Goal: Task Accomplishment & Management: Complete application form

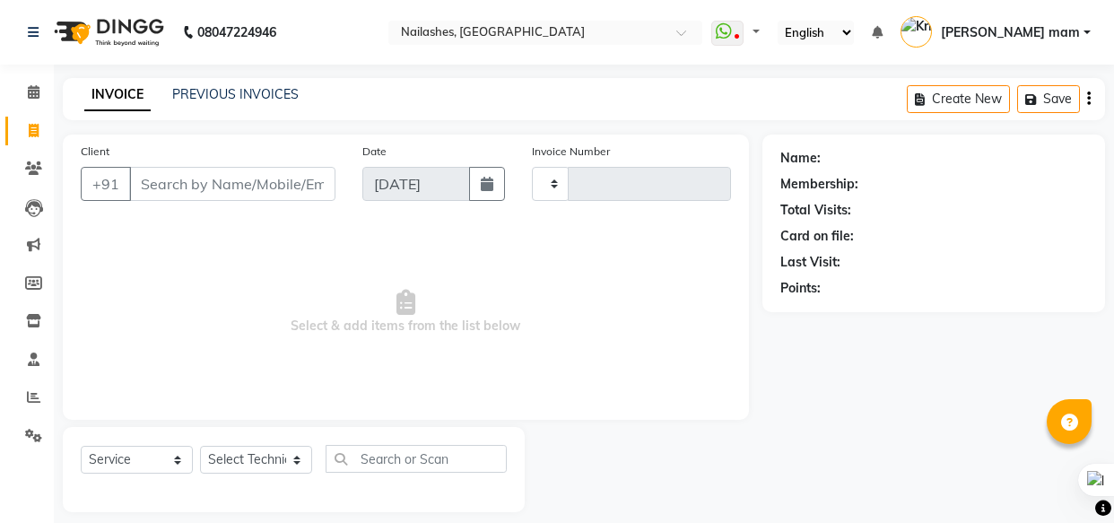
select select "service"
type input "0825"
select select "5759"
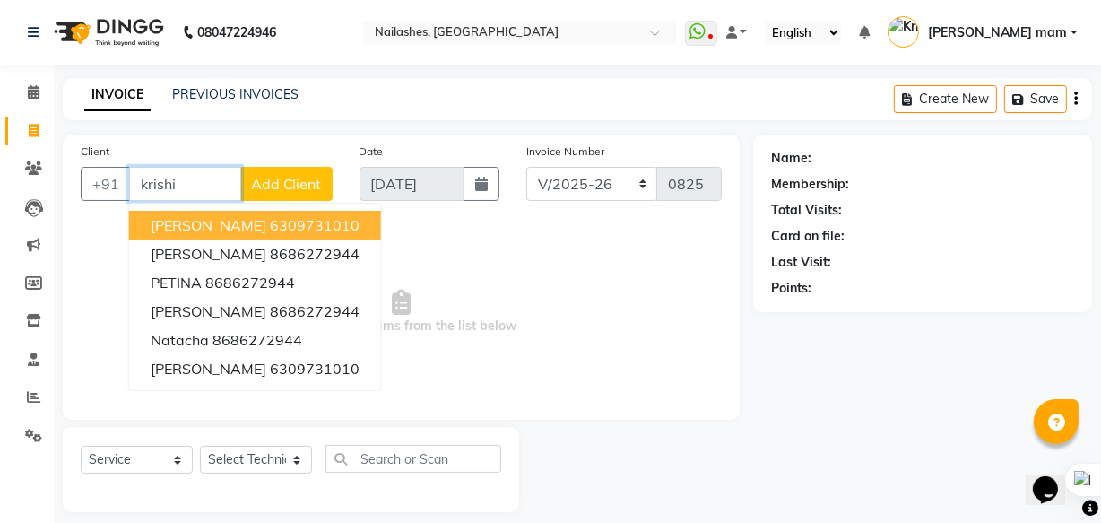
click at [270, 228] on ngb-highlight "6309731010" at bounding box center [315, 225] width 90 height 18
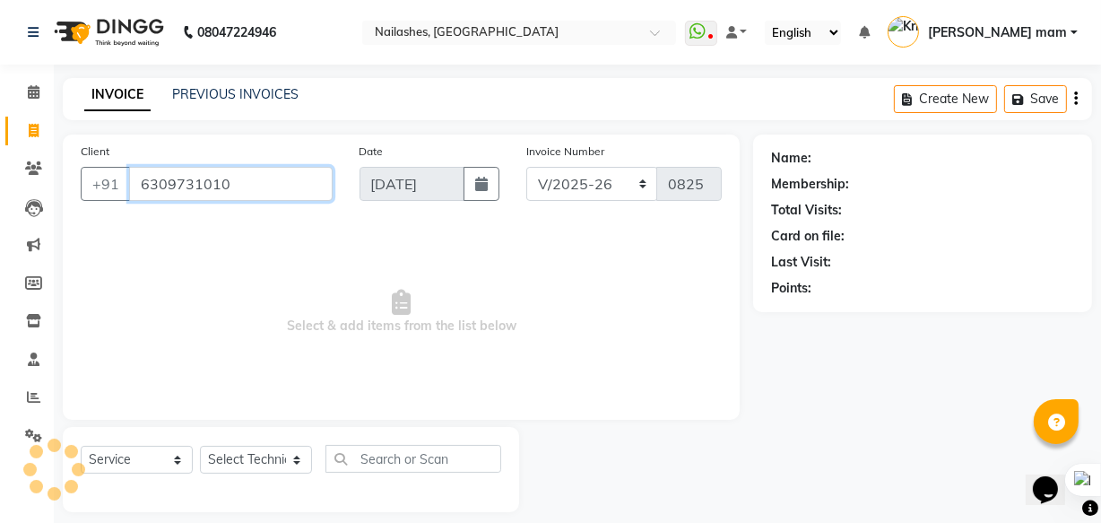
type input "6309731010"
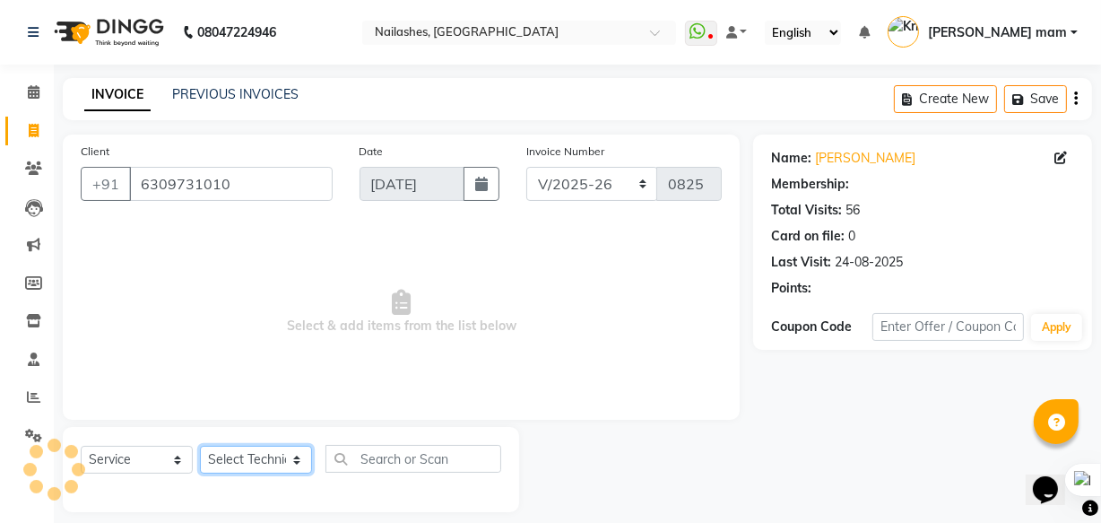
click at [256, 456] on select "Select Technician [PERSON_NAME] [PERSON_NAME] mam [PERSON_NAME] ringya [PERSON_…" at bounding box center [256, 460] width 112 height 28
select select "89520"
click at [200, 446] on select "Select Technician [PERSON_NAME] [PERSON_NAME] mam [PERSON_NAME] ringya [PERSON_…" at bounding box center [256, 460] width 112 height 28
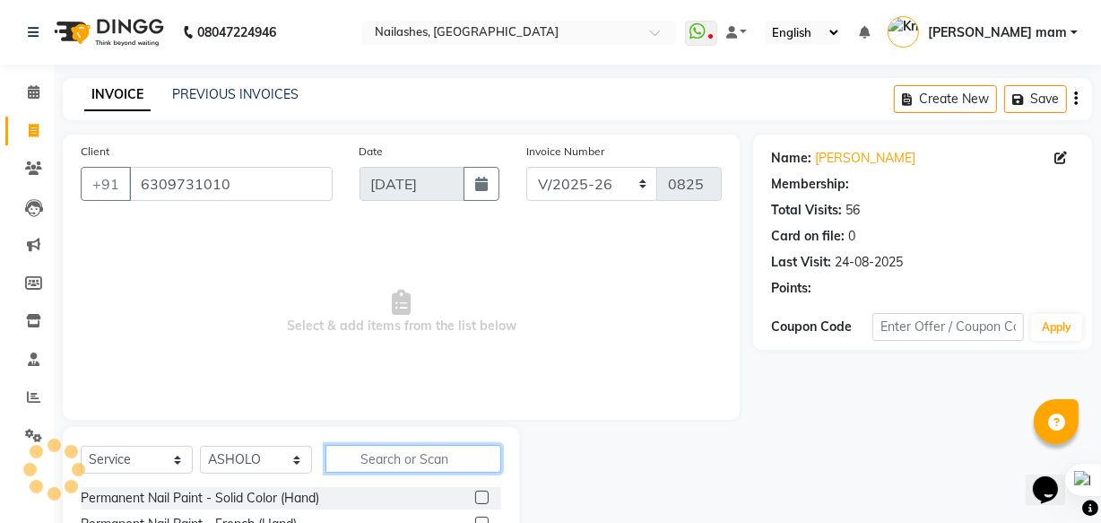
click at [384, 454] on input "text" at bounding box center [413, 459] width 176 height 28
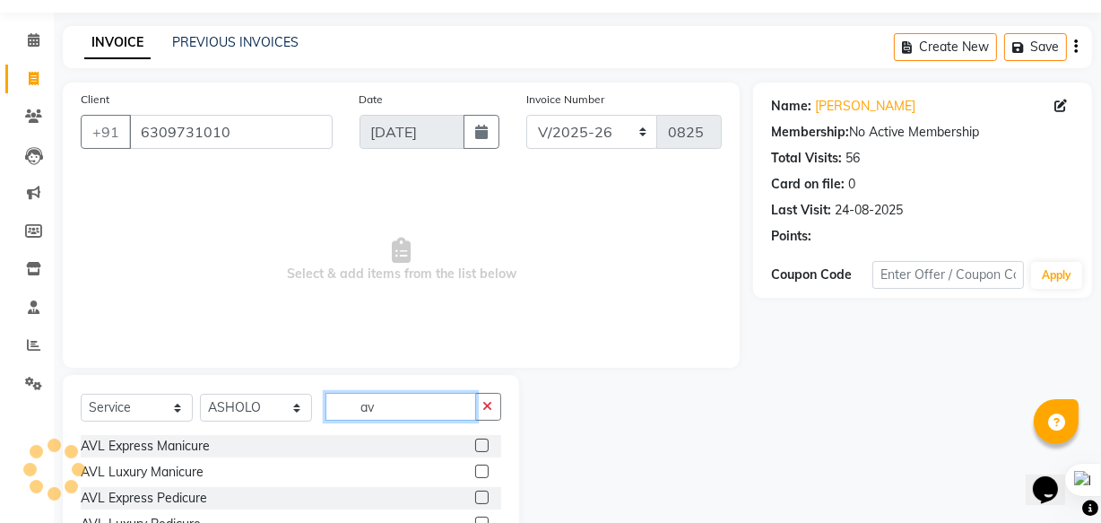
scroll to position [81, 0]
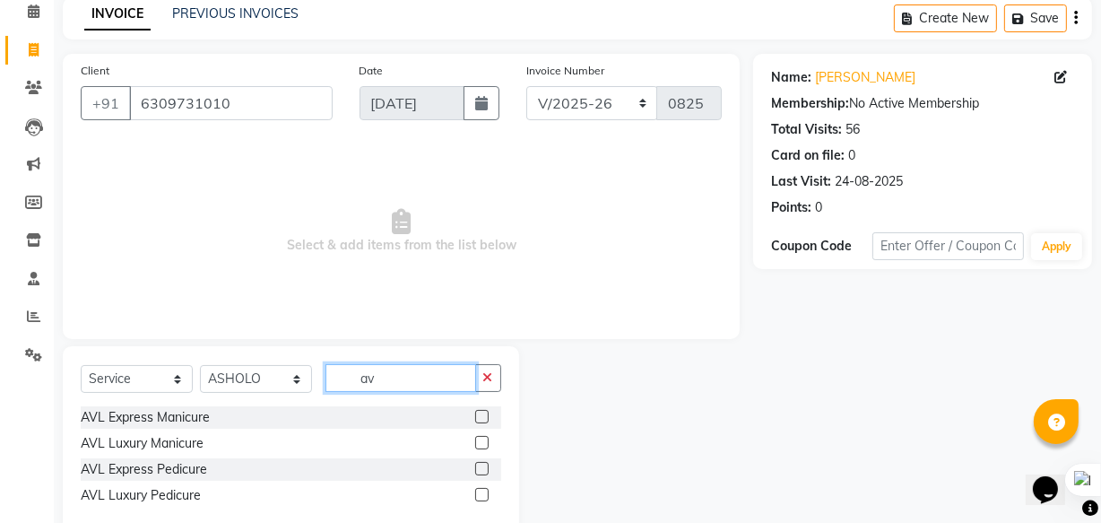
type input "av"
click at [483, 439] on label at bounding box center [481, 442] width 13 height 13
click at [483, 439] on input "checkbox" at bounding box center [481, 444] width 12 height 12
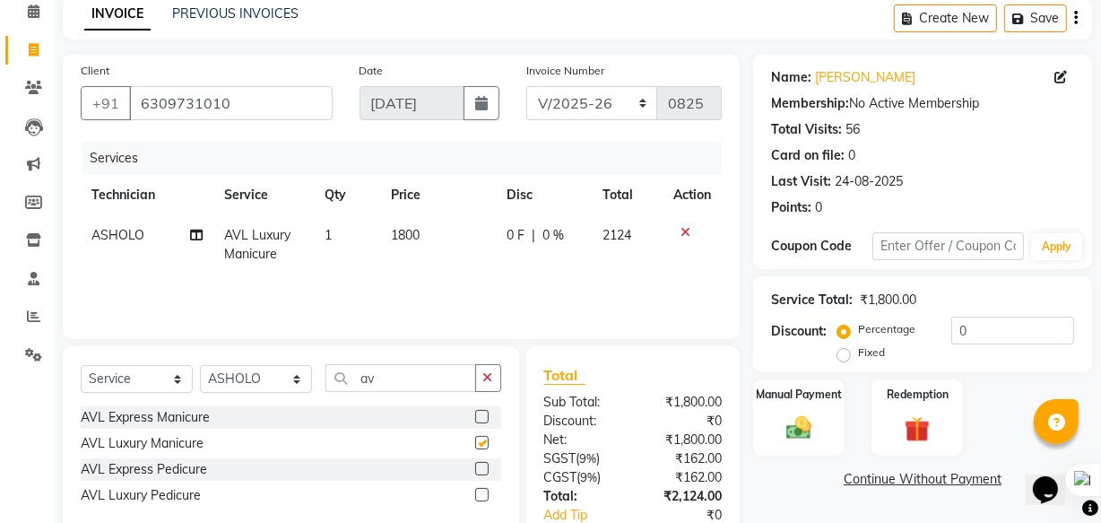
checkbox input "false"
click at [392, 377] on input "av" at bounding box center [400, 378] width 151 height 28
type input "a"
type input "avl"
click at [263, 391] on select "Select Technician [PERSON_NAME] [PERSON_NAME] mam [PERSON_NAME] ringya [PERSON_…" at bounding box center [256, 379] width 112 height 28
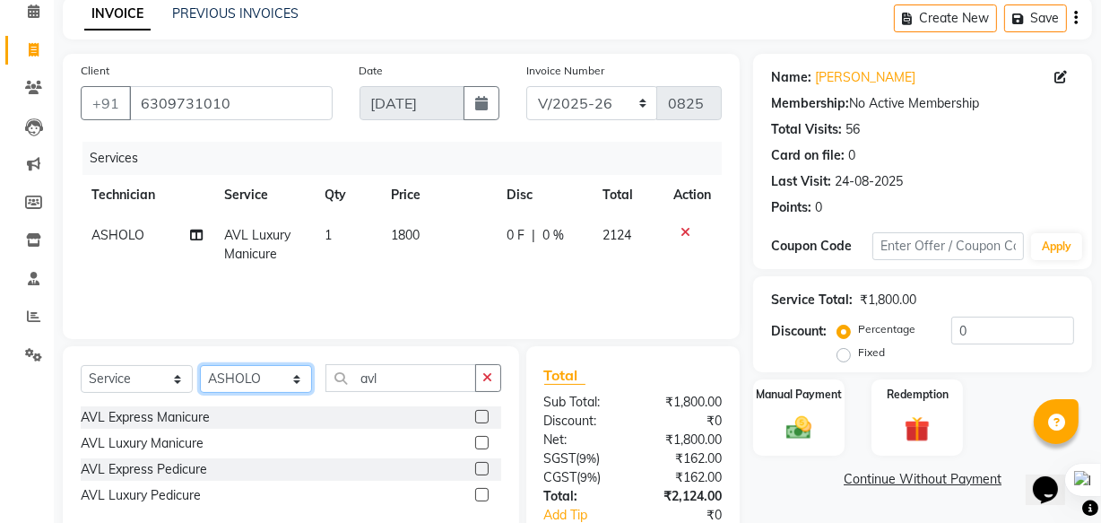
select select "86312"
click at [200, 365] on select "Select Technician [PERSON_NAME] [PERSON_NAME] mam [PERSON_NAME] ringya [PERSON_…" at bounding box center [256, 379] width 112 height 28
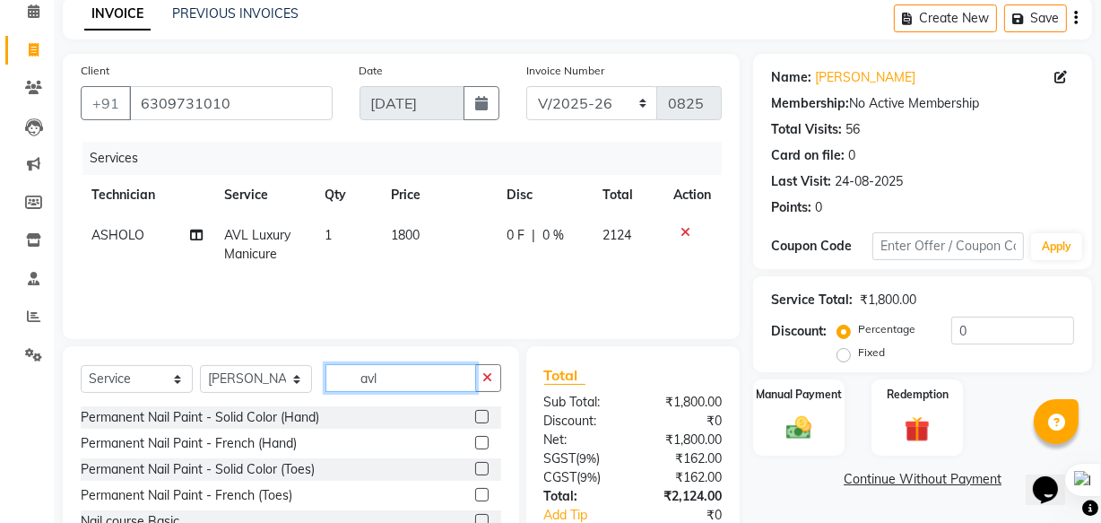
click at [426, 376] on input "avl" at bounding box center [400, 378] width 151 height 28
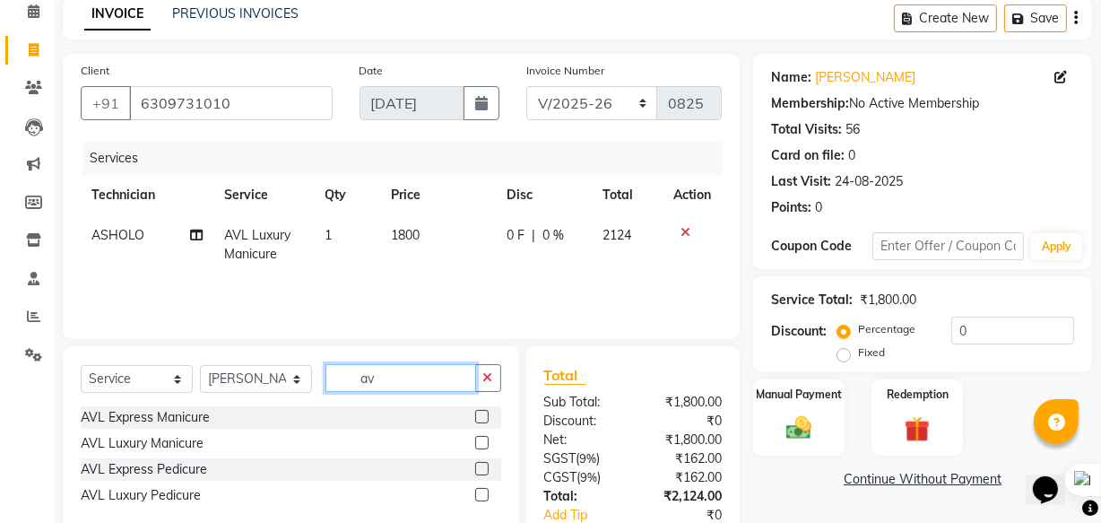
type input "avl"
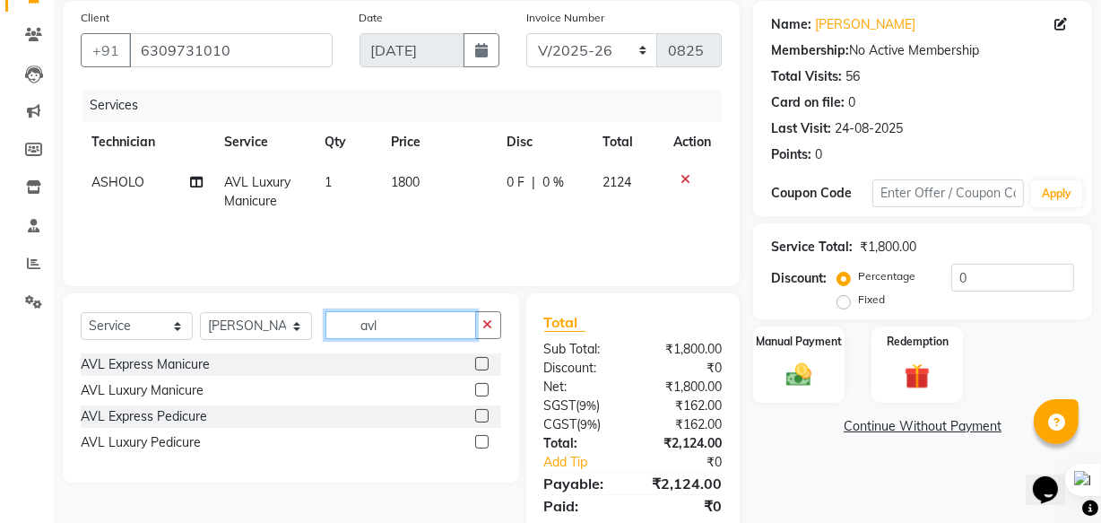
scroll to position [162, 0]
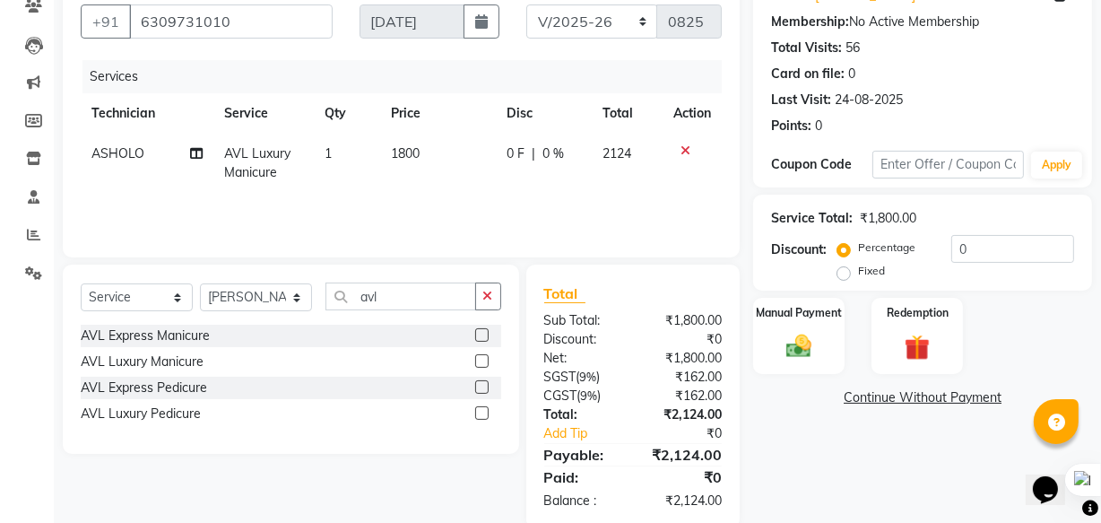
click at [480, 387] on label at bounding box center [481, 386] width 13 height 13
click at [480, 387] on input "checkbox" at bounding box center [481, 388] width 12 height 12
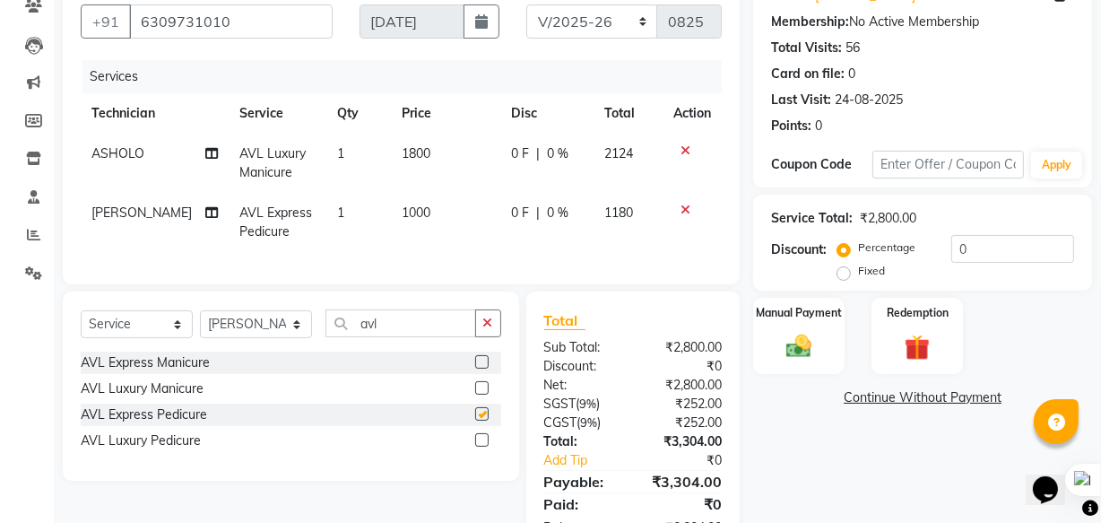
checkbox input "false"
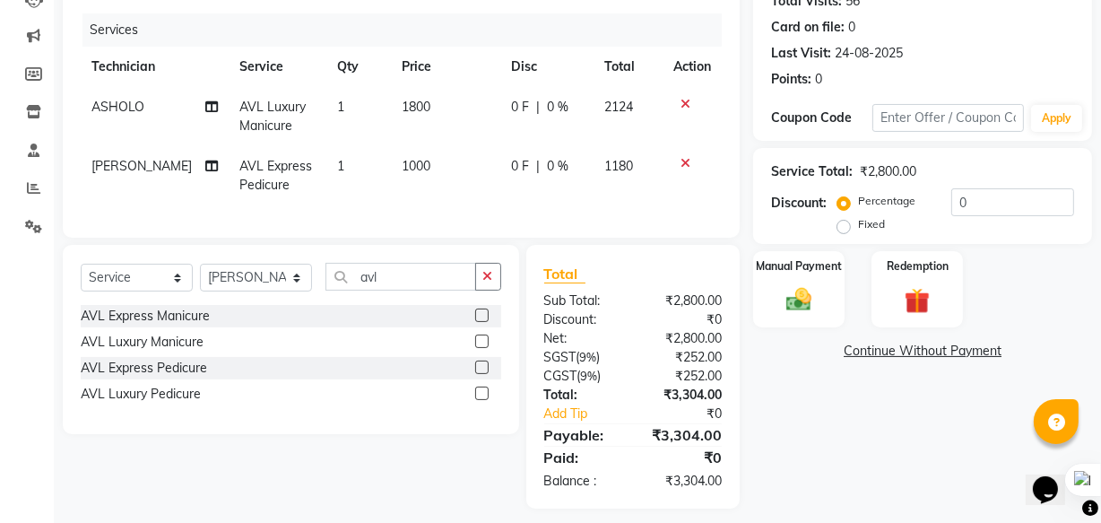
scroll to position [234, 0]
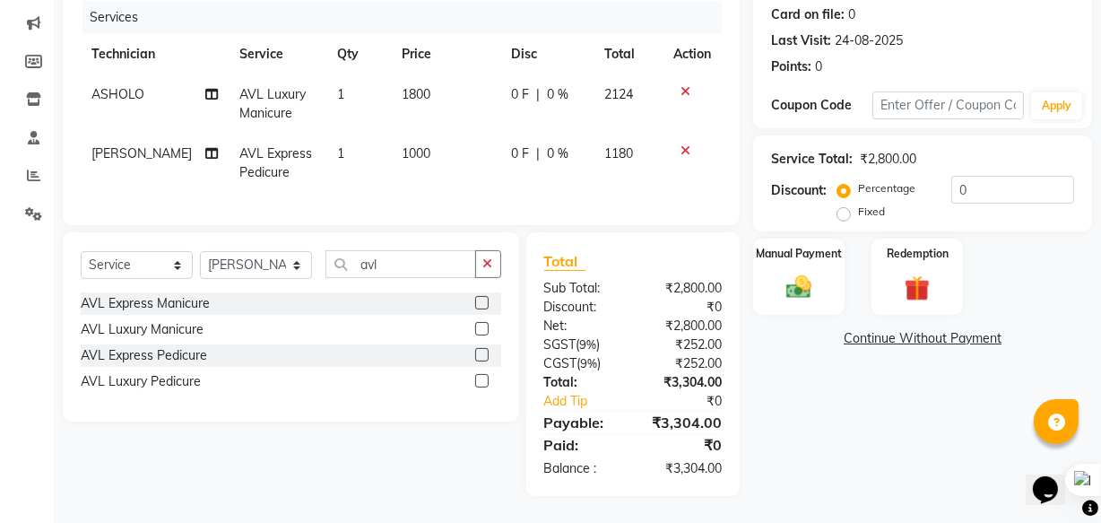
click at [689, 85] on icon at bounding box center [685, 91] width 10 height 13
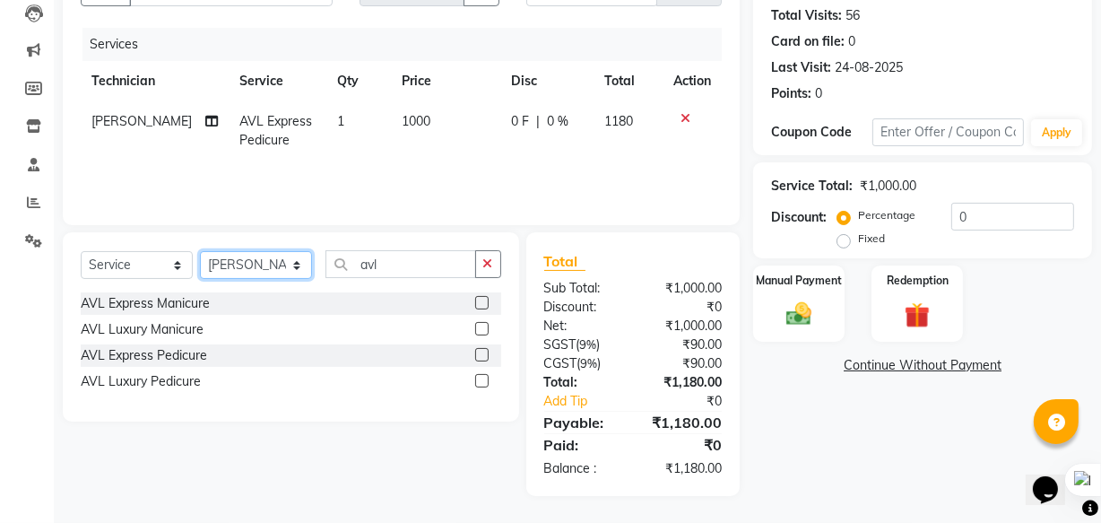
click at [248, 259] on select "Select Technician [PERSON_NAME] [PERSON_NAME] mam [PERSON_NAME] ringya [PERSON_…" at bounding box center [256, 265] width 112 height 28
select select "89520"
click at [200, 251] on select "Select Technician [PERSON_NAME] [PERSON_NAME] mam [PERSON_NAME] ringya [PERSON_…" at bounding box center [256, 265] width 112 height 28
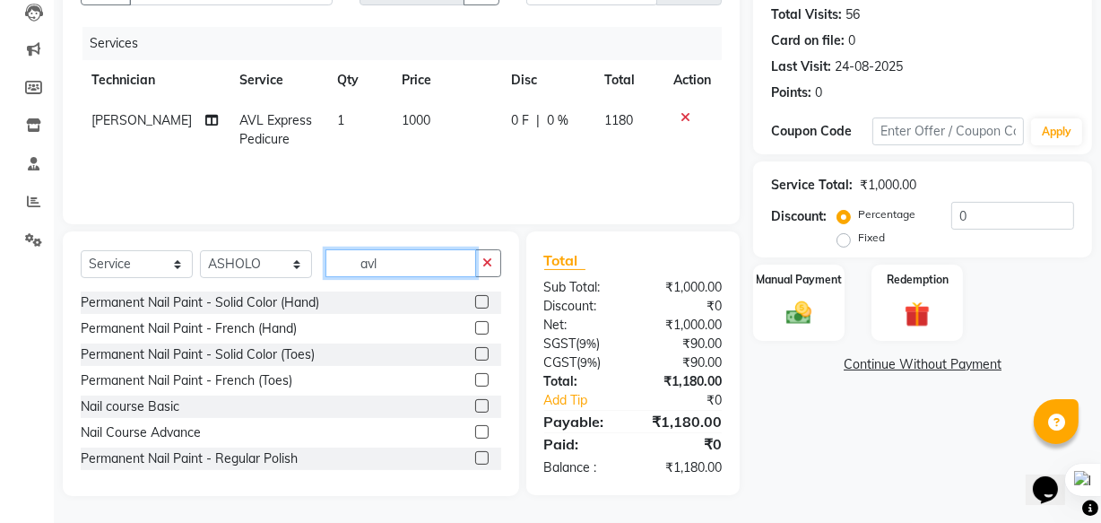
click at [414, 256] on input "avl" at bounding box center [400, 263] width 151 height 28
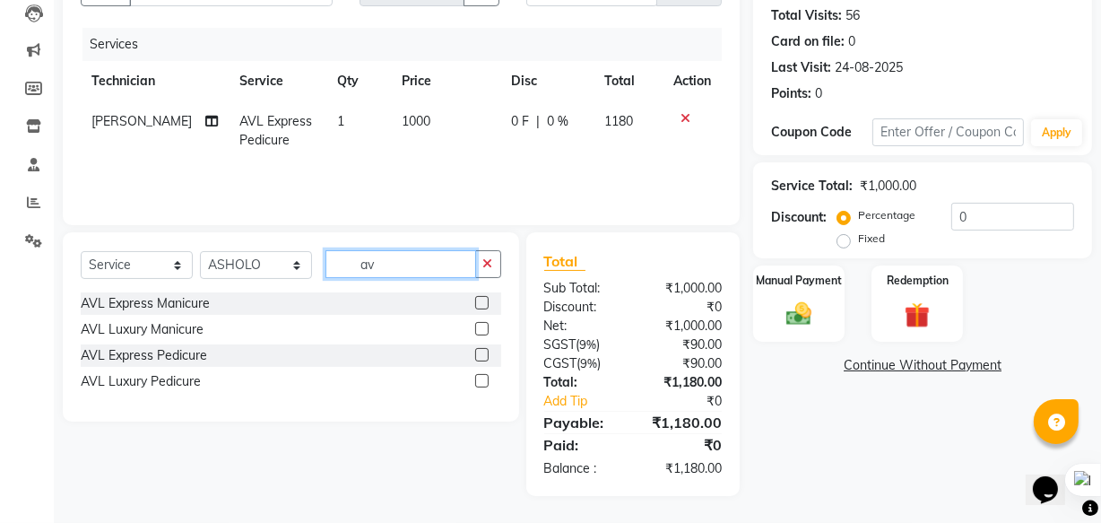
type input "avl"
click at [480, 301] on label at bounding box center [481, 302] width 13 height 13
click at [480, 301] on input "checkbox" at bounding box center [481, 304] width 12 height 12
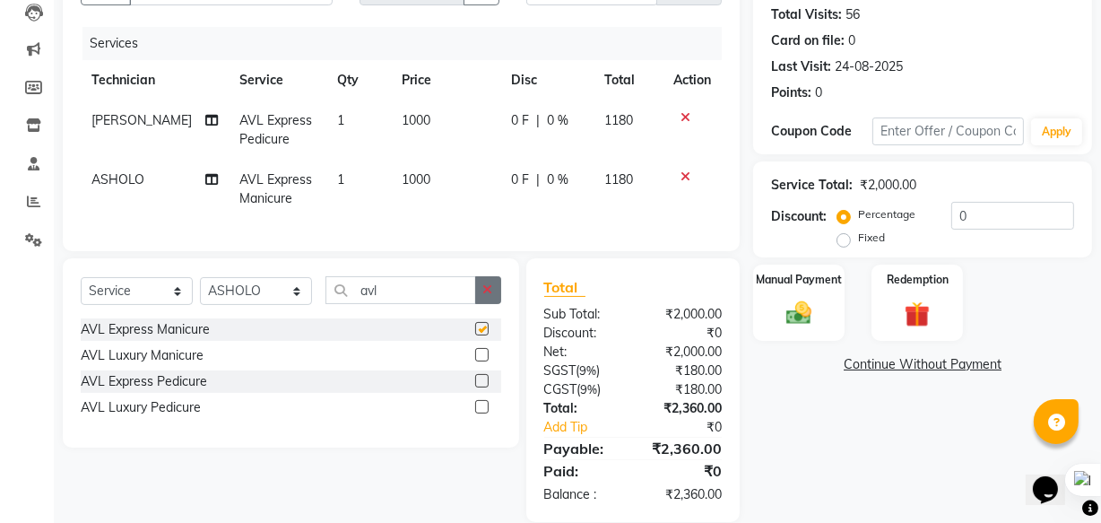
checkbox input "false"
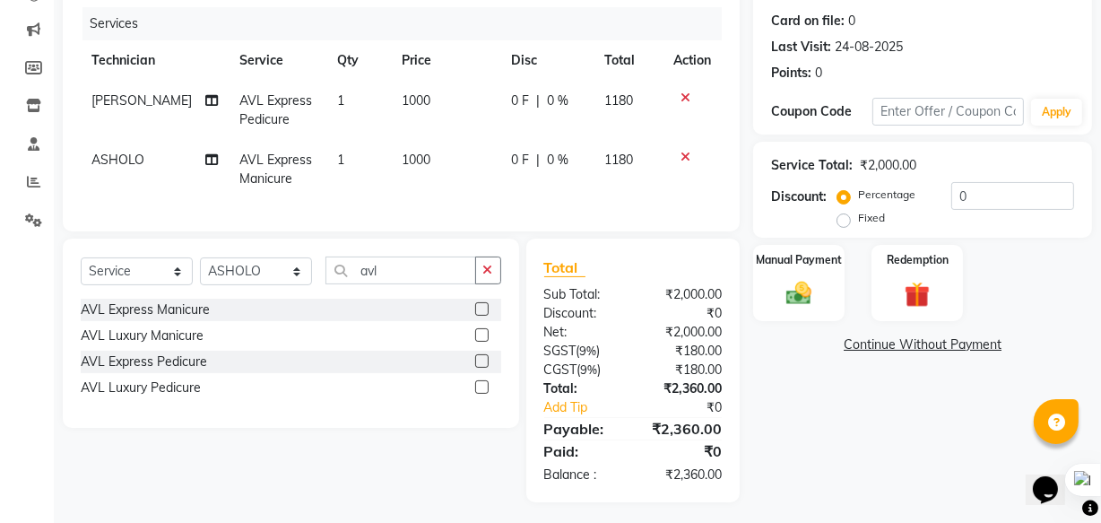
scroll to position [234, 0]
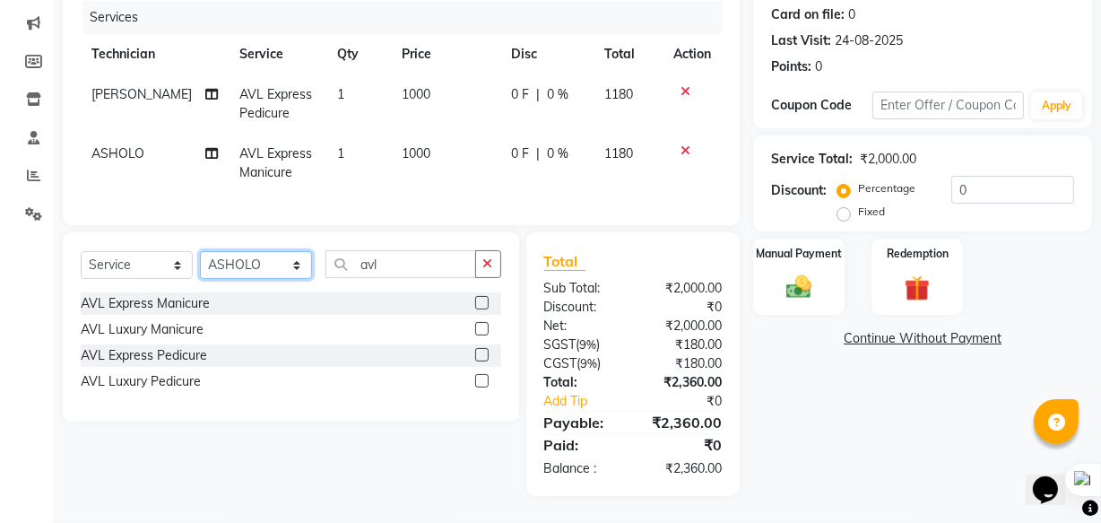
click at [272, 263] on select "Select Technician [PERSON_NAME] [PERSON_NAME] mam [PERSON_NAME] ringya [PERSON_…" at bounding box center [256, 265] width 112 height 28
select select "86312"
click at [200, 251] on select "Select Technician [PERSON_NAME] [PERSON_NAME] mam [PERSON_NAME] ringya [PERSON_…" at bounding box center [256, 265] width 112 height 28
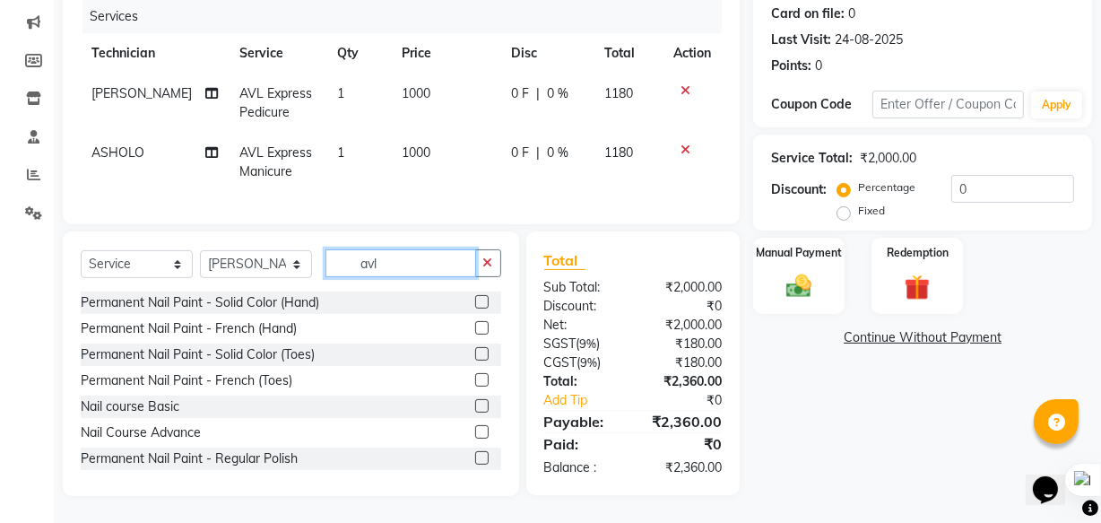
click at [412, 260] on input "avl" at bounding box center [400, 263] width 151 height 28
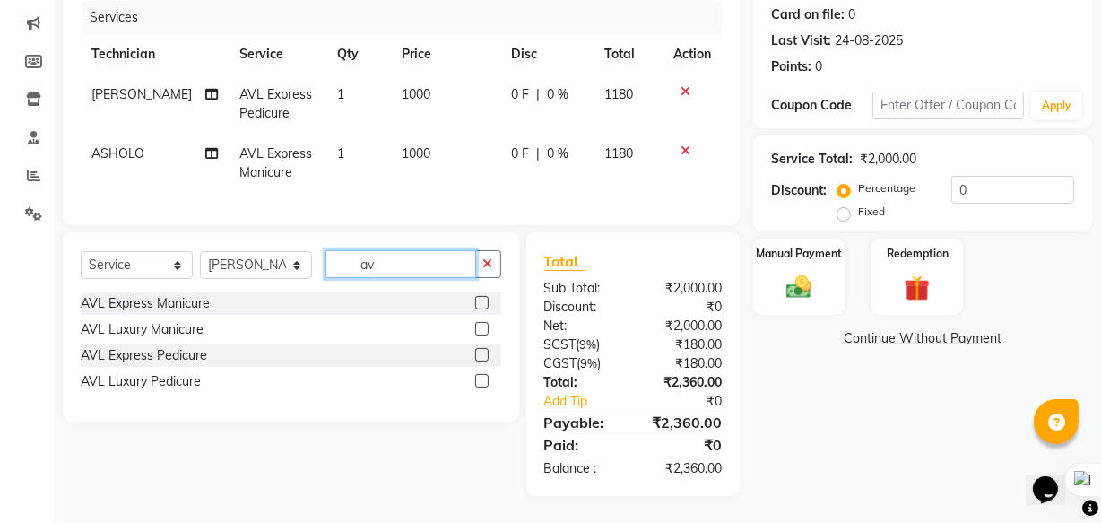
type input "a"
type input "eye b"
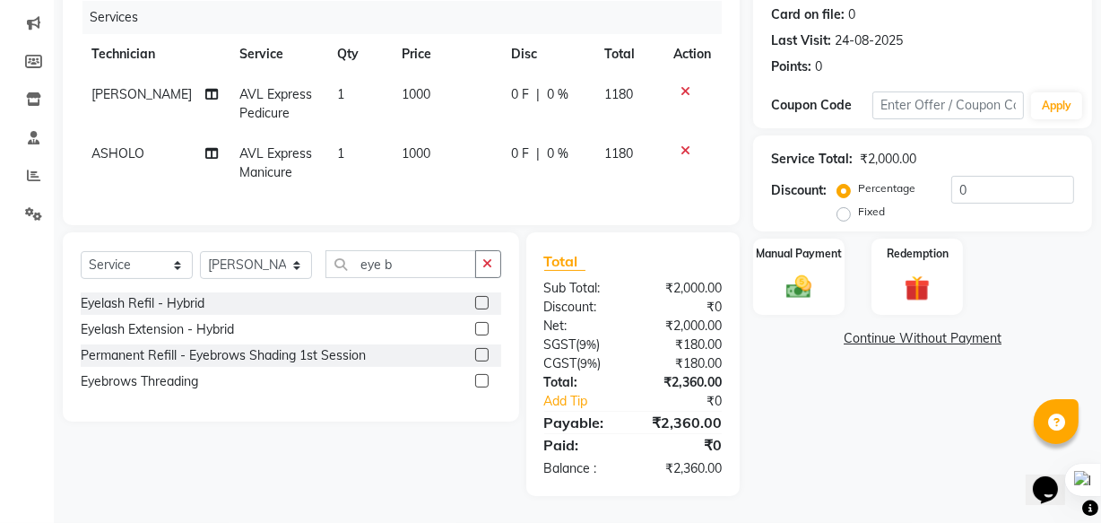
click at [483, 378] on label at bounding box center [481, 380] width 13 height 13
click at [483, 378] on input "checkbox" at bounding box center [481, 382] width 12 height 12
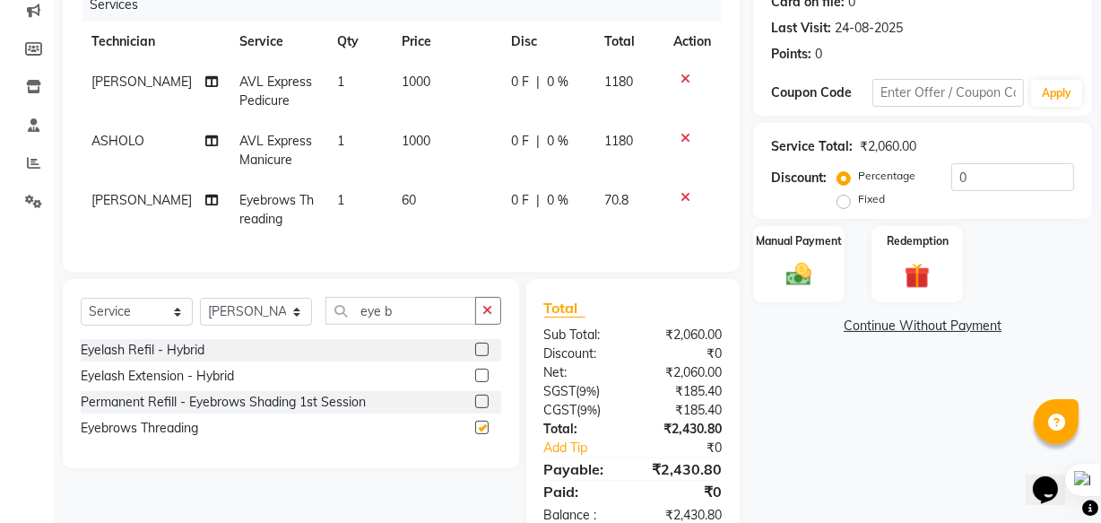
checkbox input "false"
click at [1010, 170] on input "0" at bounding box center [1012, 177] width 123 height 28
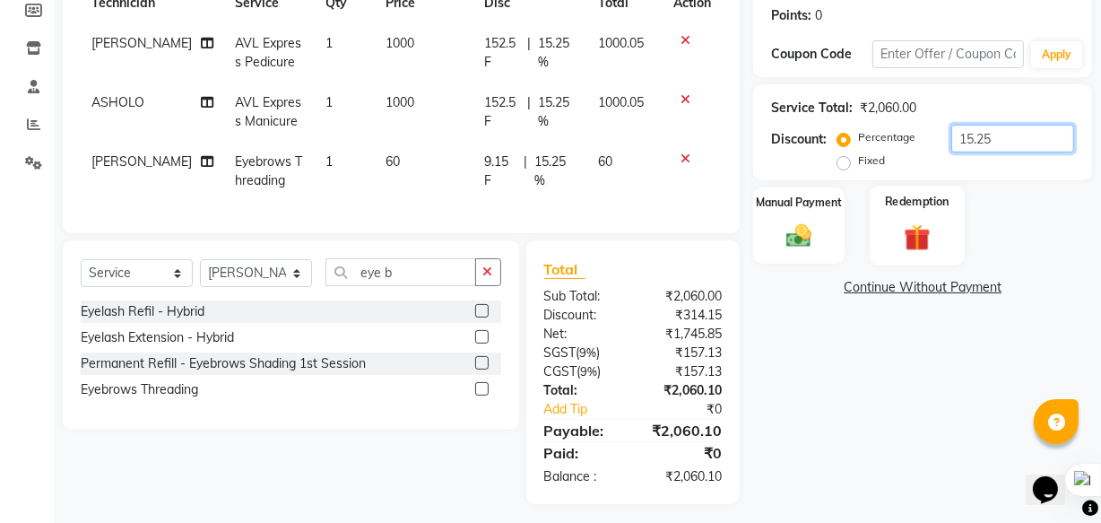
scroll to position [294, 0]
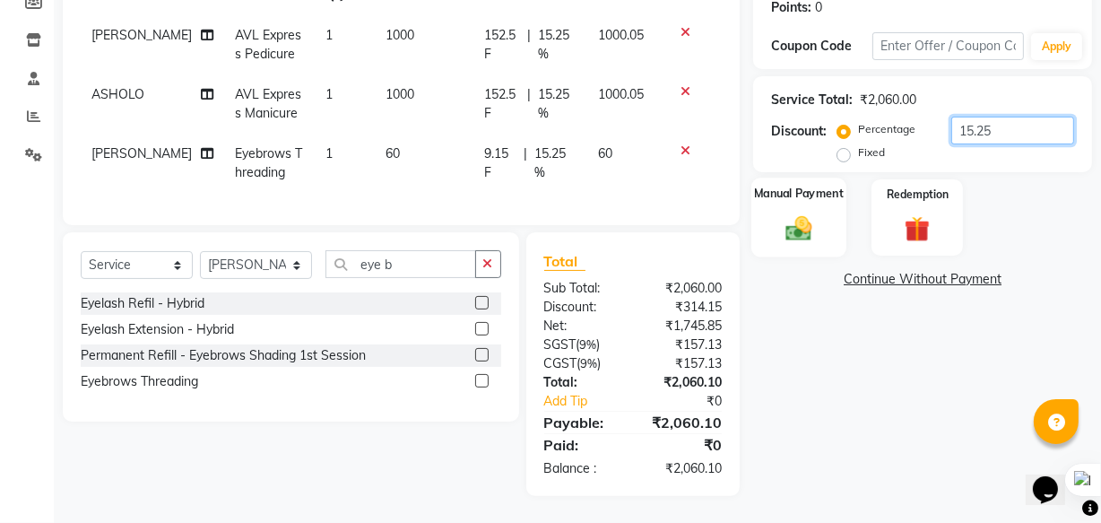
type input "15.25"
click at [802, 214] on img at bounding box center [798, 227] width 43 height 30
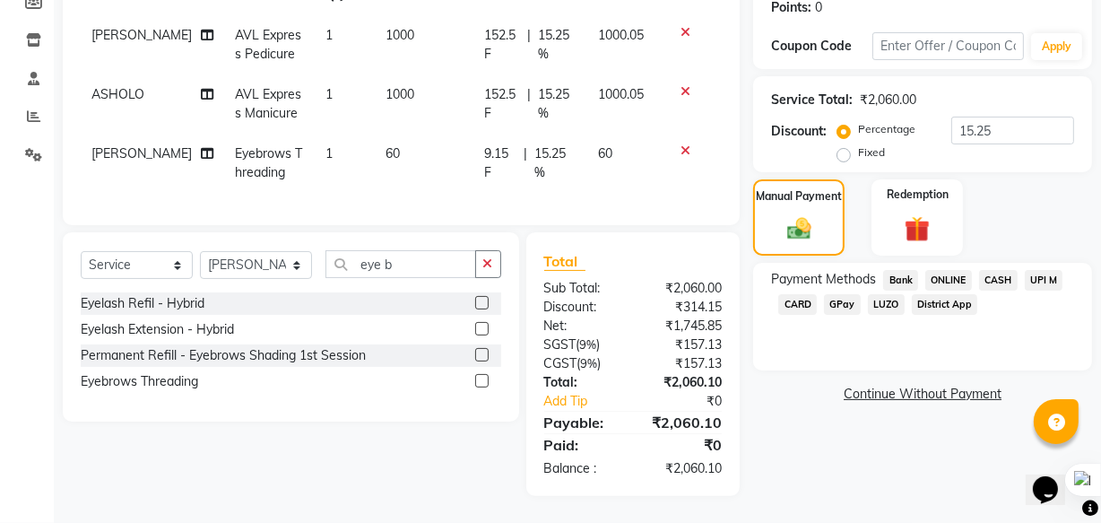
click at [996, 270] on span "CASH" at bounding box center [998, 280] width 39 height 21
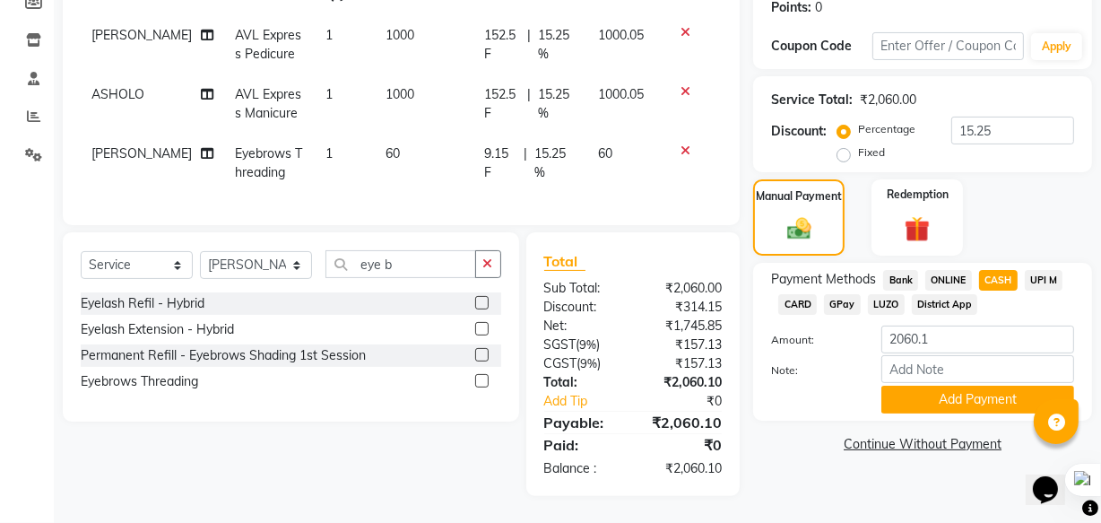
click at [798, 294] on span "CARD" at bounding box center [797, 304] width 39 height 21
click at [970, 386] on button "Add Payment" at bounding box center [977, 400] width 193 height 28
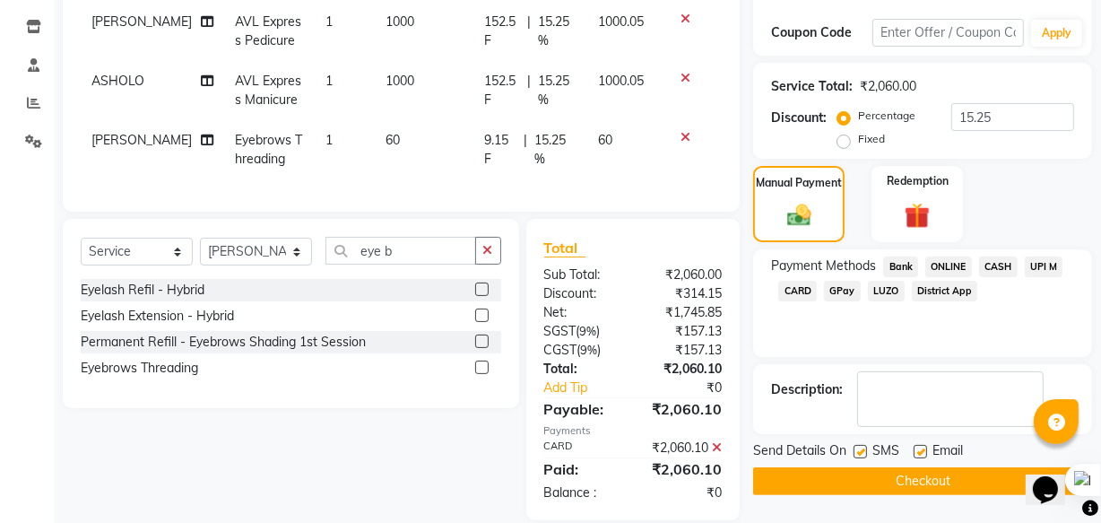
click at [915, 475] on button "Checkout" at bounding box center [922, 481] width 339 height 28
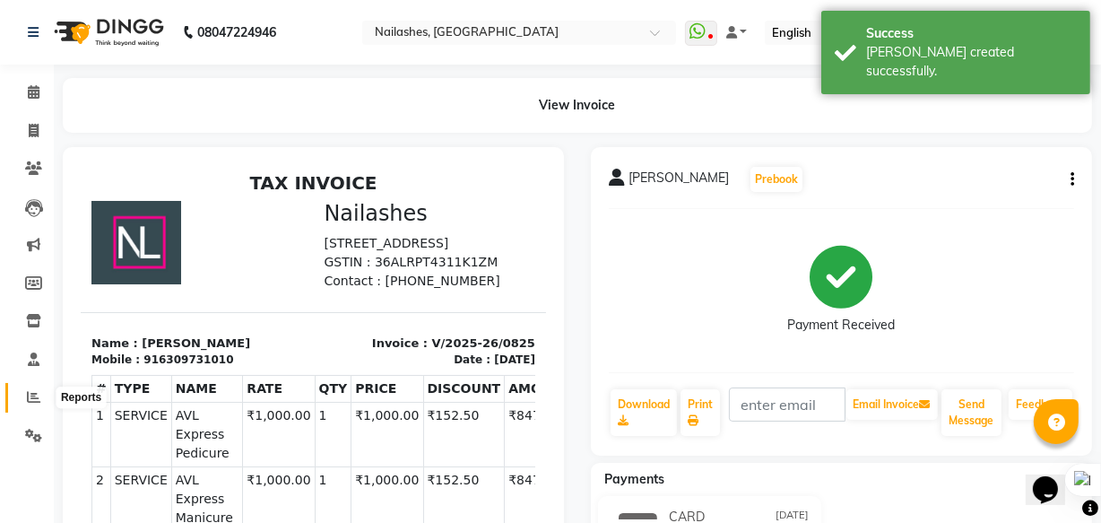
click at [29, 403] on icon at bounding box center [33, 396] width 13 height 13
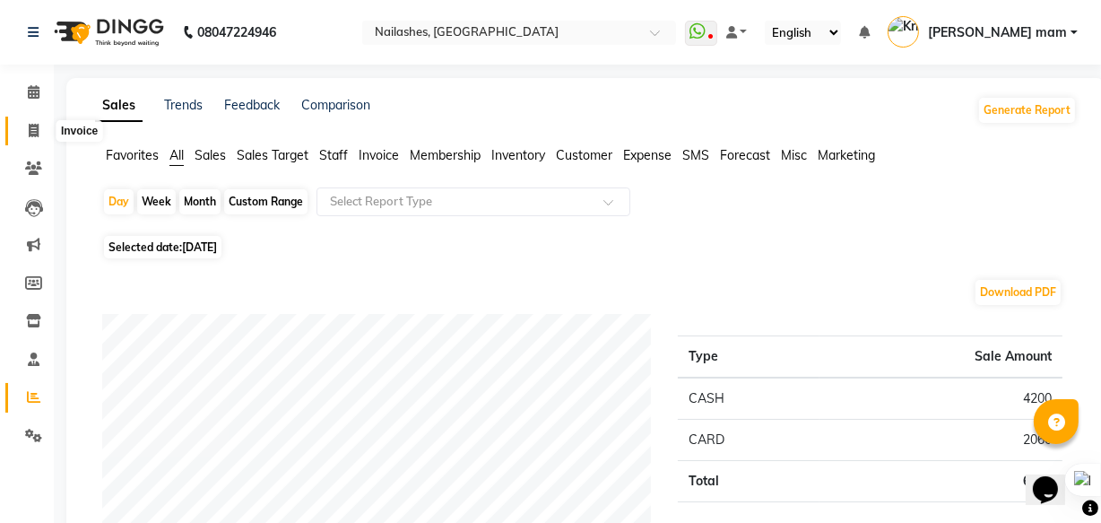
click at [35, 128] on icon at bounding box center [34, 130] width 10 height 13
select select "service"
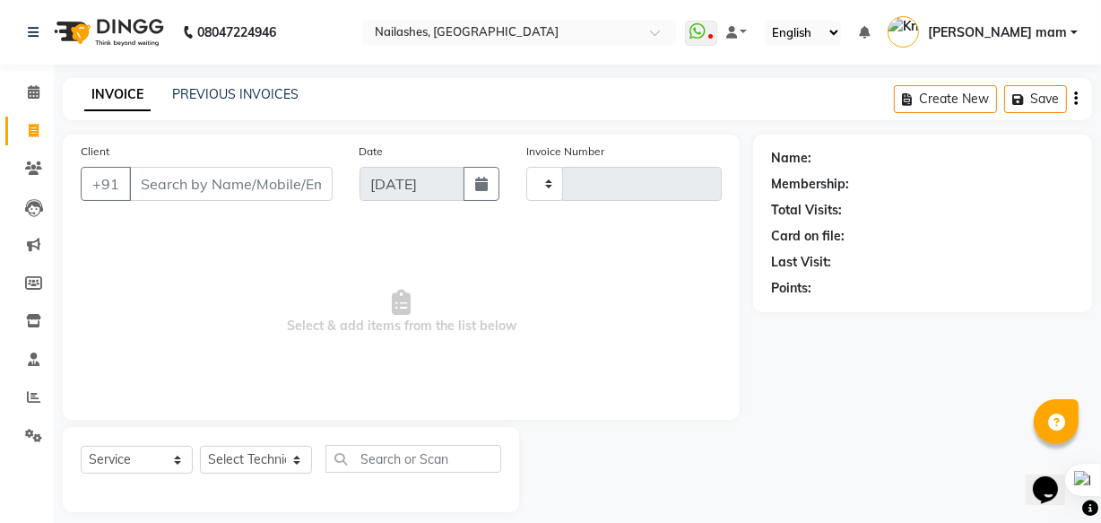
scroll to position [17, 0]
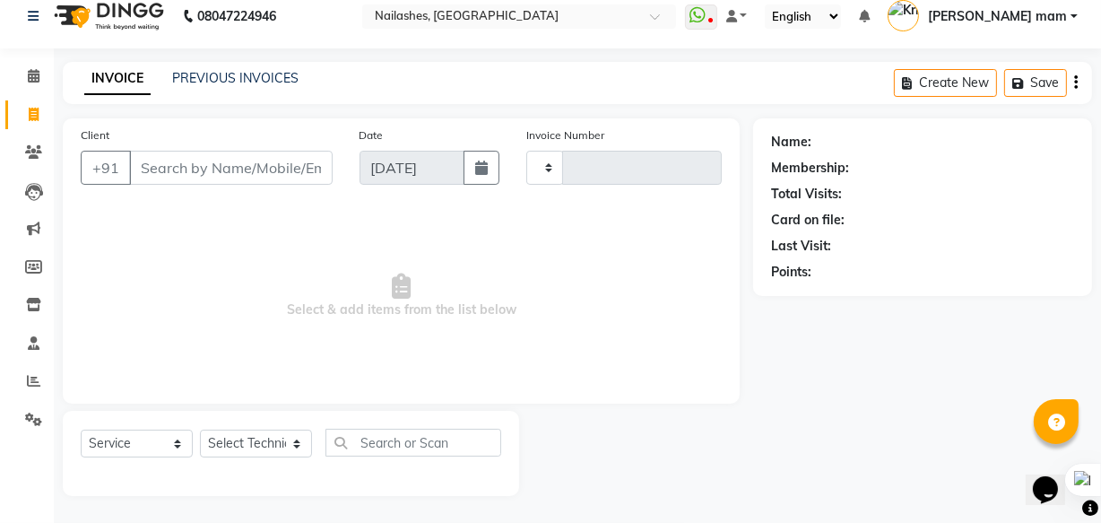
type input "0826"
select select "5759"
click at [184, 167] on input "Client" at bounding box center [231, 168] width 204 height 34
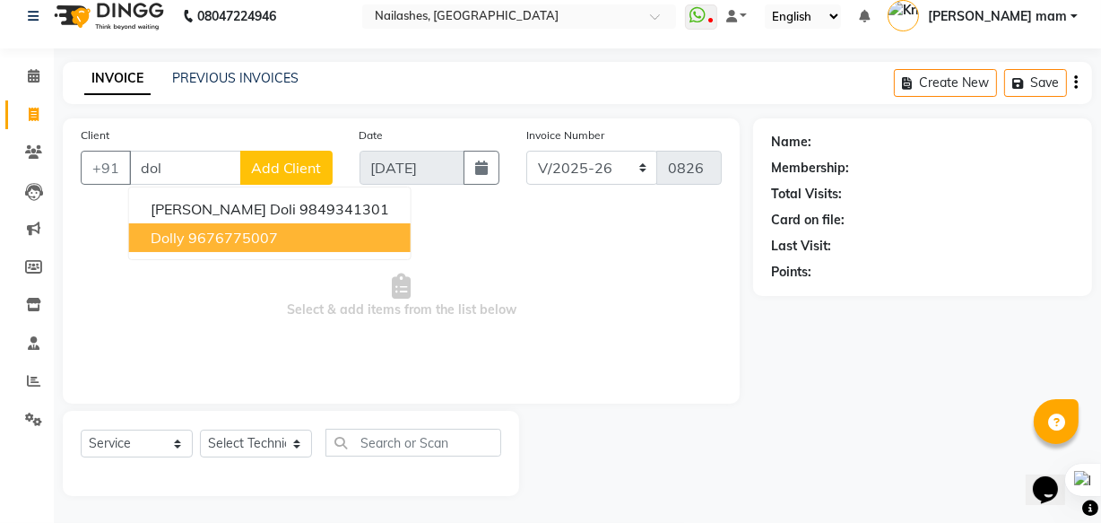
click at [223, 238] on ngb-highlight "9676775007" at bounding box center [233, 238] width 90 height 18
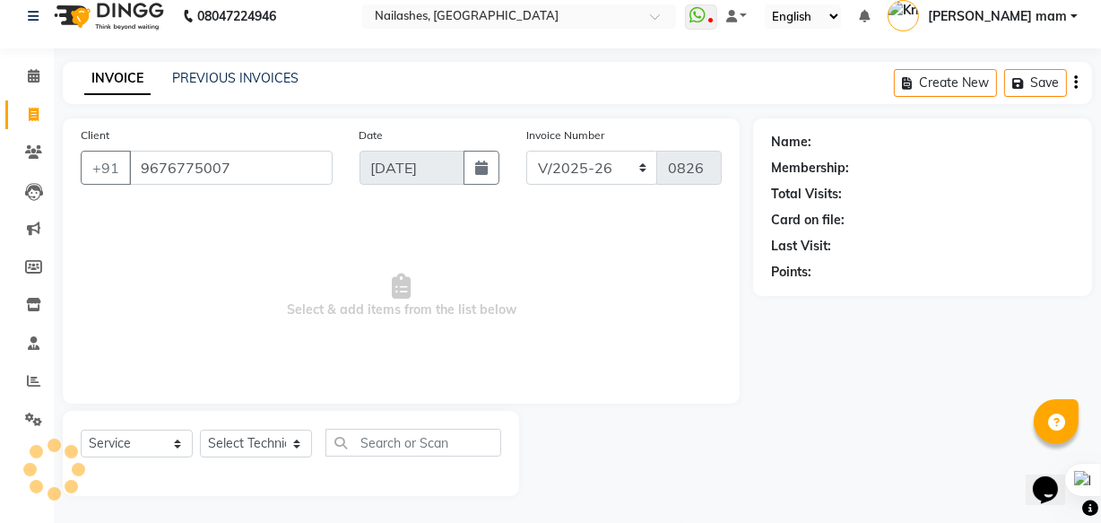
type input "9676775007"
click at [253, 445] on select "Select Technician [PERSON_NAME] [PERSON_NAME] mam [PERSON_NAME] ringya [PERSON_…" at bounding box center [256, 443] width 112 height 28
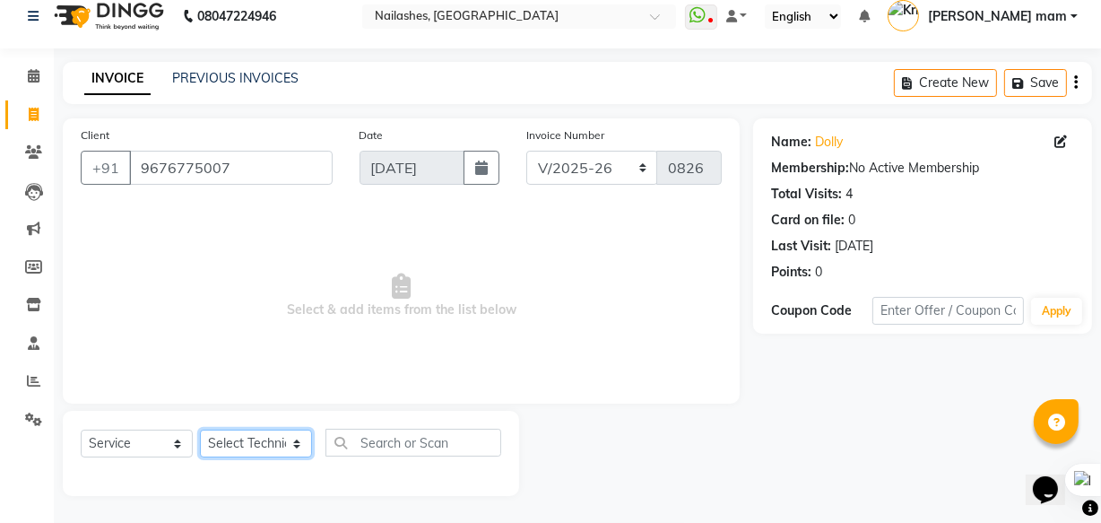
select select "89529"
click at [200, 429] on select "Select Technician [PERSON_NAME] [PERSON_NAME] mam [PERSON_NAME] ringya [PERSON_…" at bounding box center [256, 443] width 112 height 28
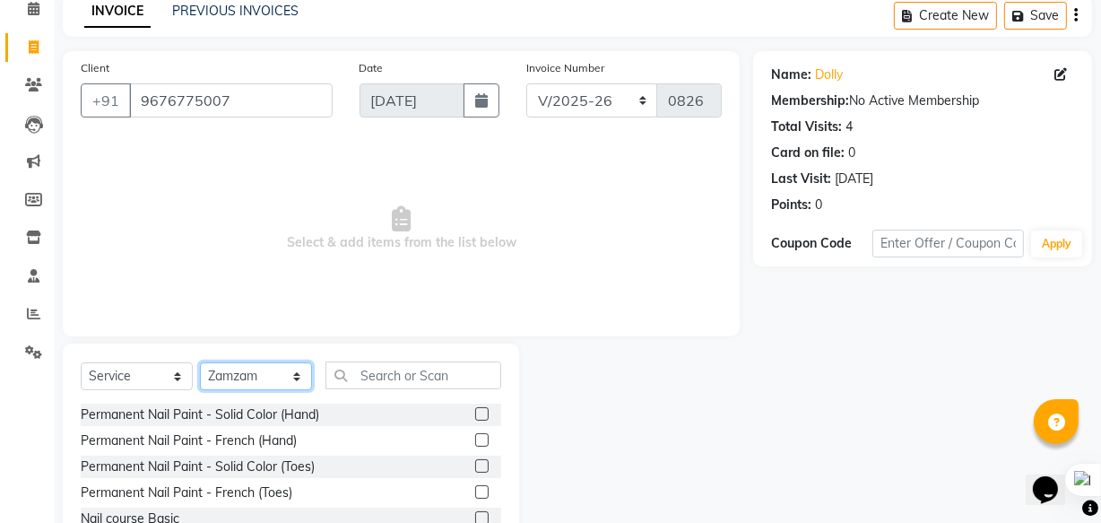
scroll to position [179, 0]
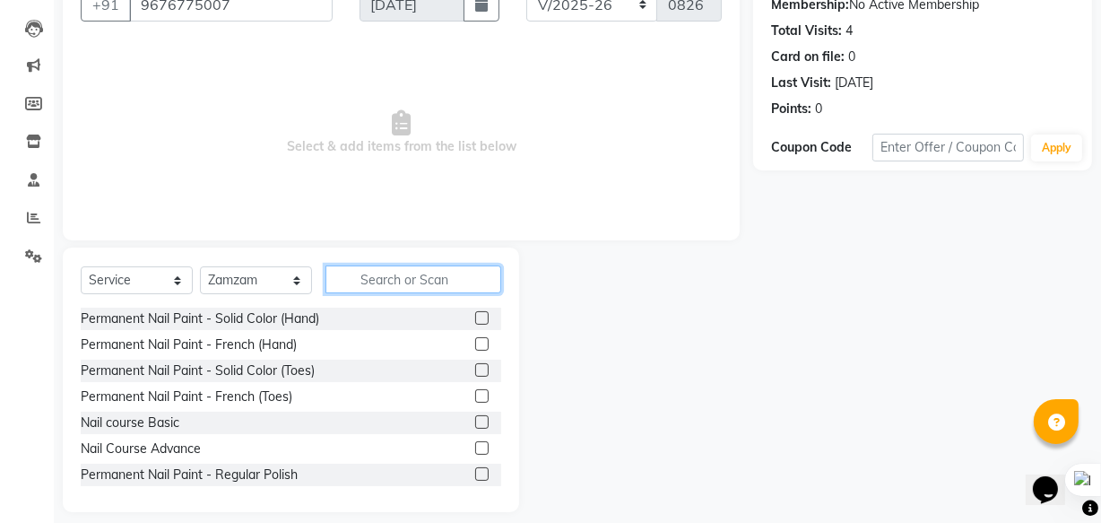
click at [410, 269] on input "text" at bounding box center [413, 279] width 176 height 28
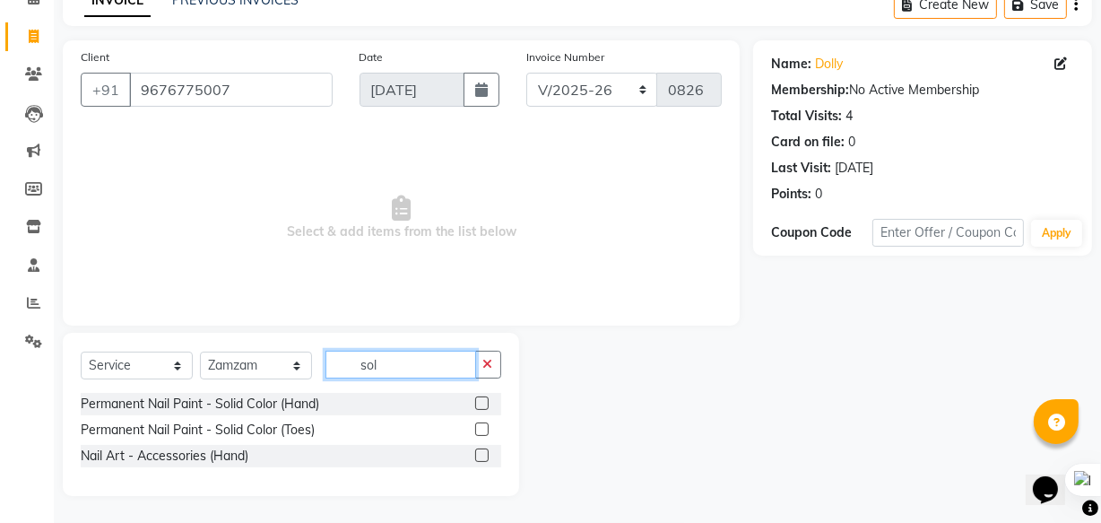
scroll to position [68, 0]
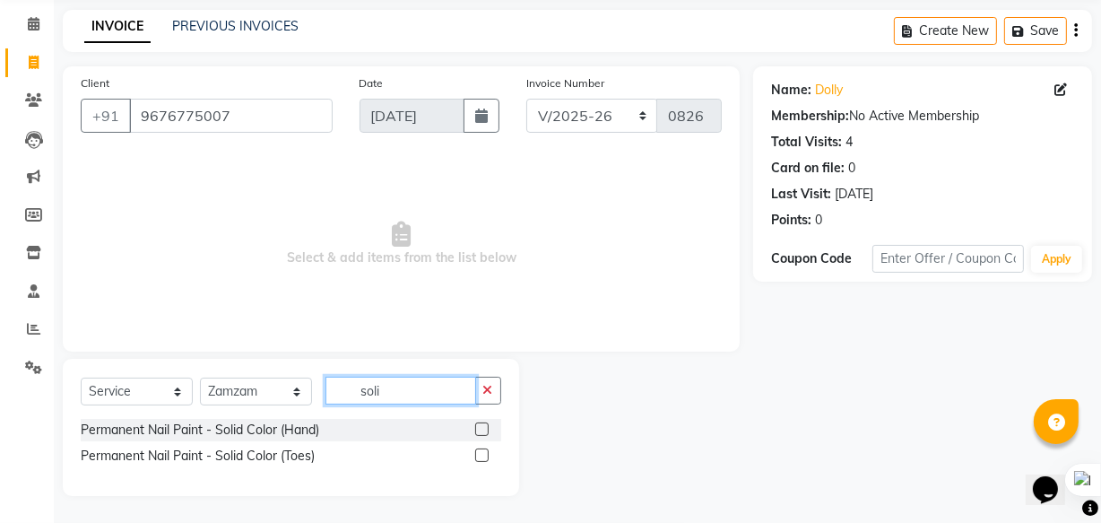
type input "soli"
click at [480, 428] on label at bounding box center [481, 428] width 13 height 13
click at [480, 428] on input "checkbox" at bounding box center [481, 430] width 12 height 12
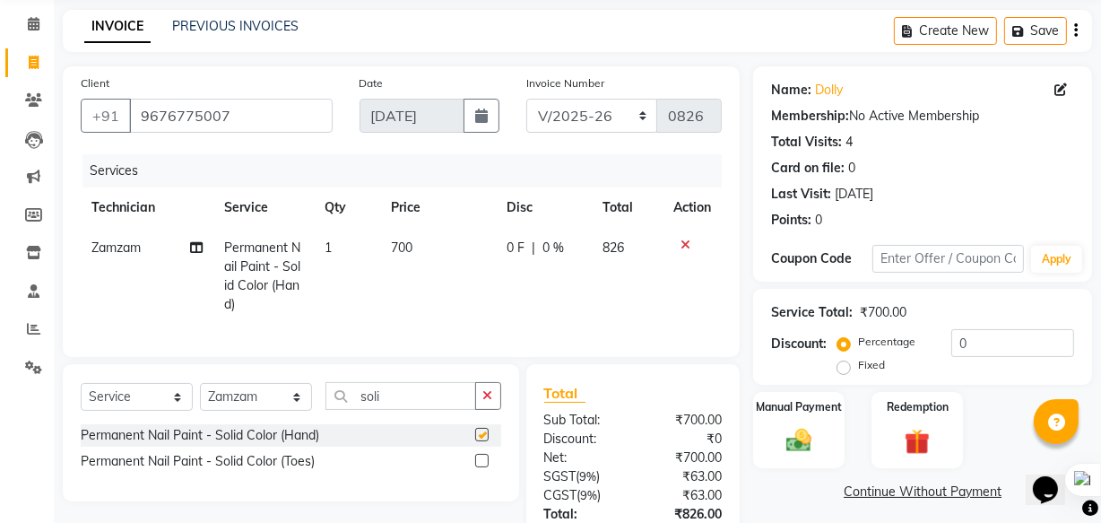
checkbox input "false"
click at [481, 467] on label at bounding box center [481, 460] width 13 height 13
click at [481, 467] on input "checkbox" at bounding box center [481, 461] width 12 height 12
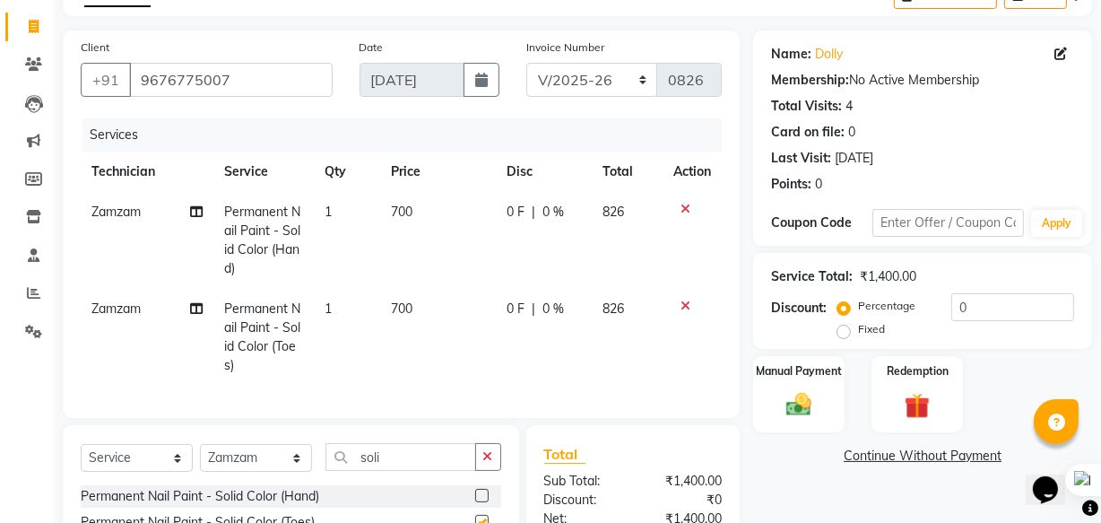
checkbox input "false"
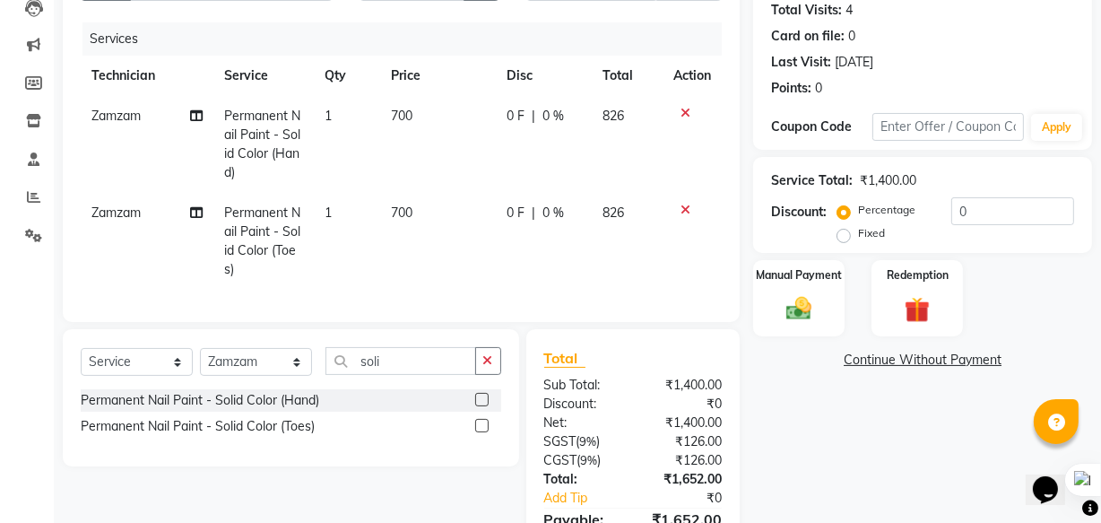
scroll to position [146, 0]
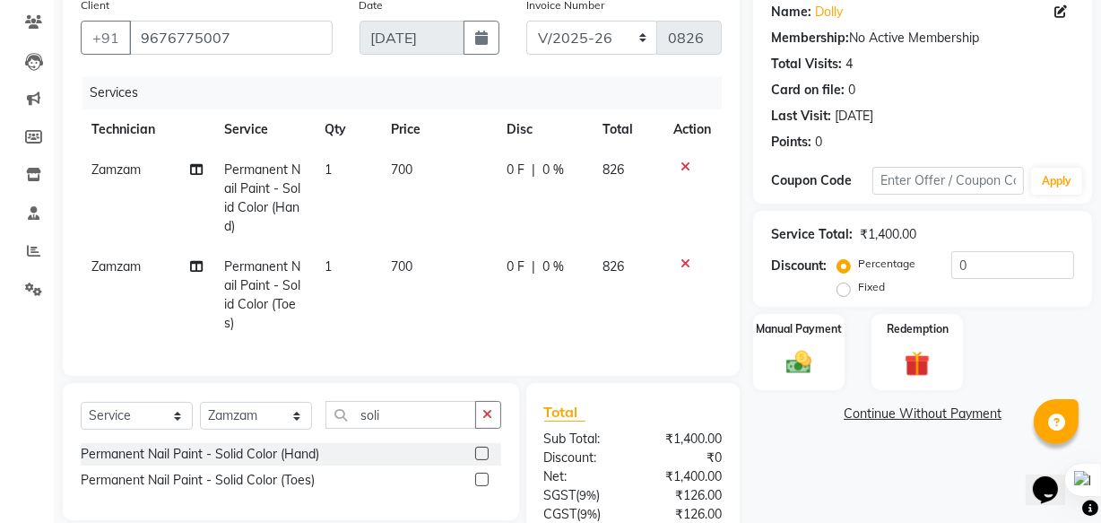
click at [398, 168] on span "700" at bounding box center [402, 169] width 22 height 16
select select "89529"
click at [482, 164] on td "700" at bounding box center [438, 198] width 116 height 97
select select "89529"
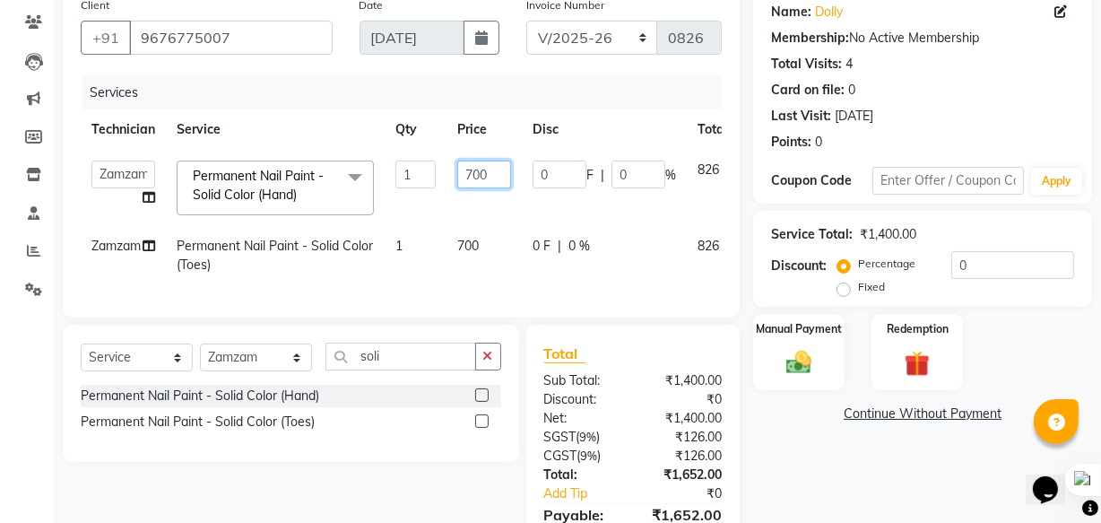
click at [469, 179] on input "700" at bounding box center [484, 174] width 54 height 28
click at [470, 179] on input "700" at bounding box center [484, 174] width 54 height 28
type input "600"
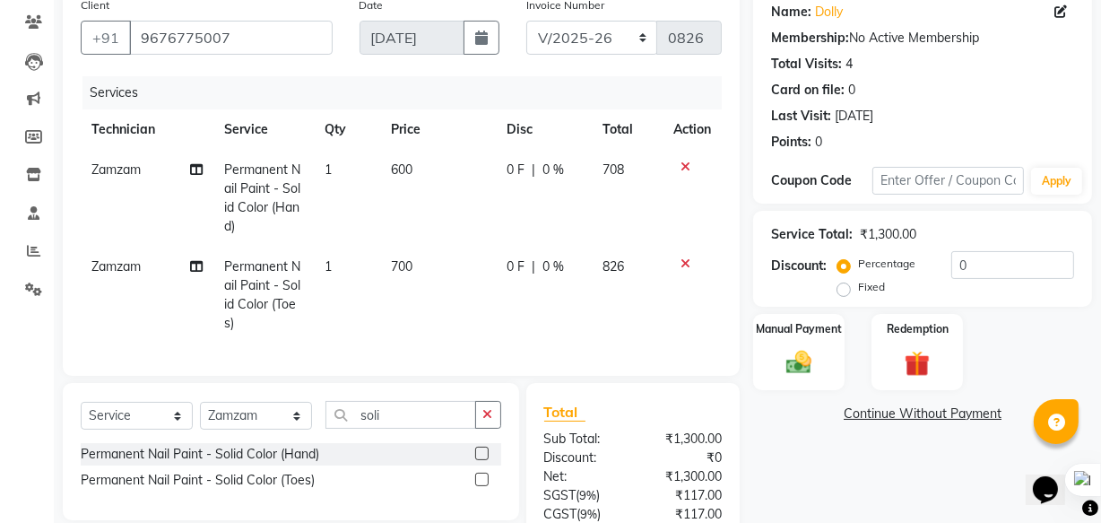
click at [470, 251] on td "700" at bounding box center [438, 295] width 116 height 97
select select "89529"
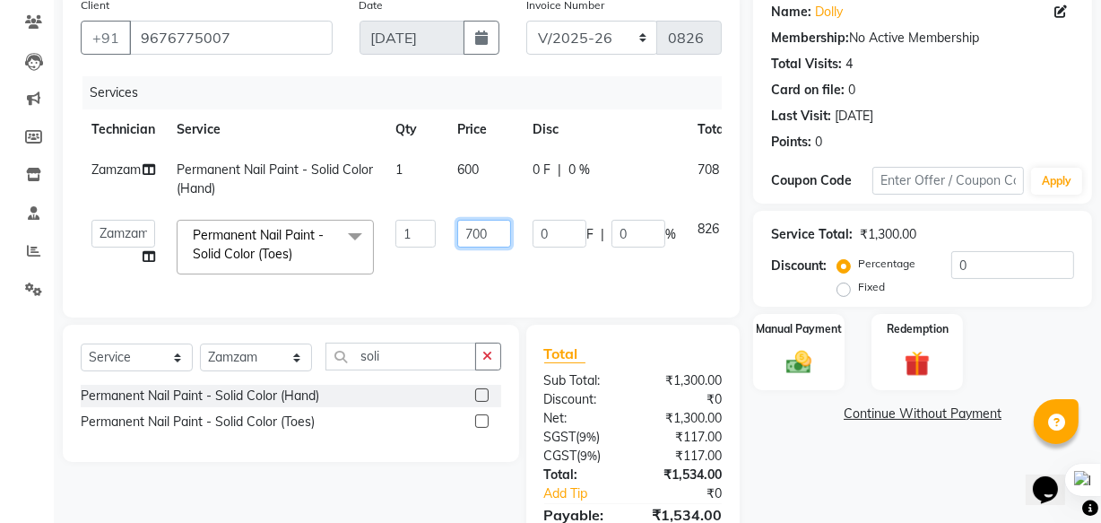
click at [474, 237] on input "700" at bounding box center [484, 234] width 54 height 28
drag, startPoint x: 474, startPoint y: 237, endPoint x: 515, endPoint y: 296, distance: 71.6
click at [479, 242] on input "700" at bounding box center [484, 234] width 54 height 28
type input "600"
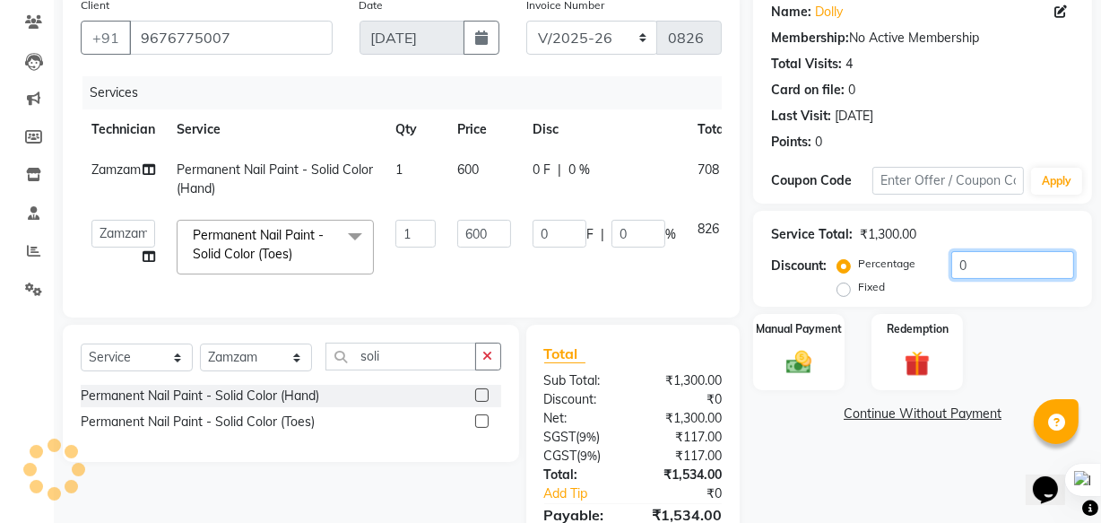
click at [977, 262] on input "0" at bounding box center [1012, 265] width 123 height 28
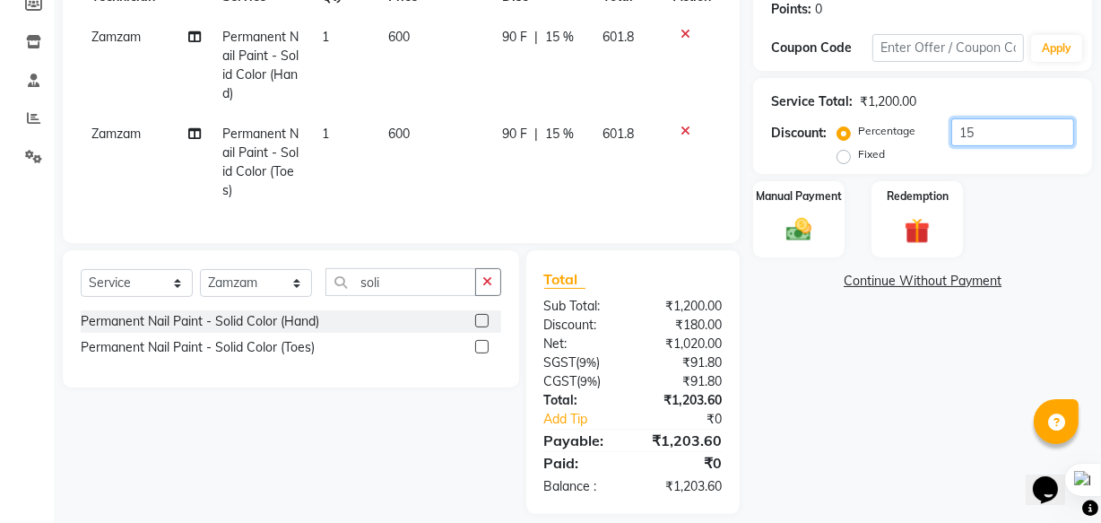
scroll to position [309, 0]
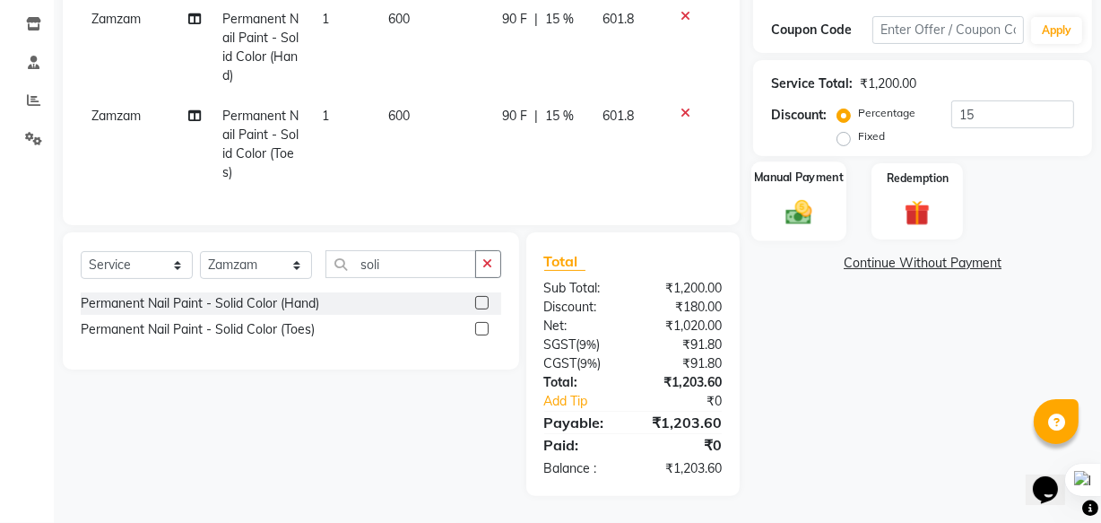
click at [797, 201] on img at bounding box center [798, 211] width 43 height 30
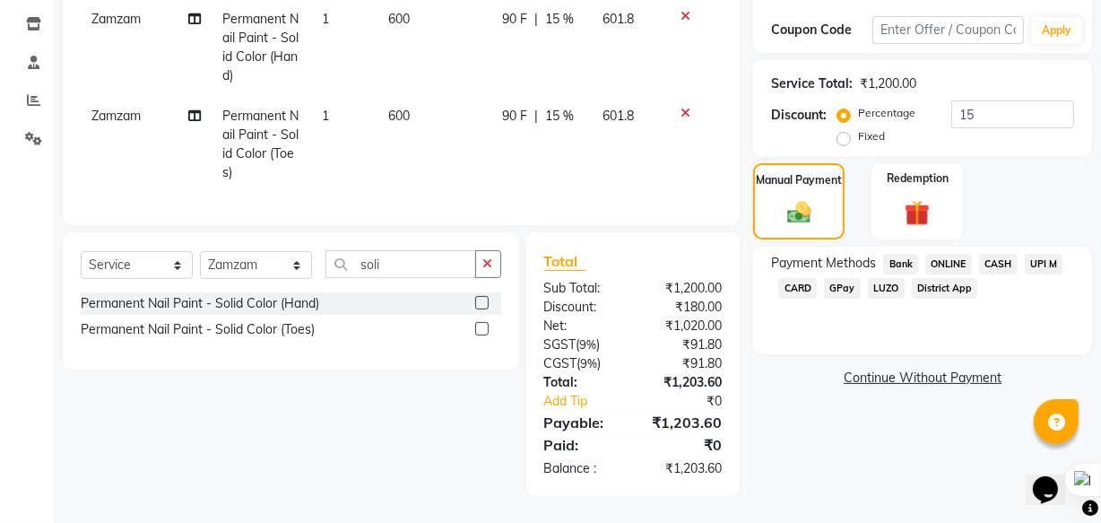
click at [949, 254] on span "ONLINE" at bounding box center [948, 264] width 47 height 21
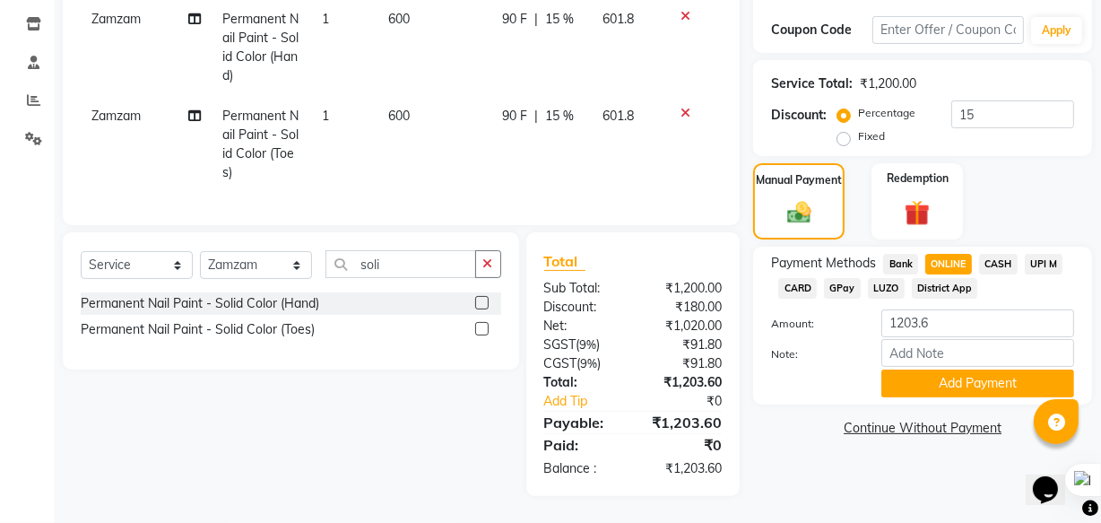
click at [1042, 254] on span "UPI M" at bounding box center [1044, 264] width 39 height 21
click at [993, 100] on input "15" at bounding box center [1012, 114] width 123 height 28
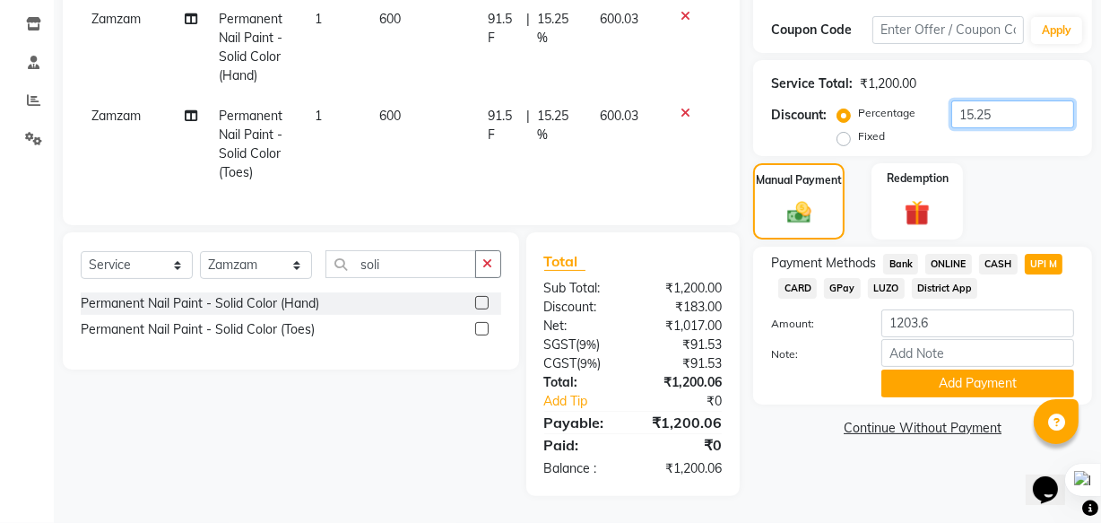
type input "15.25"
click at [751, 416] on div "Total Sub Total: ₹1,200.00 Discount: ₹183.00 Net: ₹1,017.00 SGST ( 9% ) ₹91.53 …" at bounding box center [636, 364] width 235 height 264
click at [956, 309] on input "1203.6" at bounding box center [977, 323] width 193 height 28
click at [985, 254] on span "CASH" at bounding box center [998, 264] width 39 height 21
type input "1200.06"
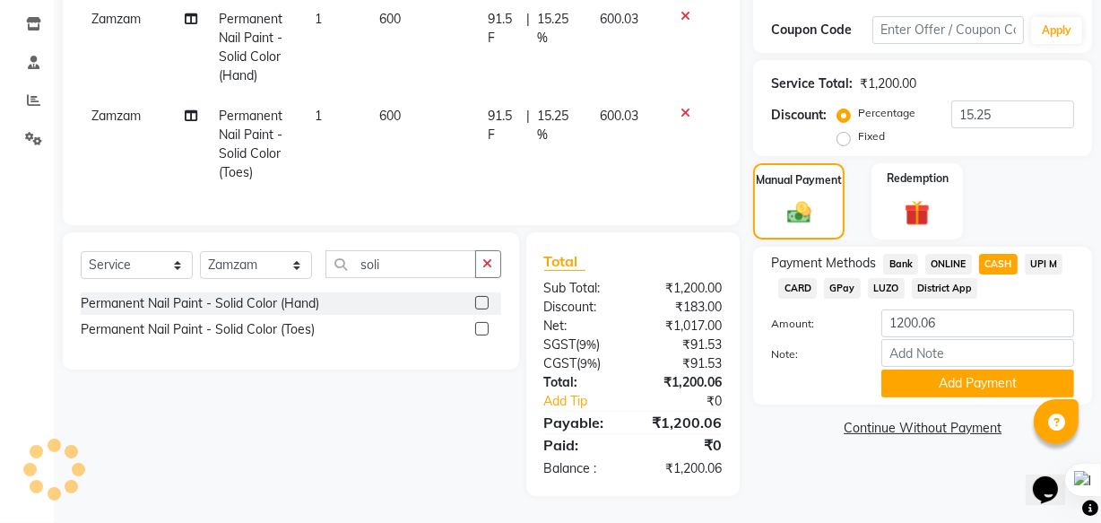
click at [1038, 254] on span "UPI M" at bounding box center [1044, 264] width 39 height 21
click at [984, 369] on button "Add Payment" at bounding box center [977, 383] width 193 height 28
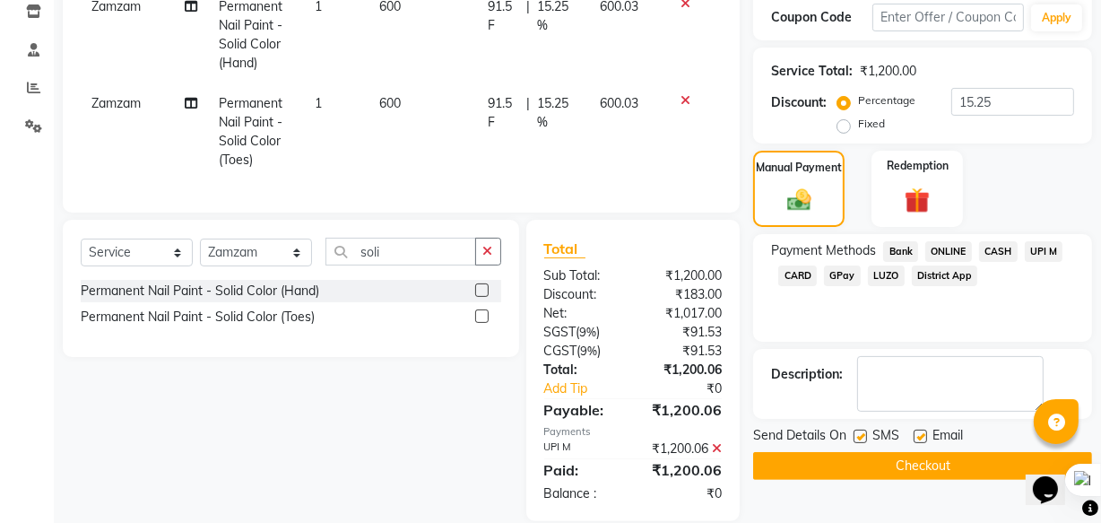
click at [936, 462] on button "Checkout" at bounding box center [922, 466] width 339 height 28
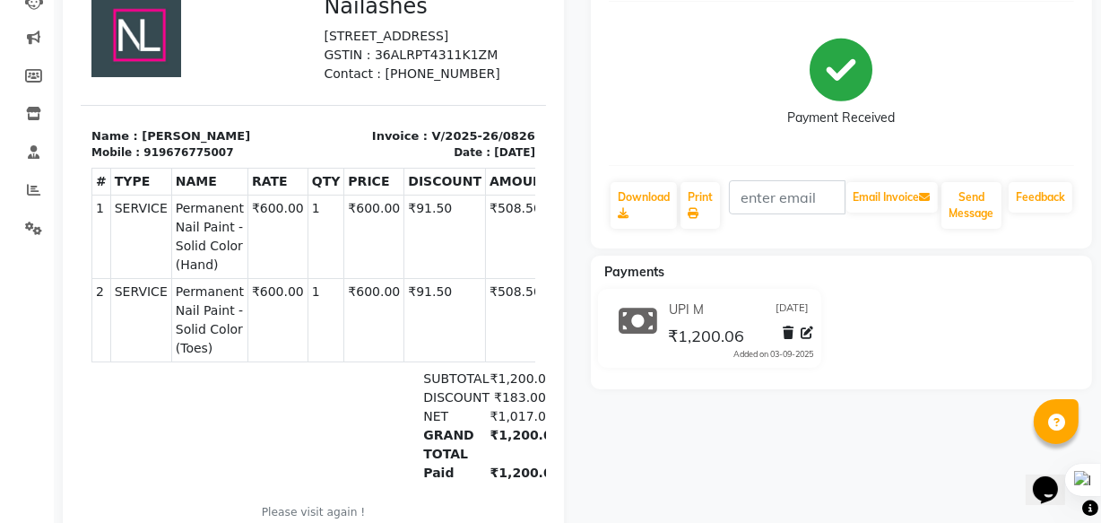
scroll to position [244, 0]
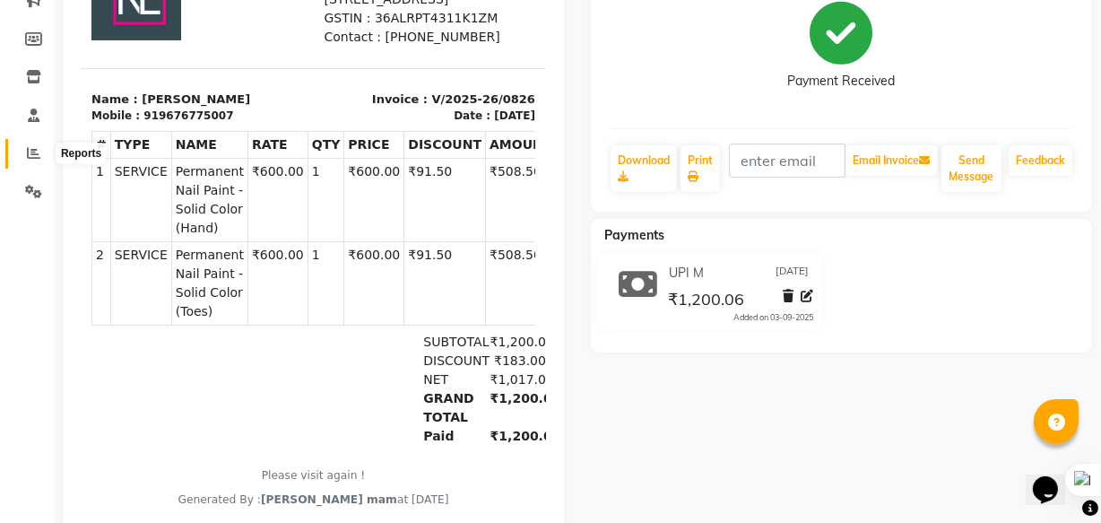
click at [35, 155] on icon at bounding box center [33, 152] width 13 height 13
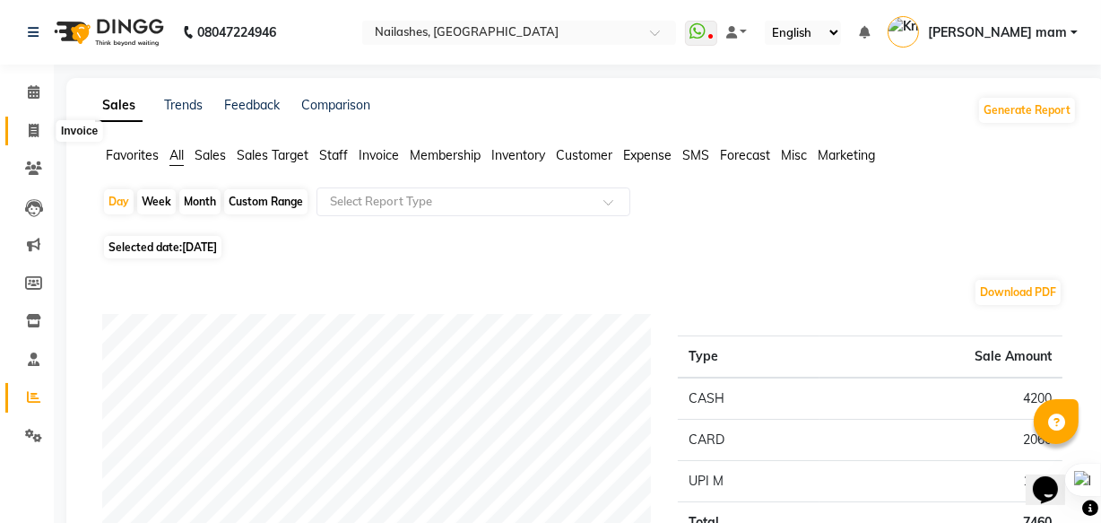
click at [30, 133] on icon at bounding box center [34, 130] width 10 height 13
select select "service"
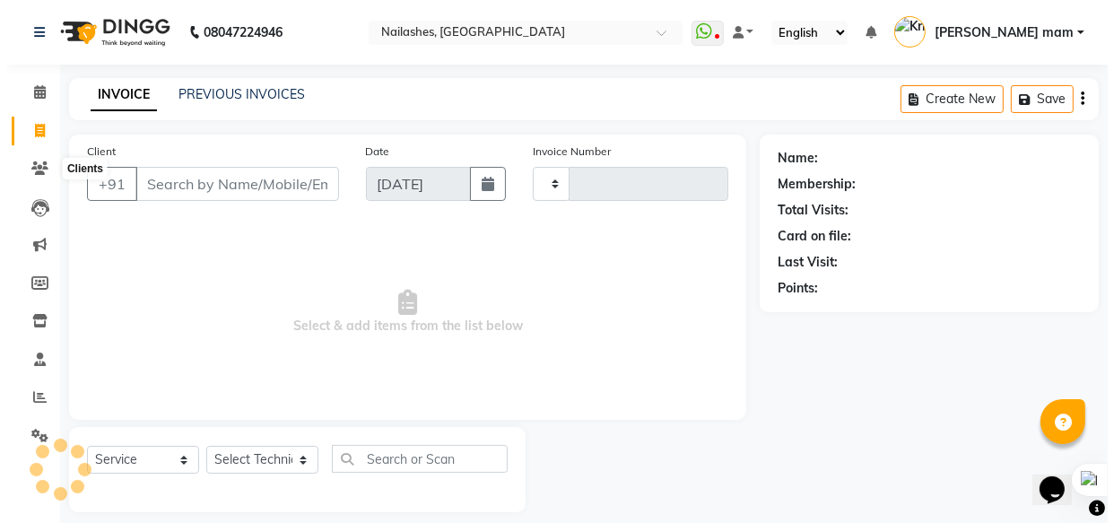
scroll to position [17, 0]
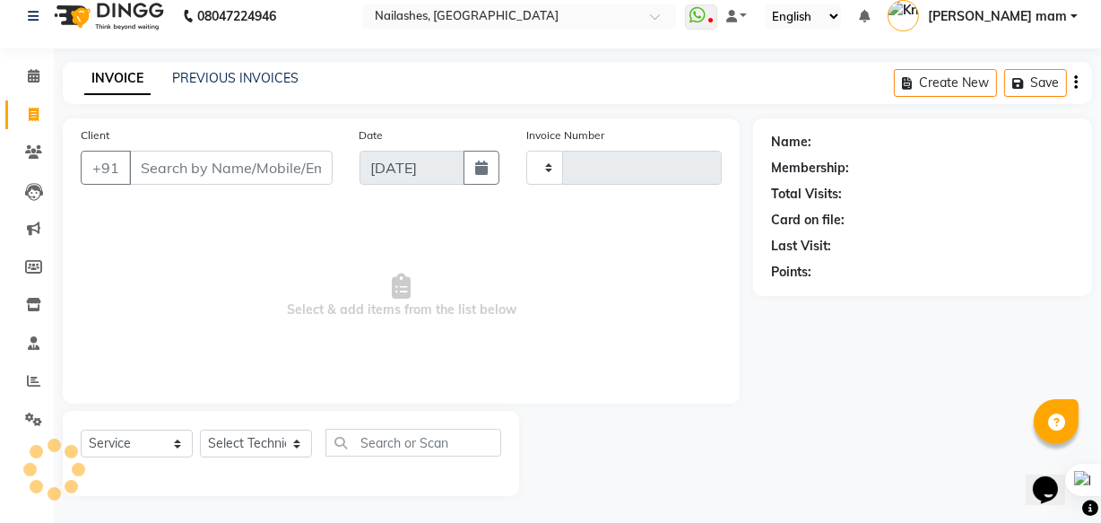
type input "0827"
select select "5759"
click at [215, 169] on input "Client" at bounding box center [231, 168] width 204 height 34
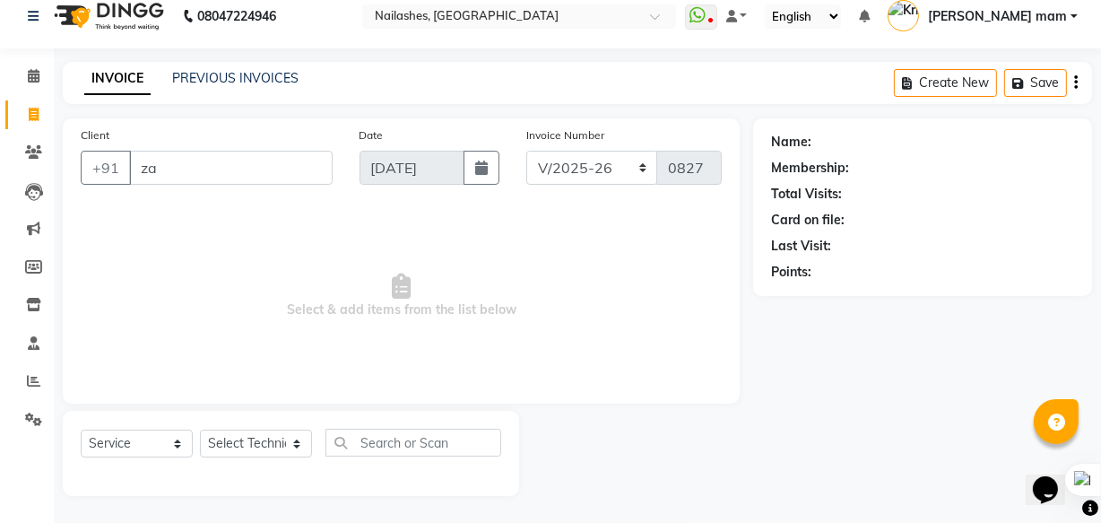
type input "z"
type input "9528828614"
click at [283, 161] on span "Add Client" at bounding box center [286, 168] width 71 height 18
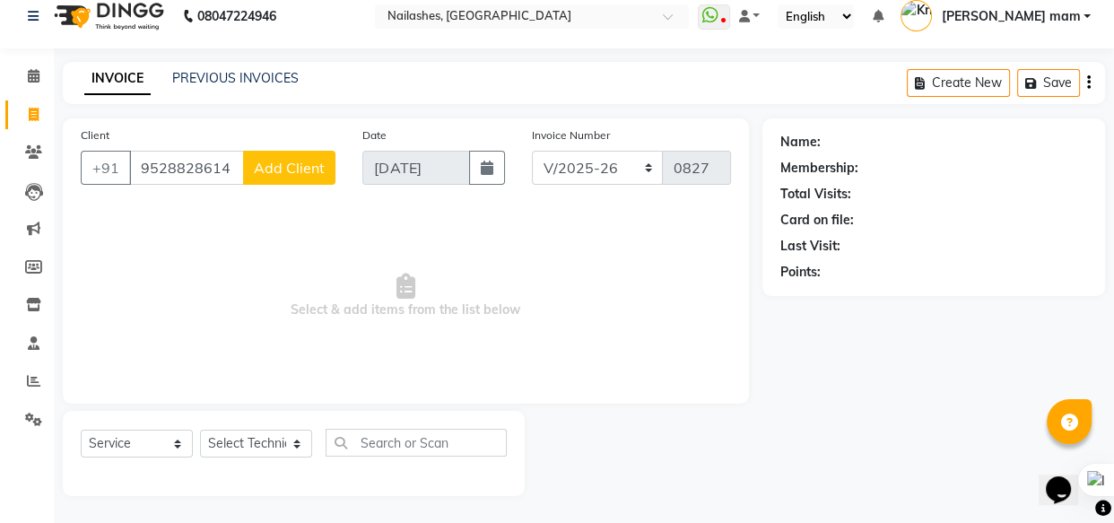
select select "21"
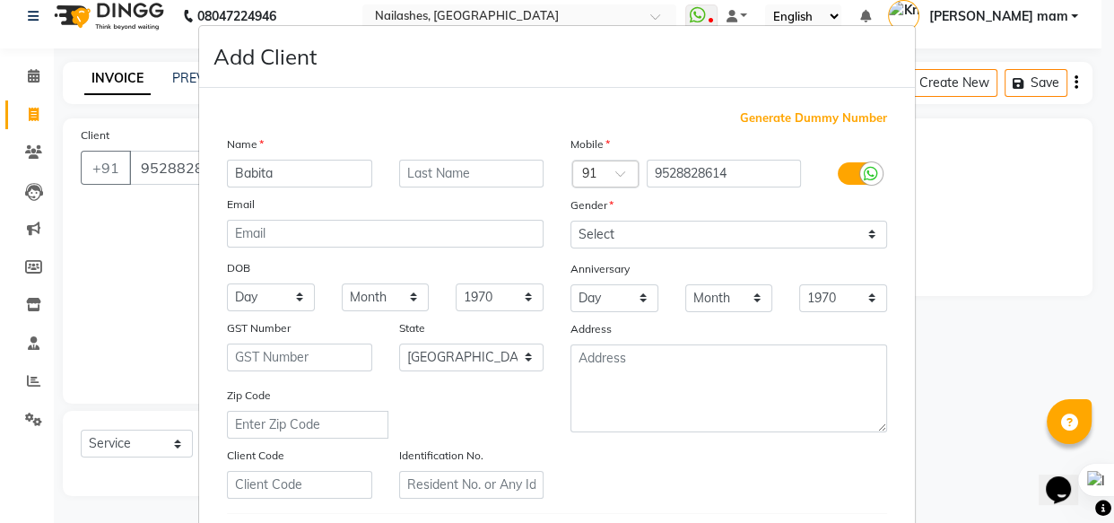
type input "Babita"
click at [489, 164] on input "text" at bounding box center [471, 174] width 145 height 28
type input "Arya"
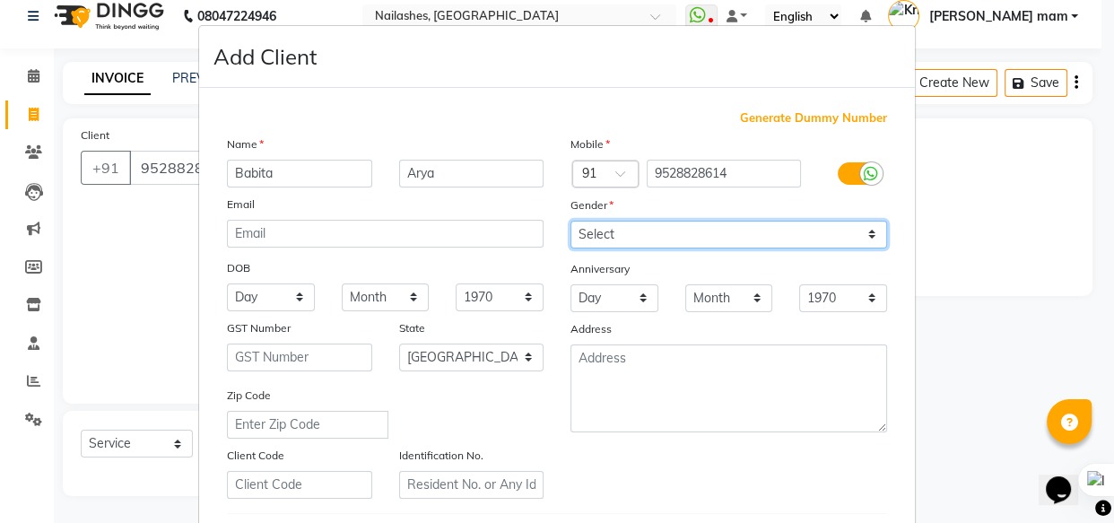
click at [674, 242] on select "Select [DEMOGRAPHIC_DATA] [DEMOGRAPHIC_DATA] Other Prefer Not To Say" at bounding box center [728, 235] width 316 height 28
select select "[DEMOGRAPHIC_DATA]"
click at [570, 221] on select "Select [DEMOGRAPHIC_DATA] [DEMOGRAPHIC_DATA] Other Prefer Not To Say" at bounding box center [728, 235] width 316 height 28
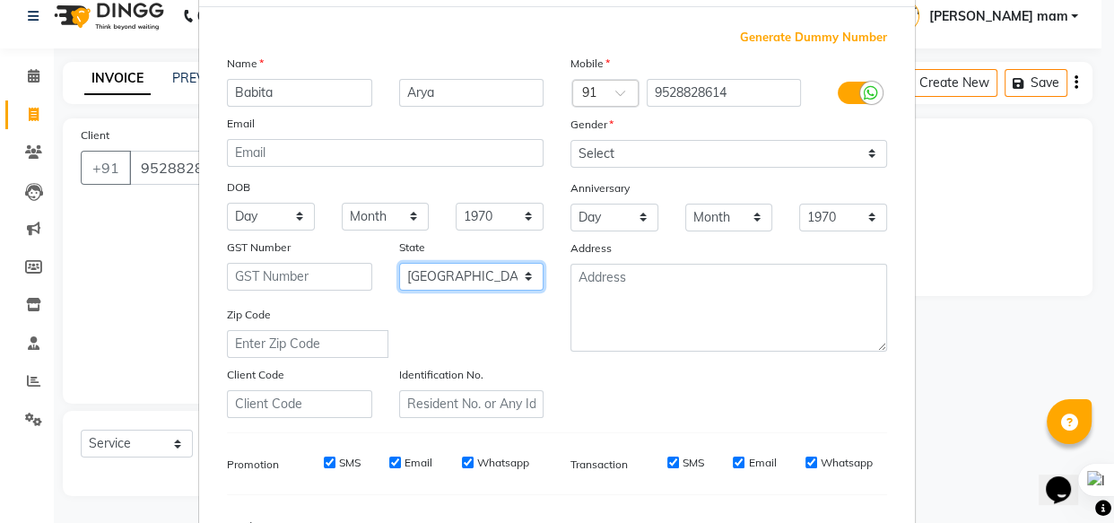
click at [453, 271] on select "Select [GEOGRAPHIC_DATA] [GEOGRAPHIC_DATA] [GEOGRAPHIC_DATA] [GEOGRAPHIC_DATA] …" at bounding box center [471, 277] width 145 height 28
select select "36"
click at [399, 264] on select "Select [GEOGRAPHIC_DATA] [GEOGRAPHIC_DATA] [GEOGRAPHIC_DATA] [GEOGRAPHIC_DATA] …" at bounding box center [471, 277] width 145 height 28
click at [389, 456] on div "Email" at bounding box center [410, 463] width 43 height 16
click at [736, 459] on input "Email" at bounding box center [738, 462] width 12 height 12
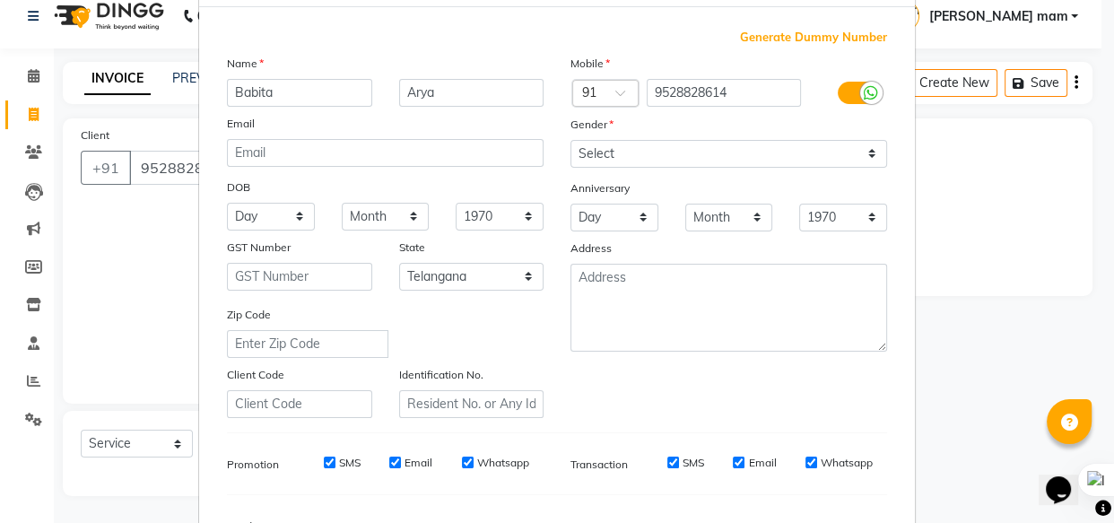
checkbox input "false"
click at [390, 468] on input "Email" at bounding box center [395, 462] width 12 height 12
checkbox input "false"
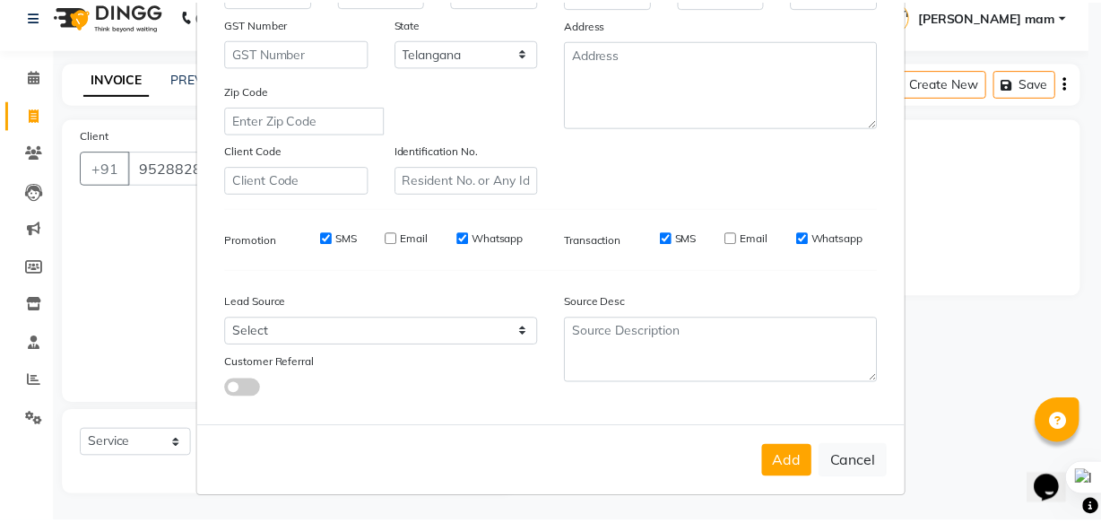
scroll to position [310, 0]
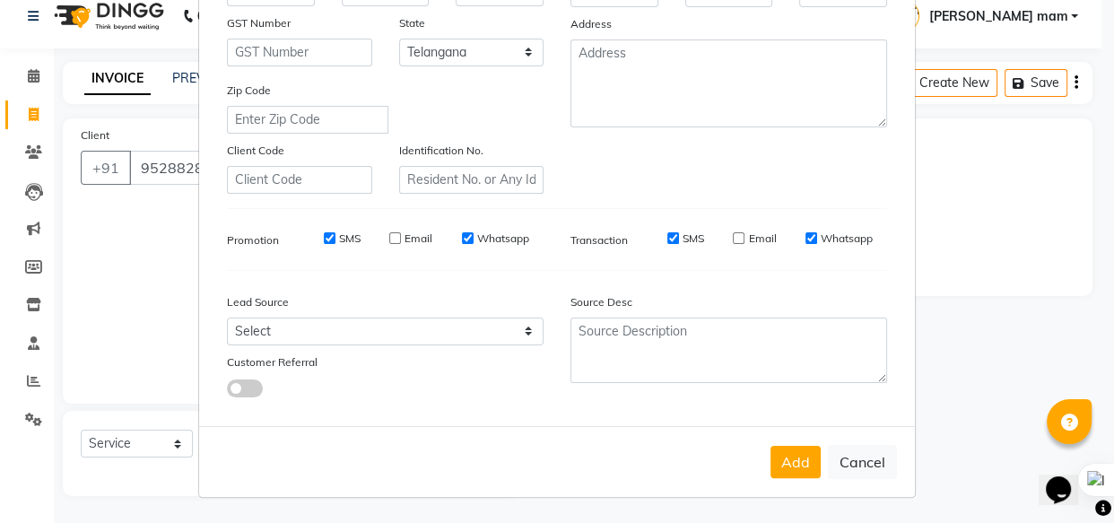
drag, startPoint x: 788, startPoint y: 463, endPoint x: 711, endPoint y: 466, distance: 77.2
click at [788, 464] on button "Add" at bounding box center [795, 462] width 50 height 32
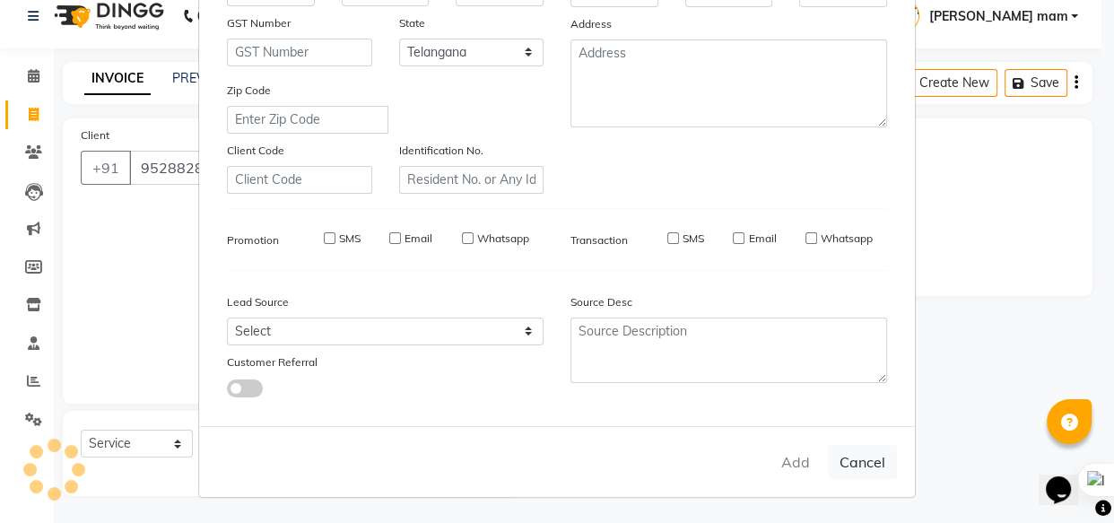
select select
select select "null"
select select
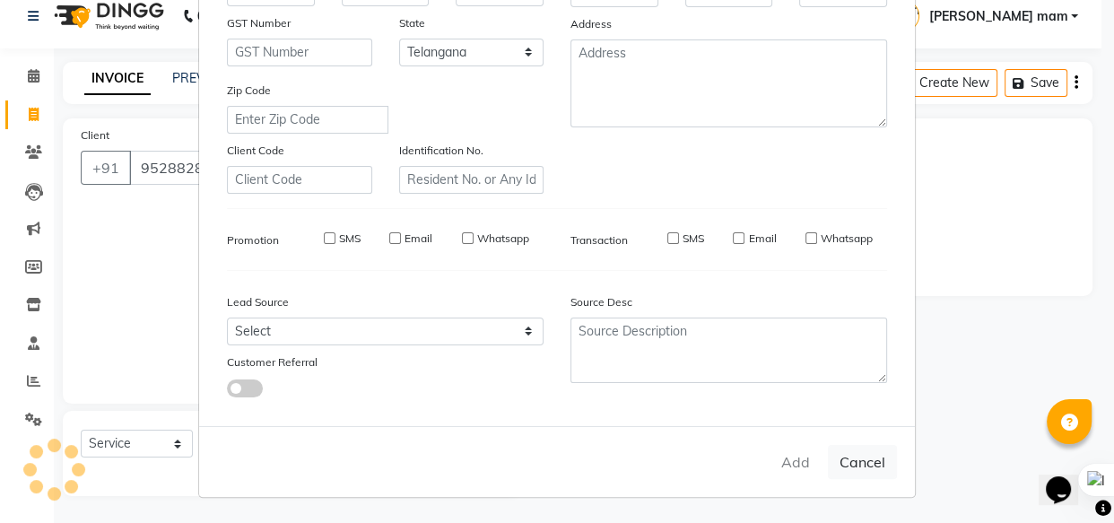
select select
checkbox input "false"
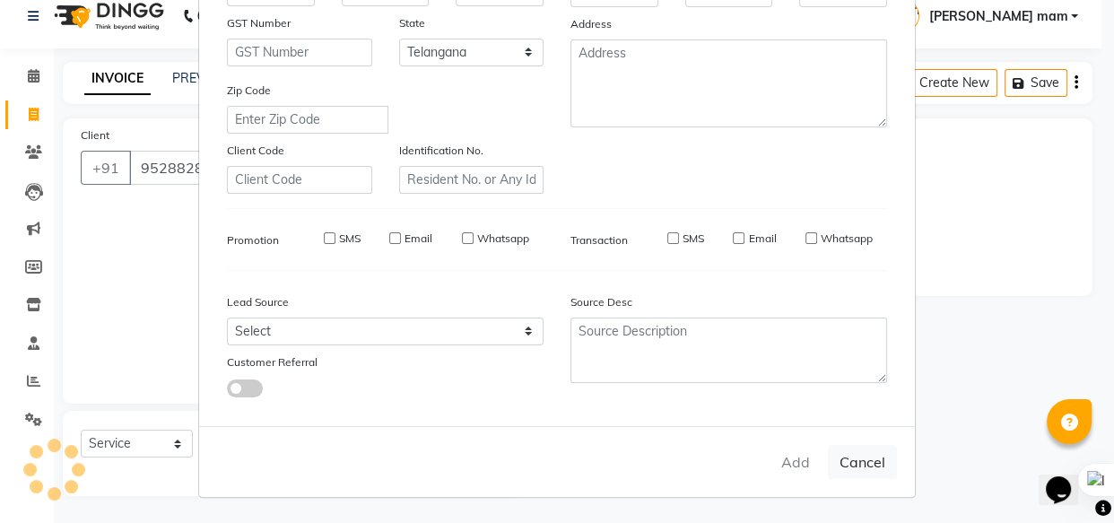
checkbox input "false"
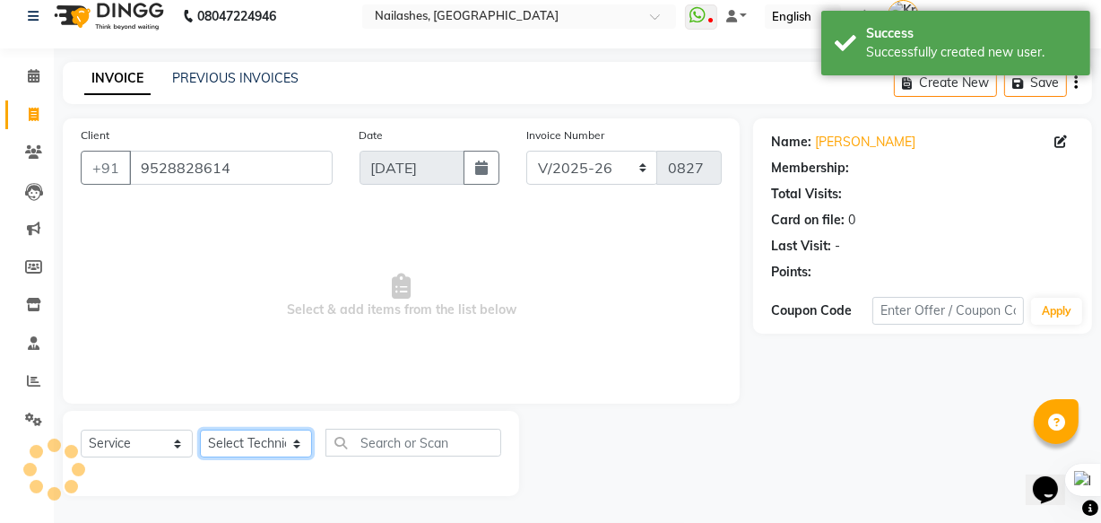
click at [248, 442] on select "Select Technician [PERSON_NAME] [PERSON_NAME] mam [PERSON_NAME] ringya [PERSON_…" at bounding box center [256, 443] width 112 height 28
select select "76516"
click at [200, 429] on select "Select Technician [PERSON_NAME] [PERSON_NAME] mam [PERSON_NAME] ringya [PERSON_…" at bounding box center [256, 443] width 112 height 28
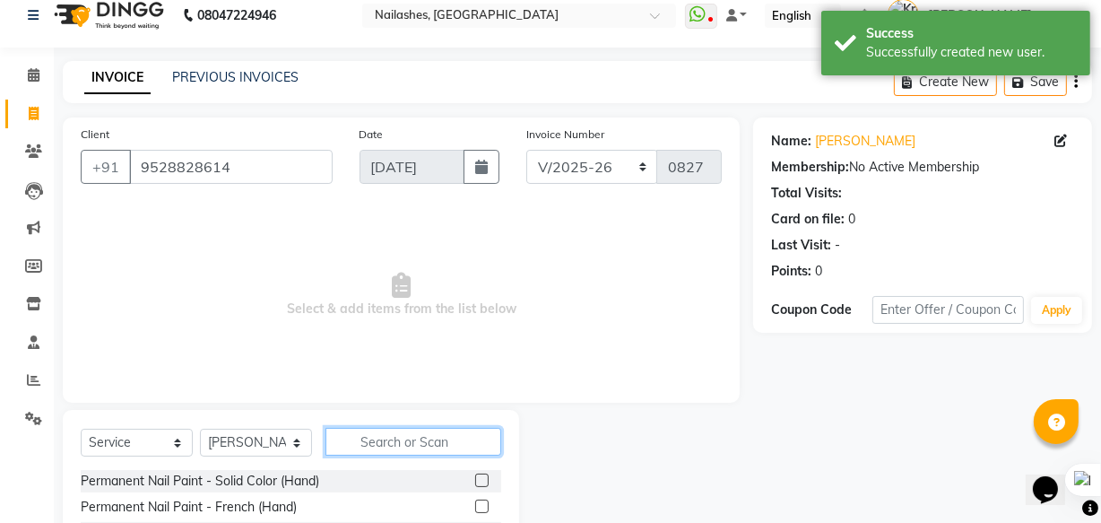
click at [408, 440] on input "text" at bounding box center [413, 442] width 176 height 28
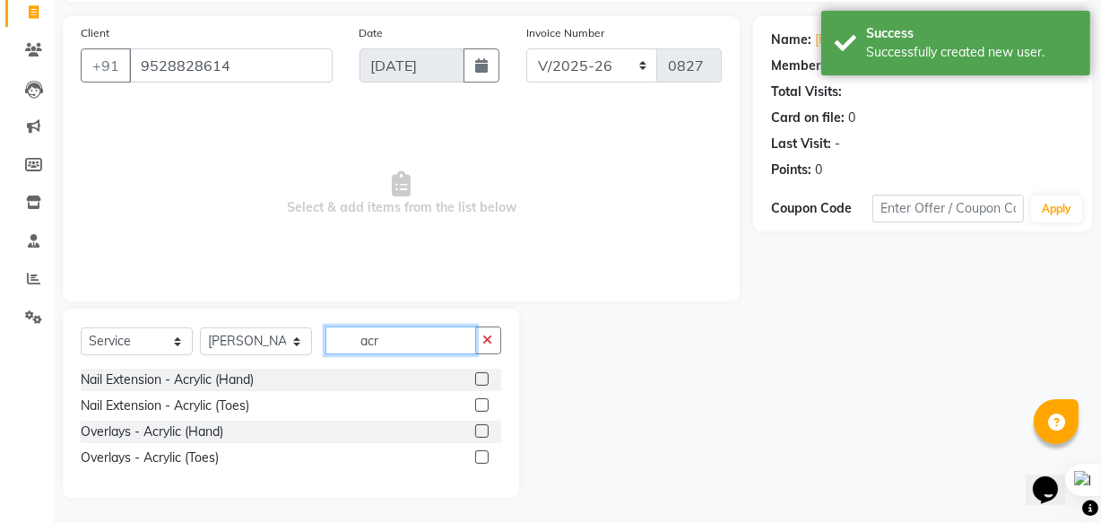
scroll to position [120, 0]
type input "acr"
click at [479, 375] on label at bounding box center [481, 376] width 13 height 13
click at [479, 375] on input "checkbox" at bounding box center [481, 378] width 12 height 12
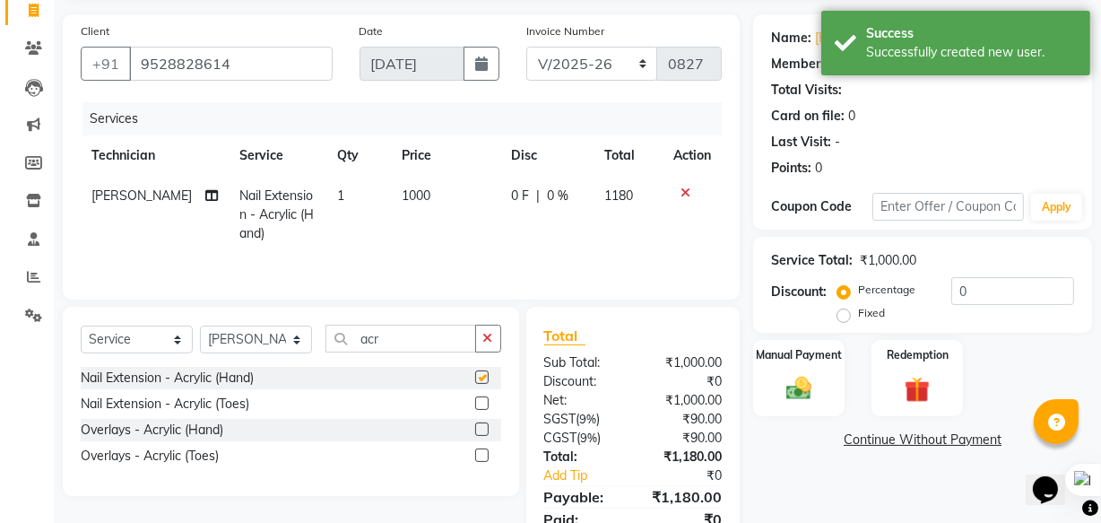
checkbox input "false"
click at [412, 341] on input "acr" at bounding box center [400, 339] width 151 height 28
type input "a"
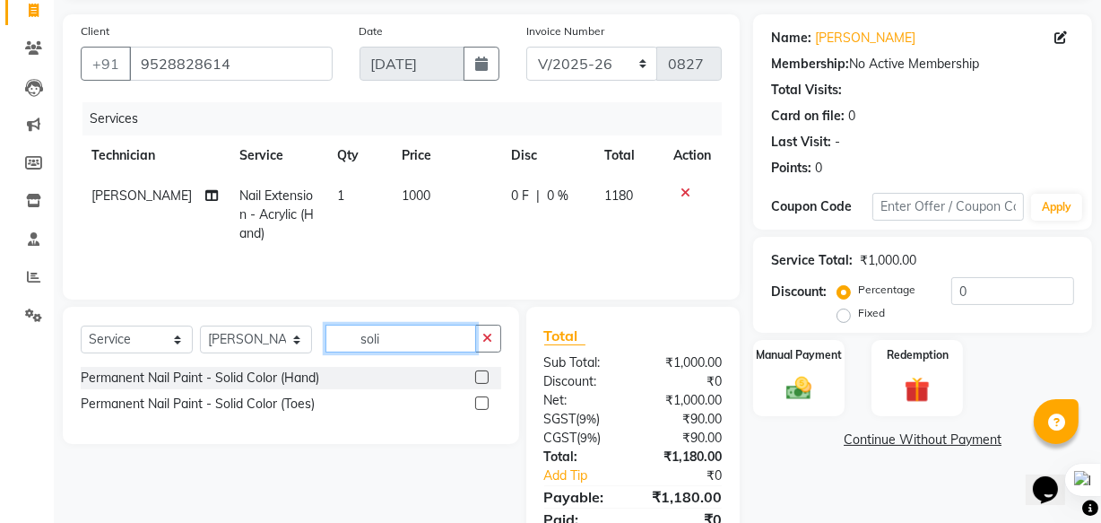
type input "soli"
click at [478, 381] on label at bounding box center [481, 376] width 13 height 13
click at [478, 381] on input "checkbox" at bounding box center [481, 378] width 12 height 12
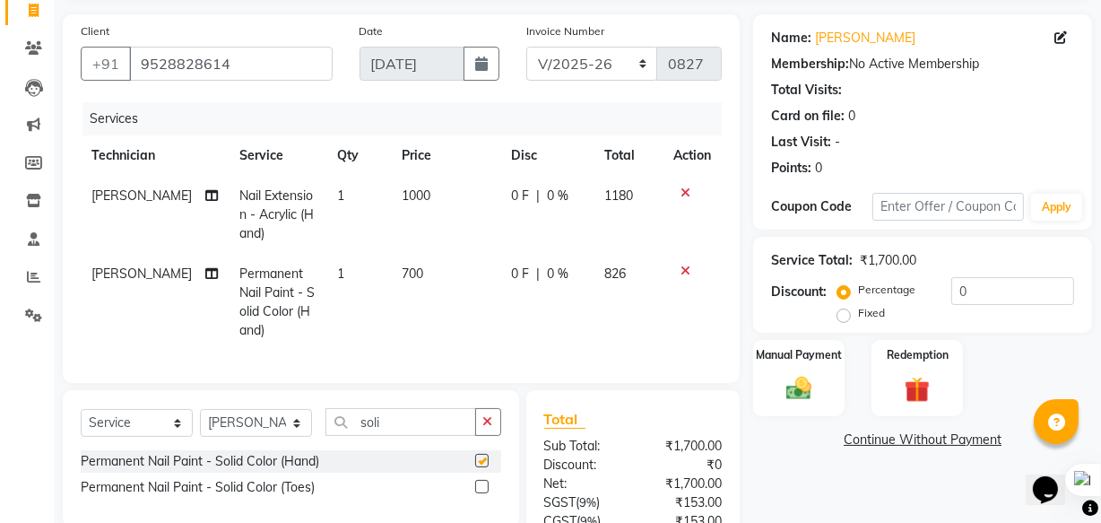
checkbox input "false"
click at [399, 430] on input "soli" at bounding box center [400, 422] width 151 height 28
click at [278, 429] on select "Select Technician [PERSON_NAME] [PERSON_NAME] mam [PERSON_NAME] ringya [PERSON_…" at bounding box center [256, 423] width 112 height 28
click at [200, 421] on select "Select Technician [PERSON_NAME] [PERSON_NAME] mam [PERSON_NAME] ringya [PERSON_…" at bounding box center [256, 423] width 112 height 28
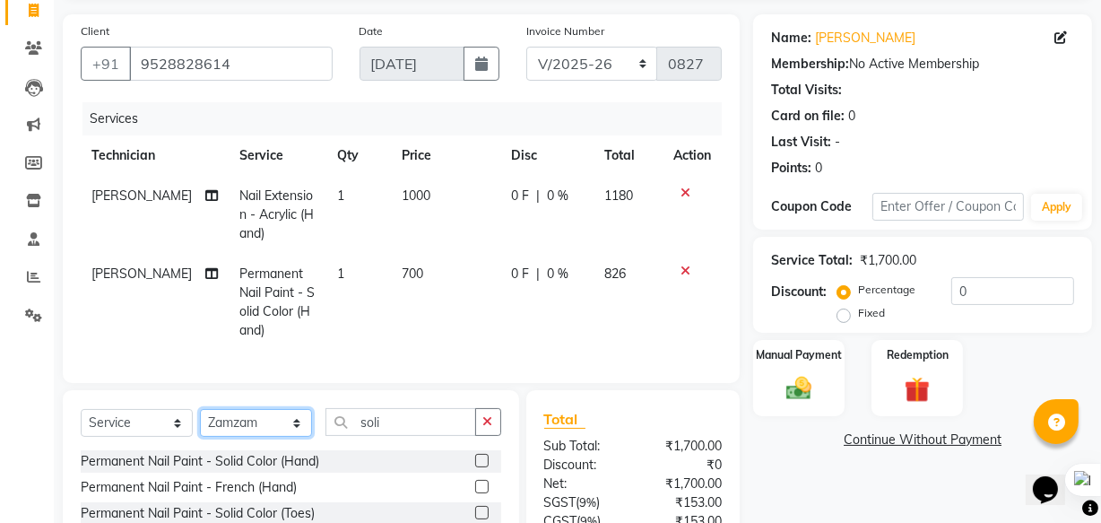
click at [277, 437] on select "Select Technician [PERSON_NAME] [PERSON_NAME] mam [PERSON_NAME] ringya [PERSON_…" at bounding box center [256, 423] width 112 height 28
select select "86312"
click at [200, 421] on select "Select Technician [PERSON_NAME] [PERSON_NAME] mam [PERSON_NAME] ringya [PERSON_…" at bounding box center [256, 423] width 112 height 28
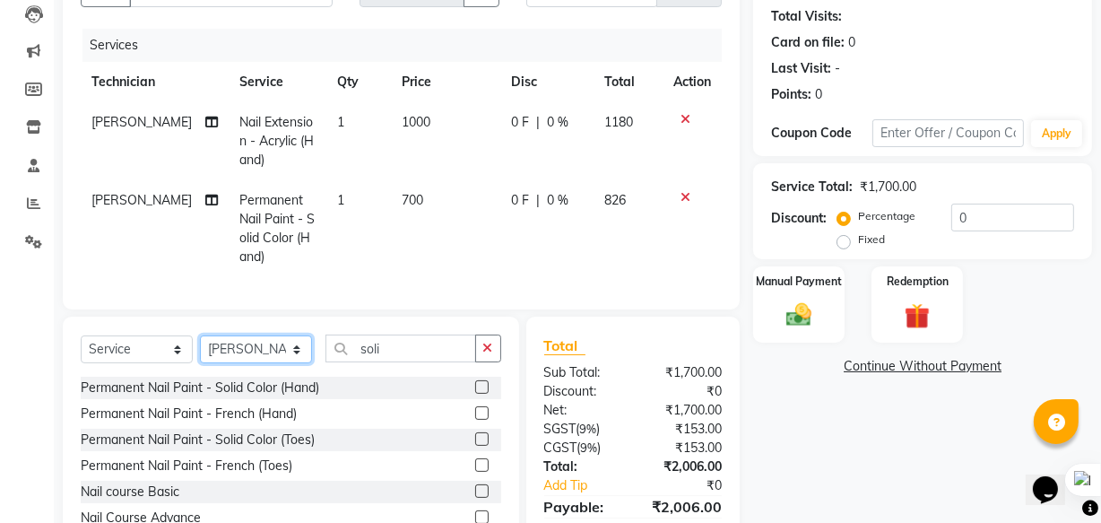
scroll to position [202, 0]
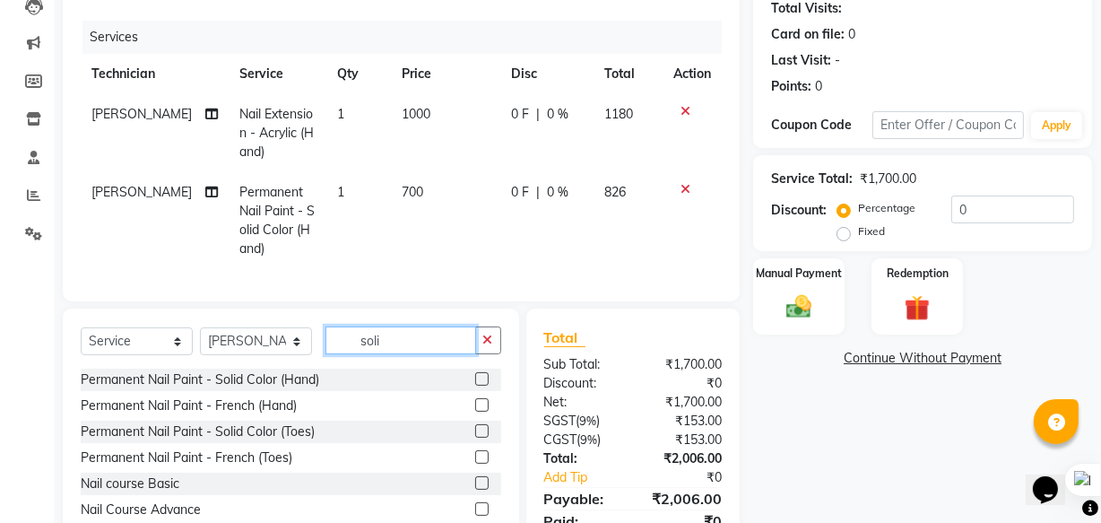
click at [419, 352] on input "soli" at bounding box center [400, 340] width 151 height 28
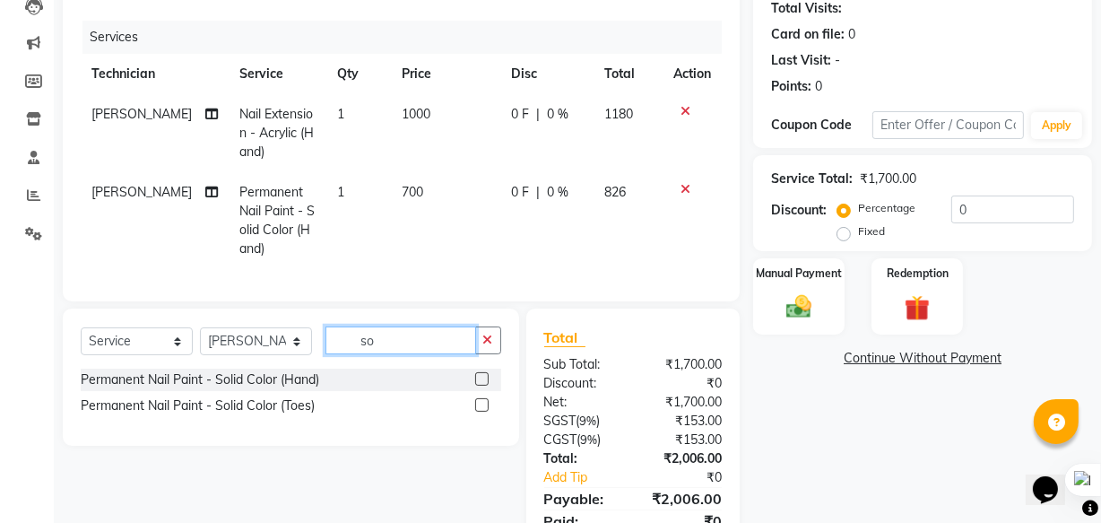
type input "s"
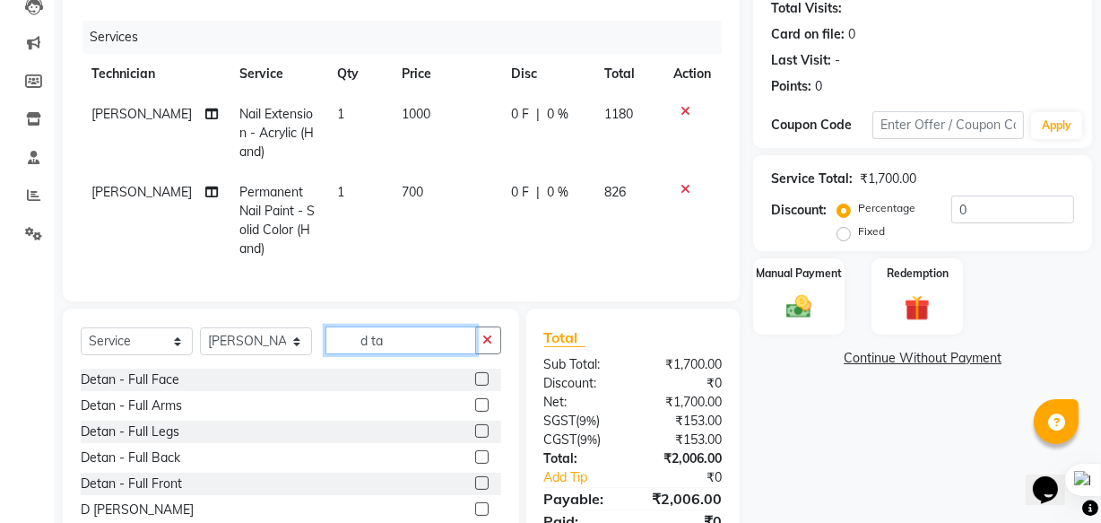
type input "d ta"
click at [475, 412] on label at bounding box center [481, 404] width 13 height 13
click at [475, 412] on input "checkbox" at bounding box center [481, 406] width 12 height 12
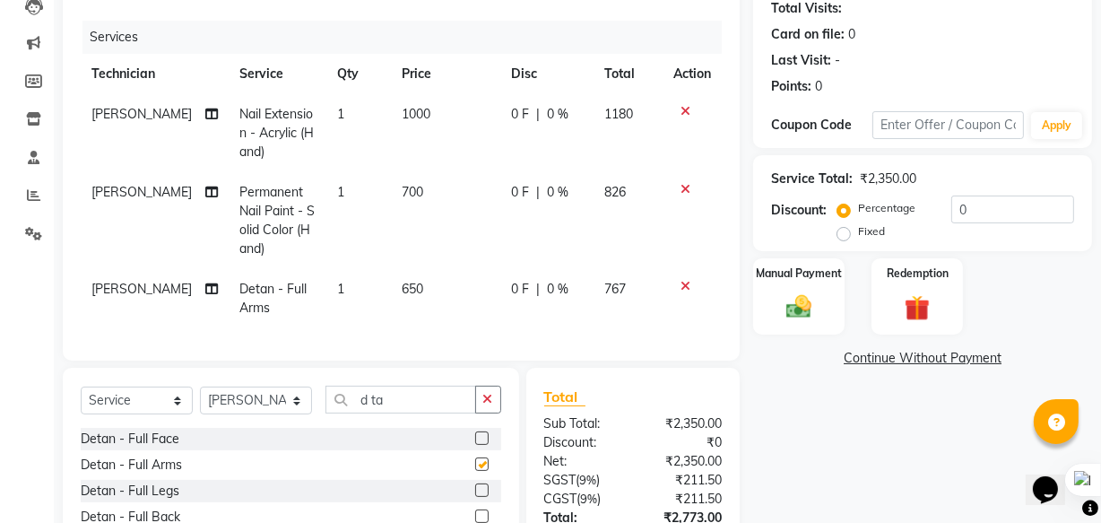
checkbox input "false"
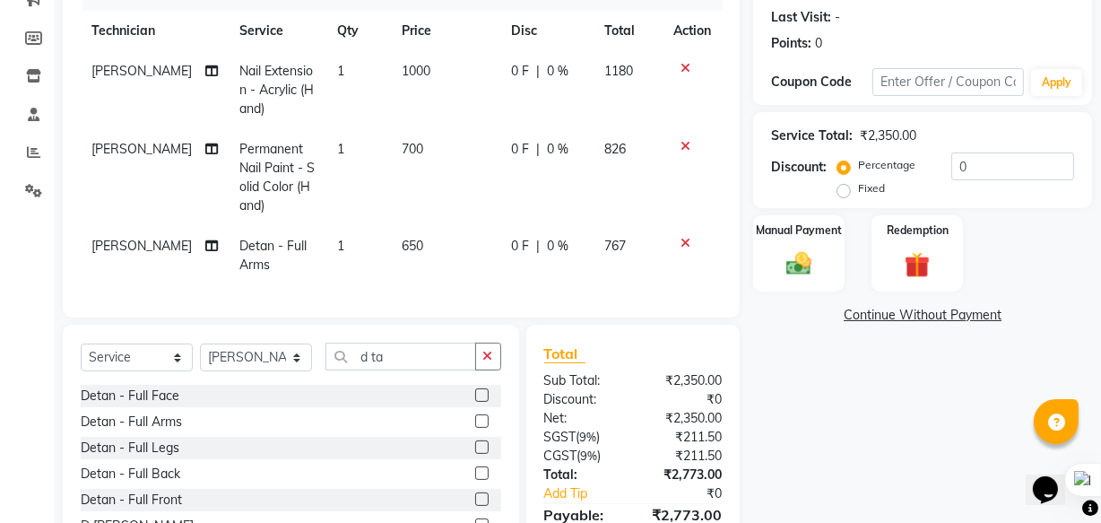
scroll to position [283, 0]
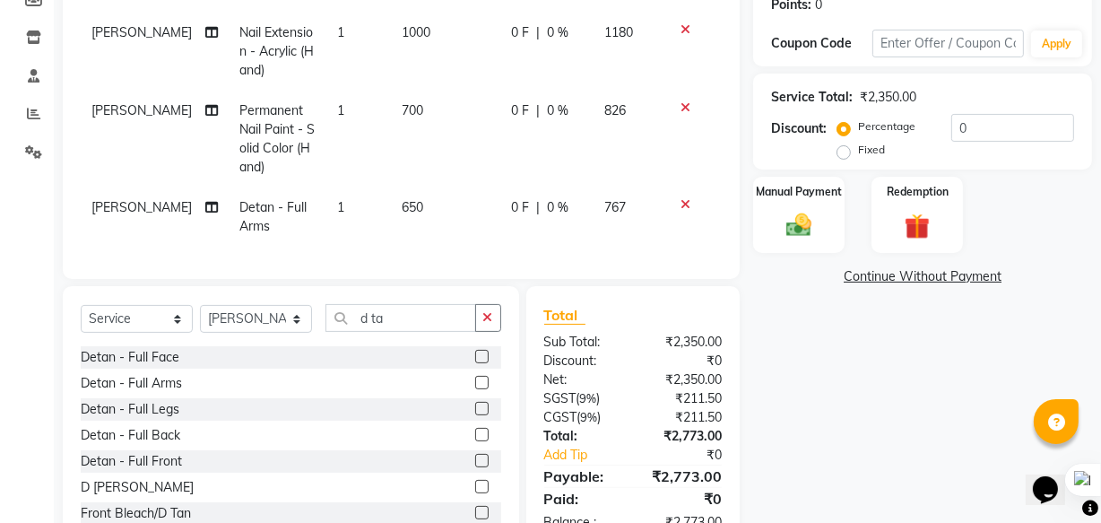
click at [402, 207] on span "650" at bounding box center [413, 207] width 22 height 16
click at [397, 207] on div "Client [PHONE_NUMBER] Date [DATE] Invoice Number BTH/2025-26 RED/2025-26 V/2025…" at bounding box center [401, 65] width 677 height 428
select select "86312"
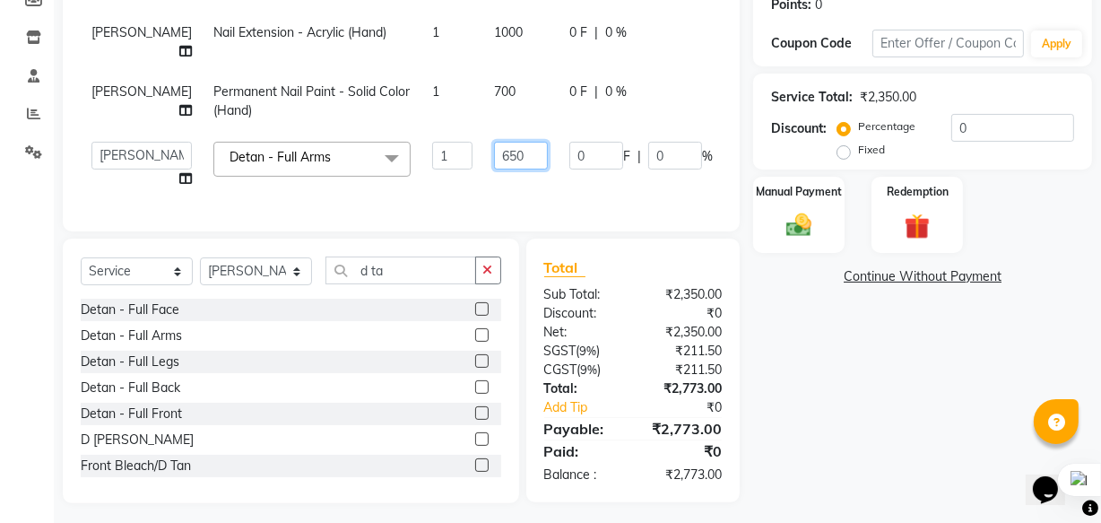
click at [494, 142] on input "650" at bounding box center [521, 156] width 54 height 28
type input "1200"
click at [432, 179] on tbody "[PERSON_NAME] Nail Extension - Acrylic (Hand) 1 1000 0 F | 0 % 1180 [PERSON_NAM…" at bounding box center [458, 106] width 754 height 186
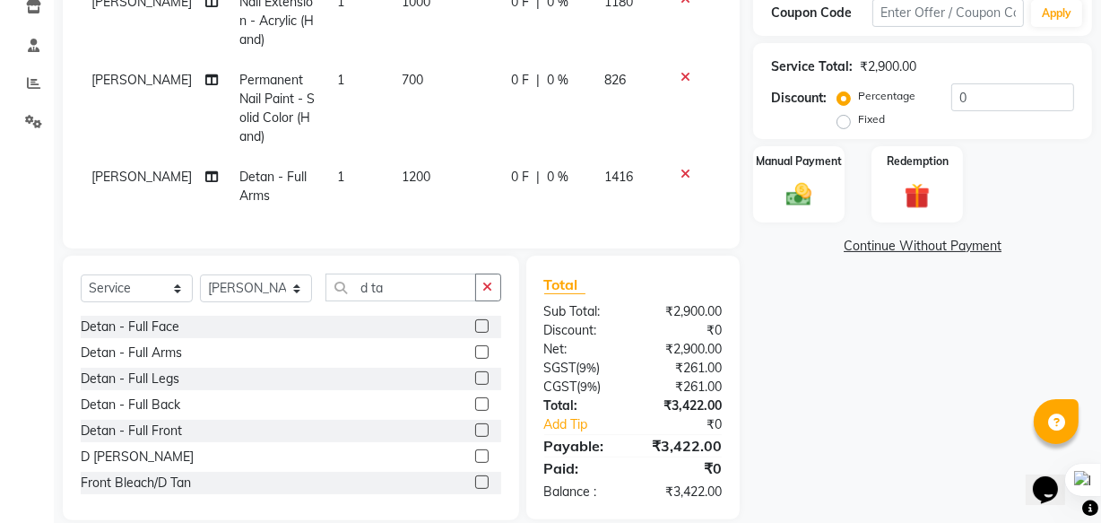
scroll to position [351, 0]
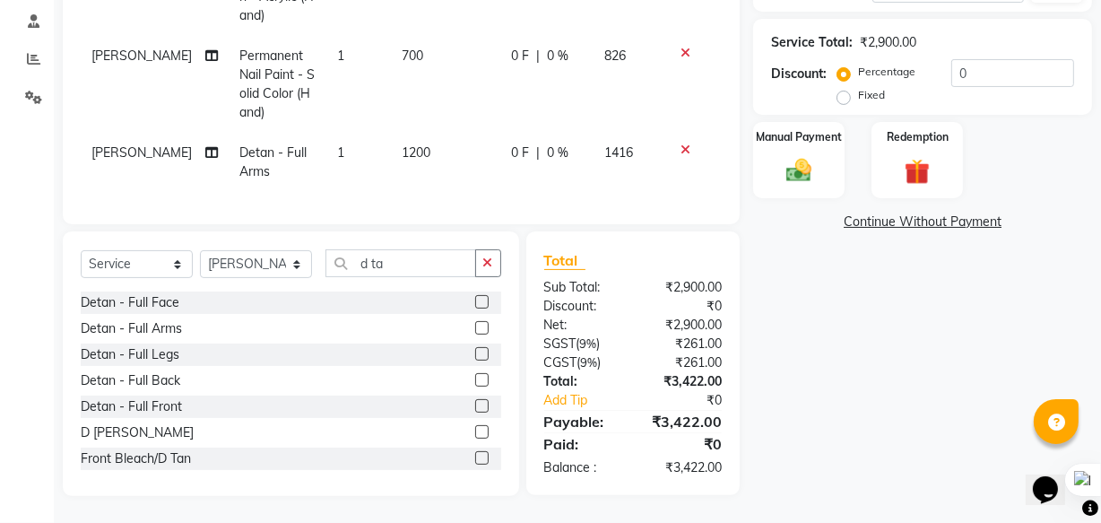
click at [407, 144] on span "1200" at bounding box center [416, 152] width 29 height 16
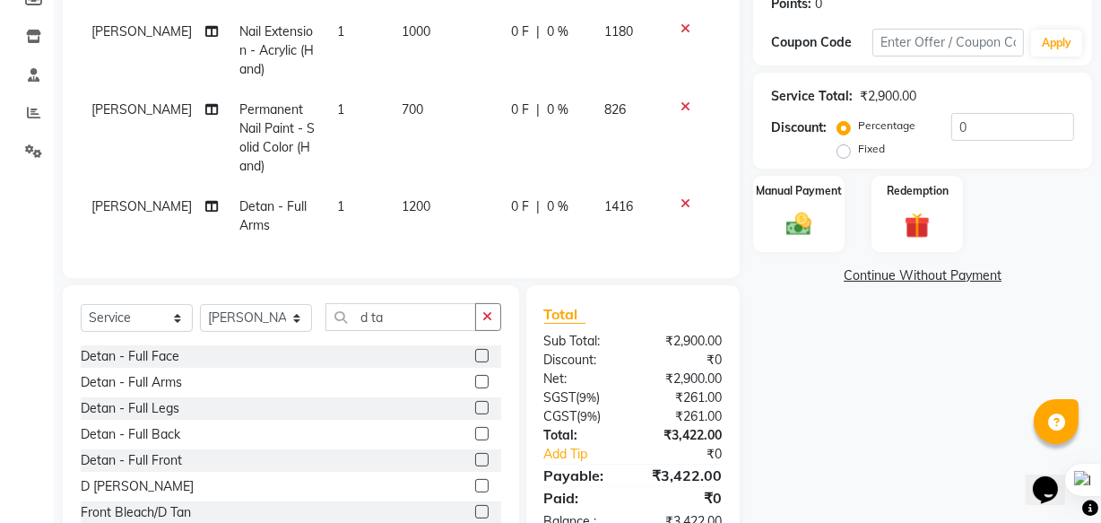
select select "86312"
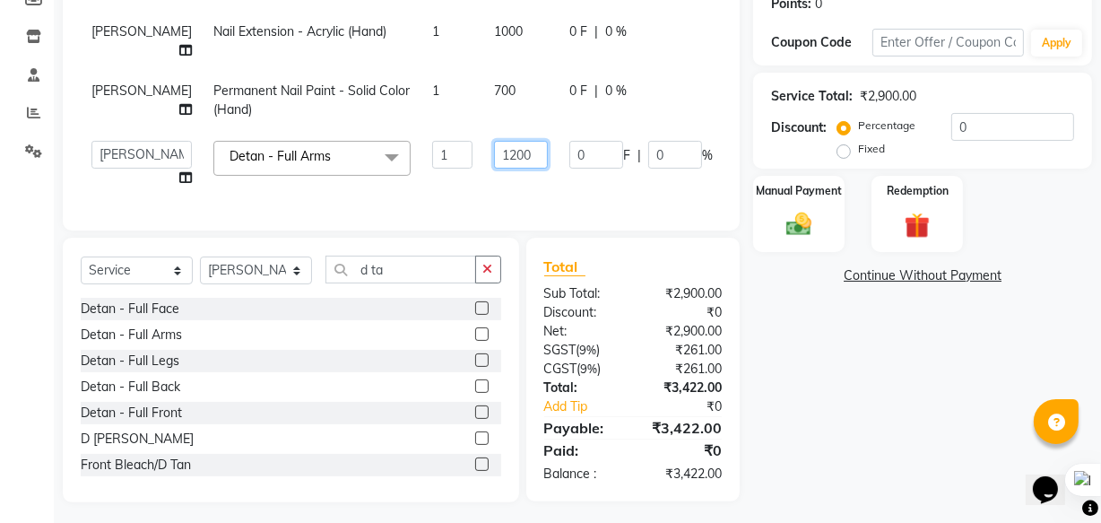
click at [494, 141] on input "1200" at bounding box center [521, 155] width 54 height 28
type input "1000"
click at [412, 178] on tbody "[PERSON_NAME] Nail Extension - Acrylic (Hand) 1 1000 0 F | 0 % 1180 [PERSON_NAM…" at bounding box center [458, 105] width 754 height 186
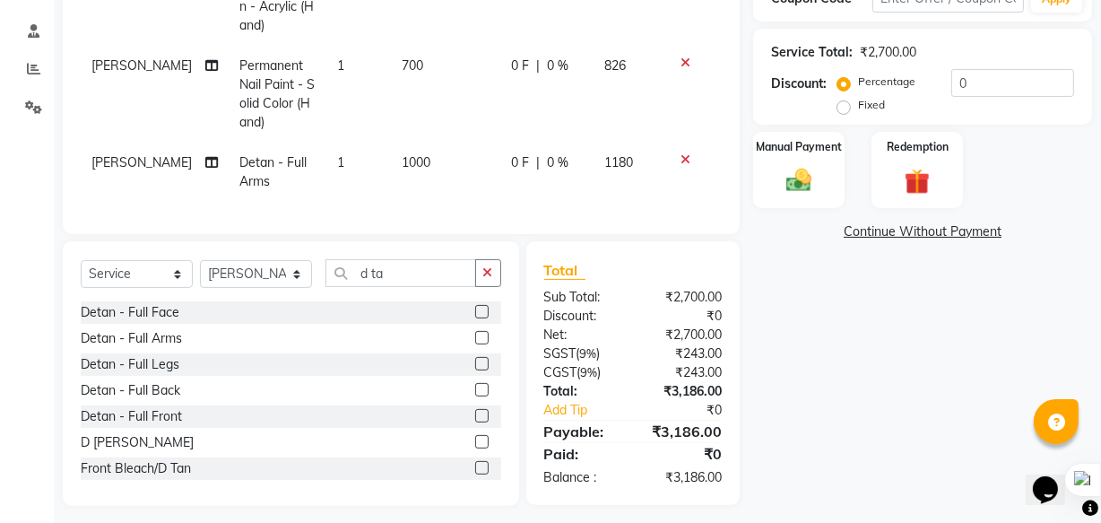
scroll to position [351, 0]
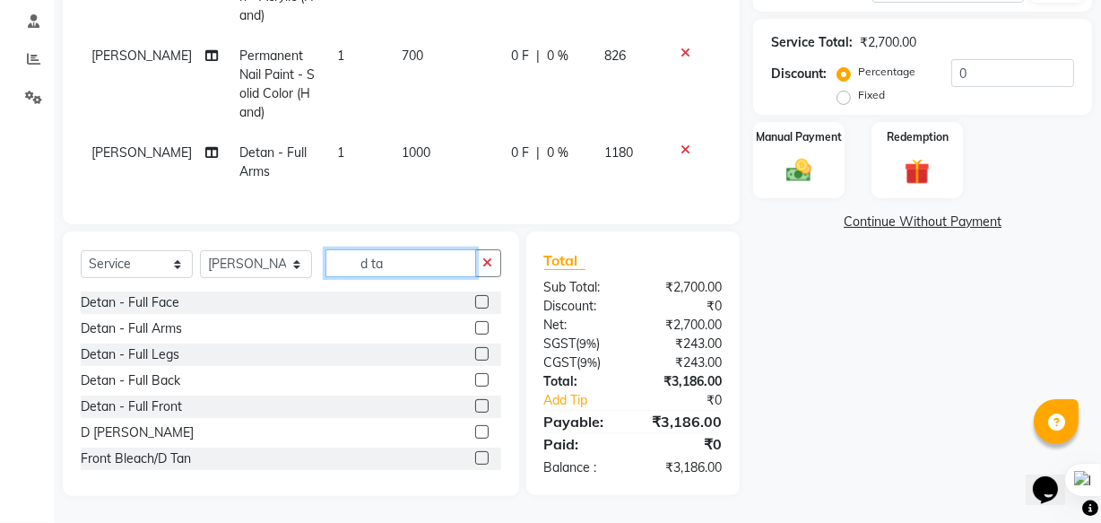
click at [425, 267] on input "d ta" at bounding box center [400, 263] width 151 height 28
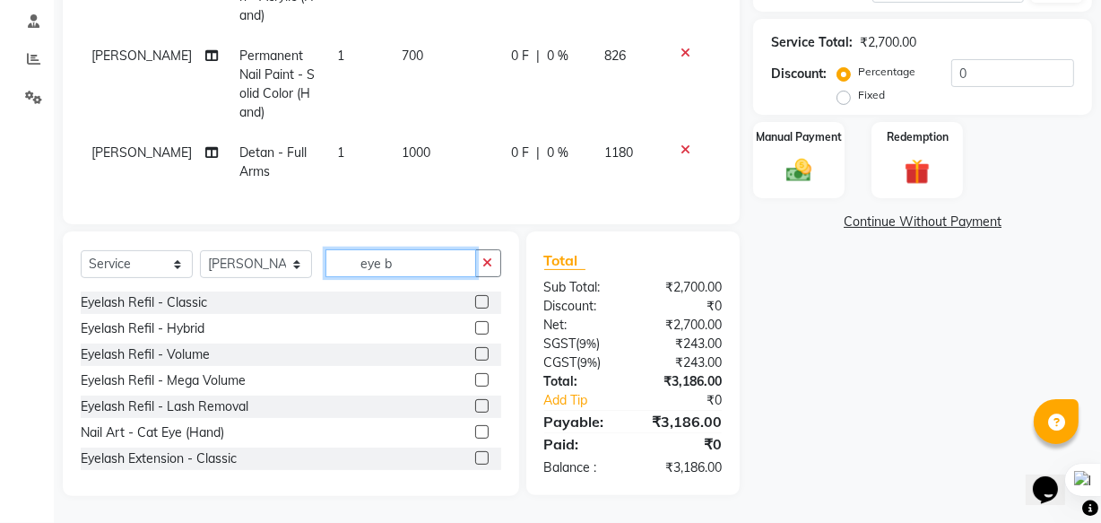
scroll to position [350, 0]
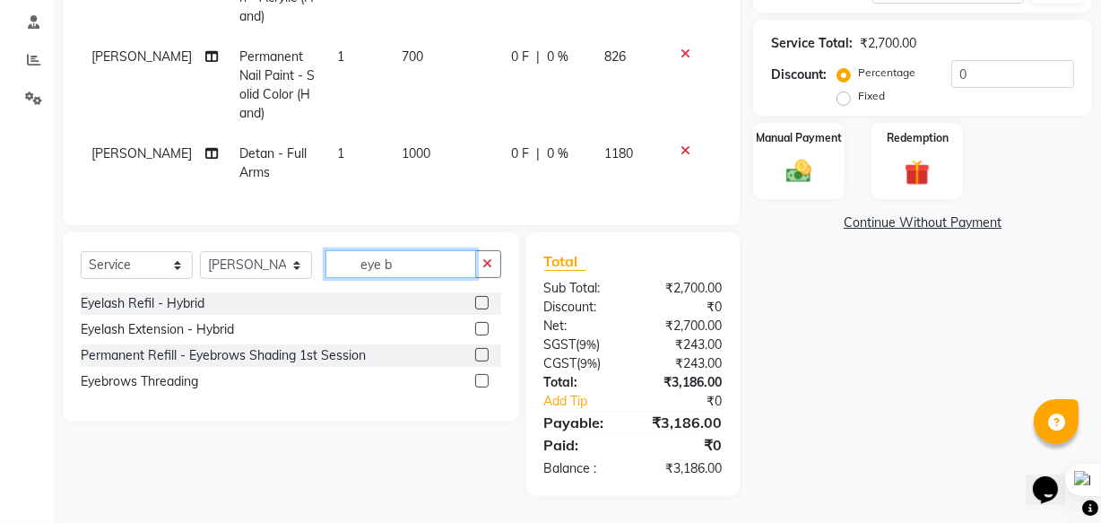
type input "eye b"
click at [482, 382] on label at bounding box center [481, 380] width 13 height 13
click at [482, 382] on input "checkbox" at bounding box center [481, 382] width 12 height 12
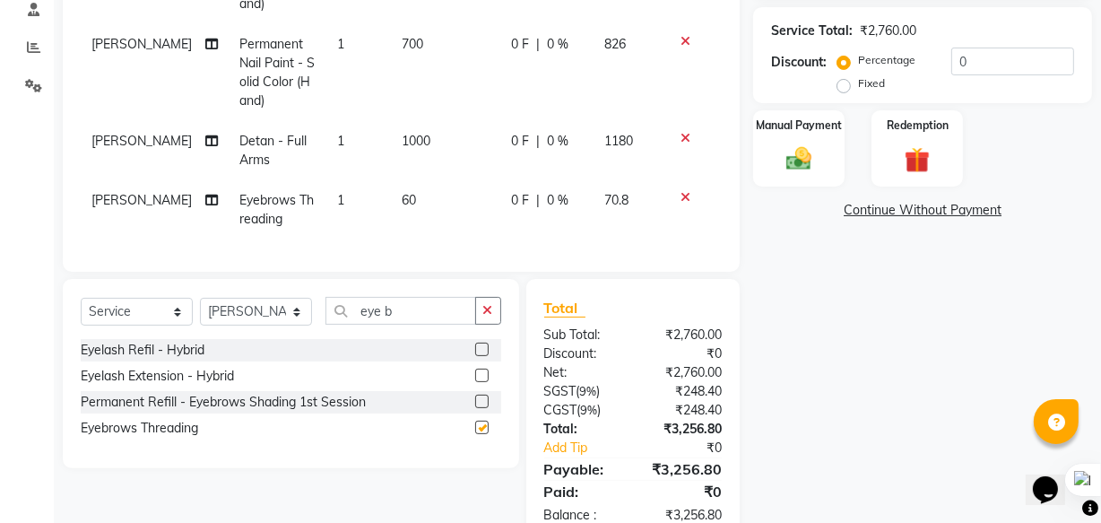
checkbox input "false"
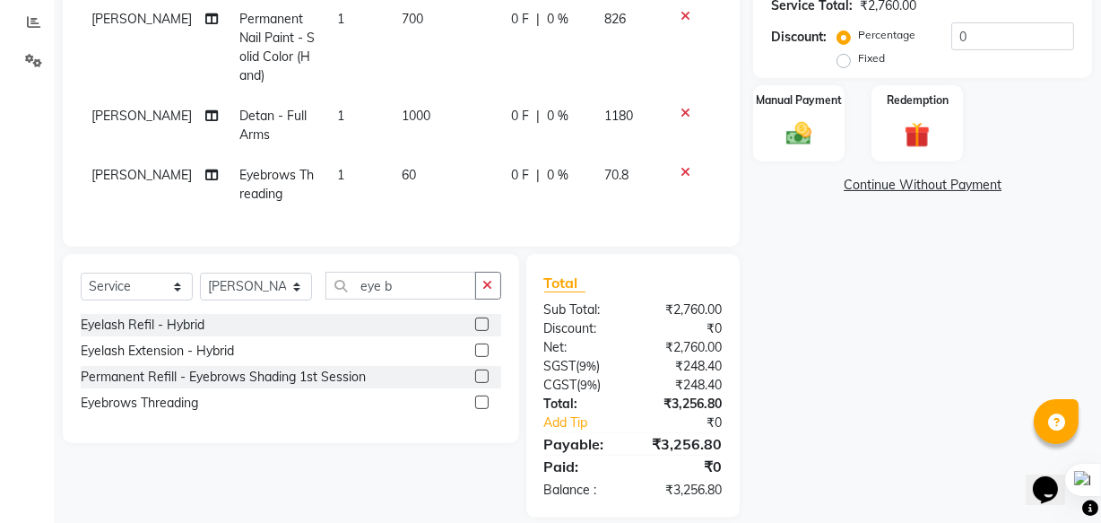
scroll to position [410, 0]
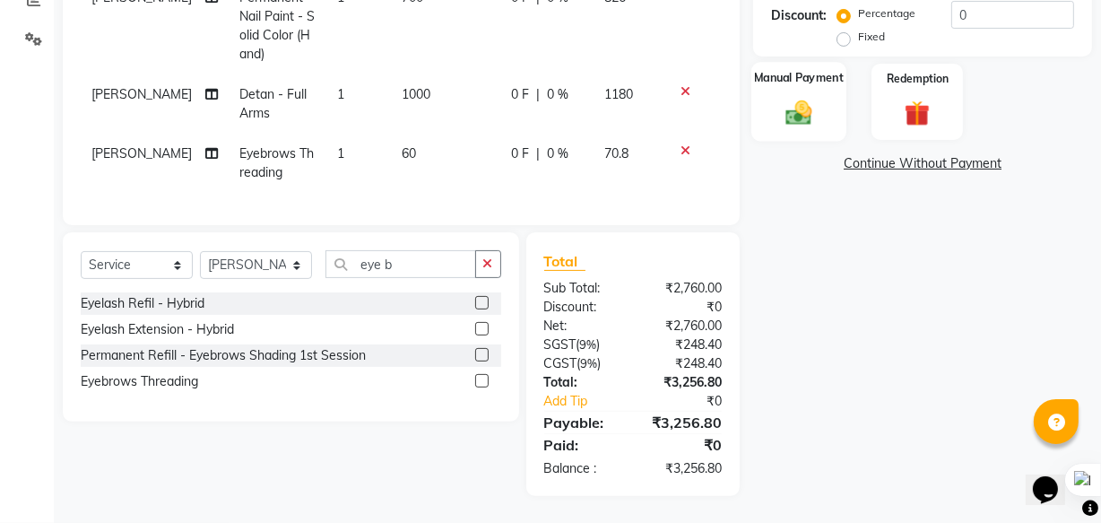
click at [805, 97] on img at bounding box center [798, 112] width 43 height 30
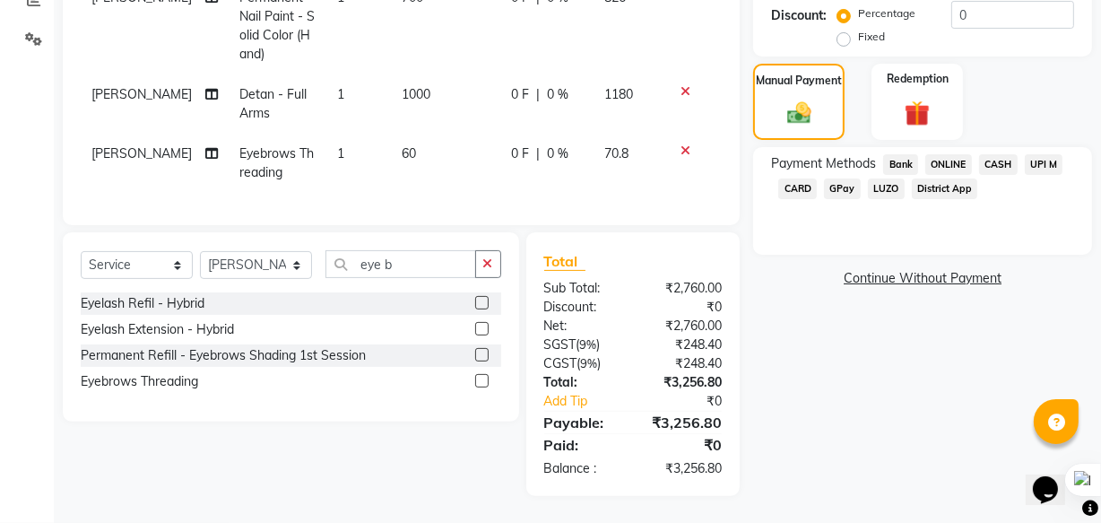
click at [1036, 154] on span "UPI M" at bounding box center [1044, 164] width 39 height 21
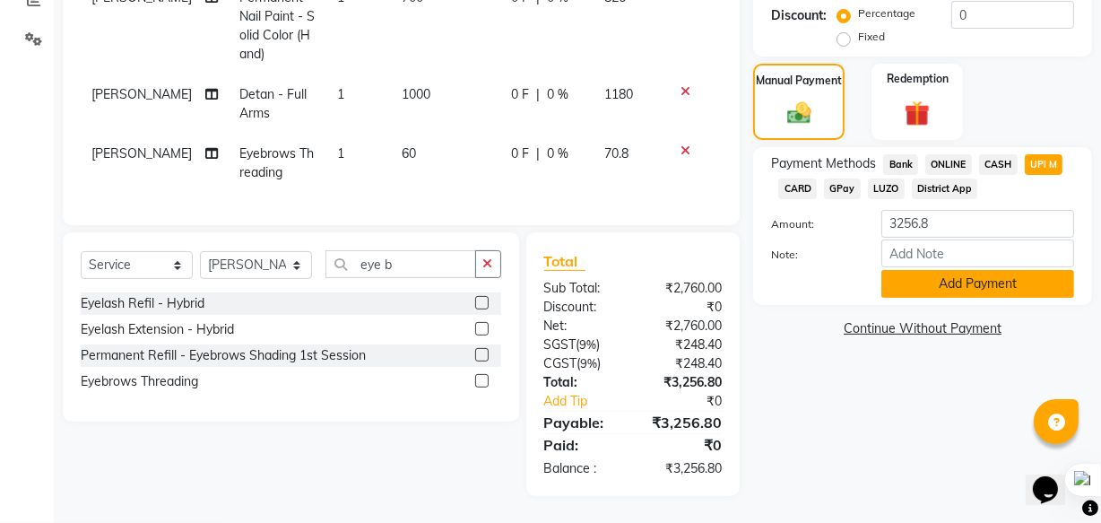
click at [975, 271] on button "Add Payment" at bounding box center [977, 284] width 193 height 28
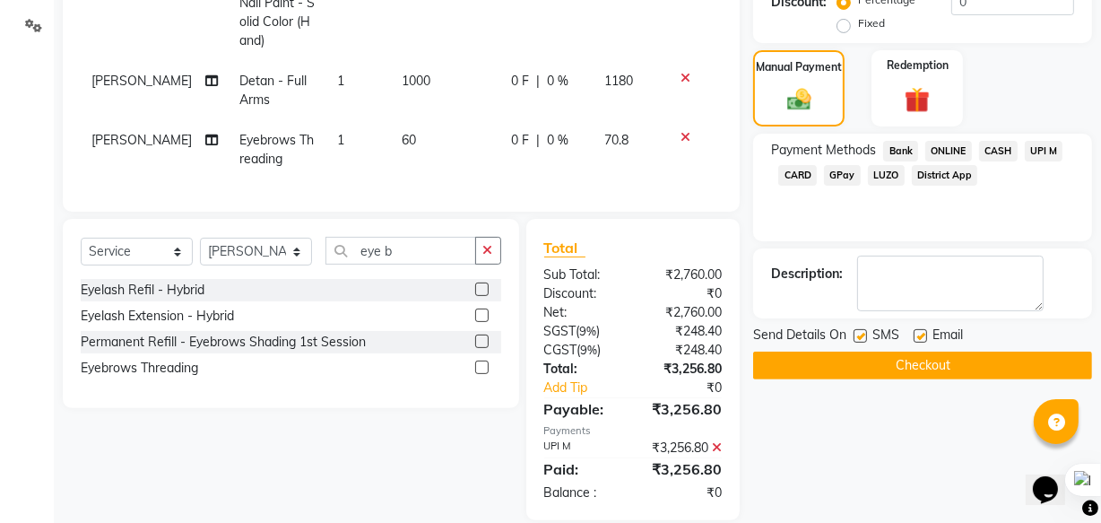
click at [938, 367] on button "Checkout" at bounding box center [922, 365] width 339 height 28
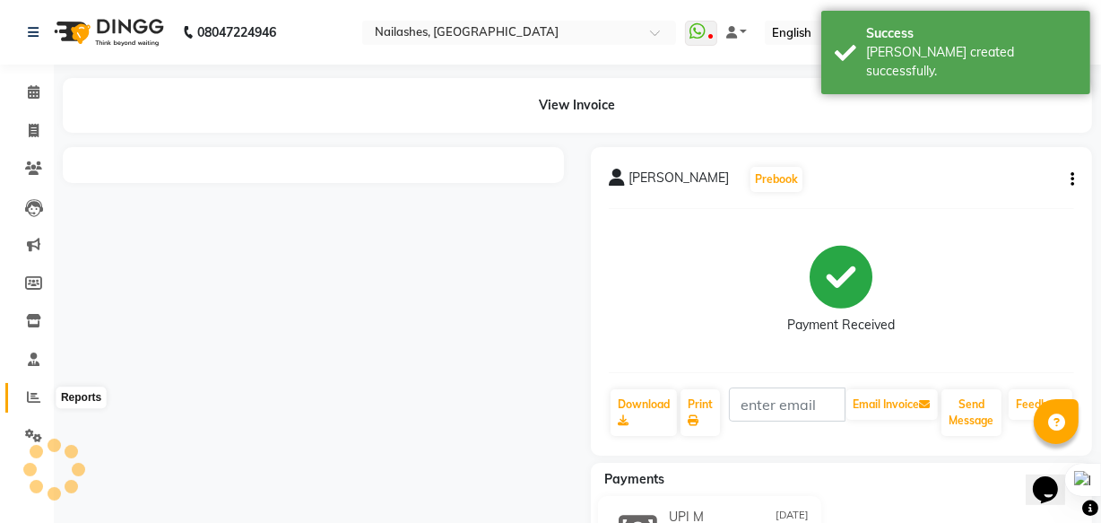
click at [32, 395] on icon at bounding box center [33, 396] width 13 height 13
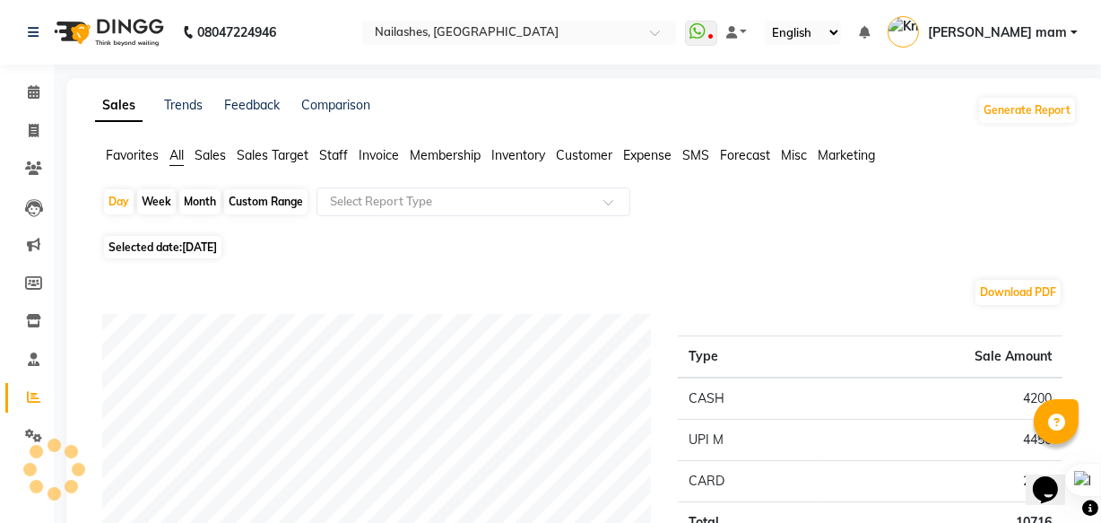
click at [195, 210] on div "Month" at bounding box center [199, 201] width 41 height 25
select select "9"
select select "2025"
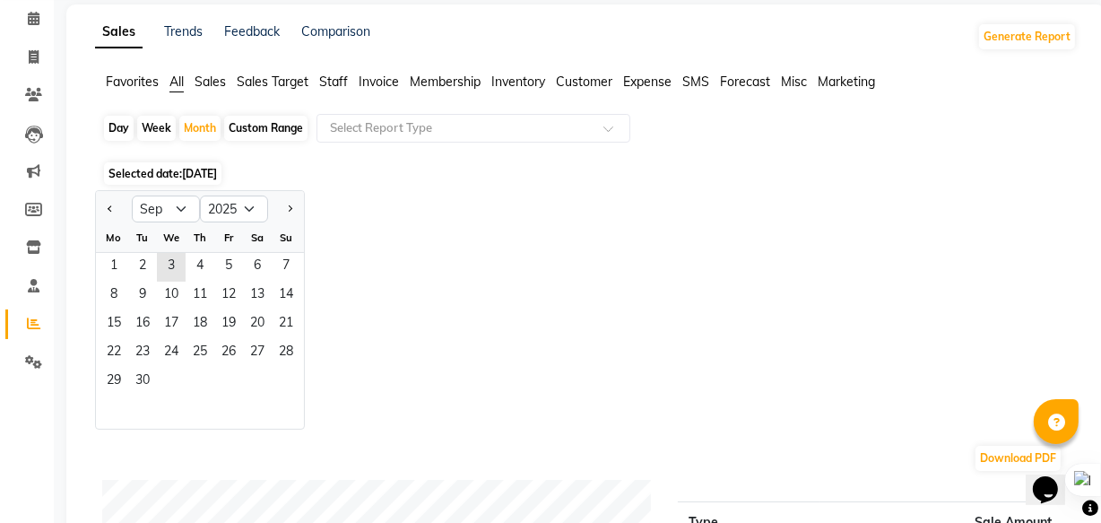
scroll to position [81, 0]
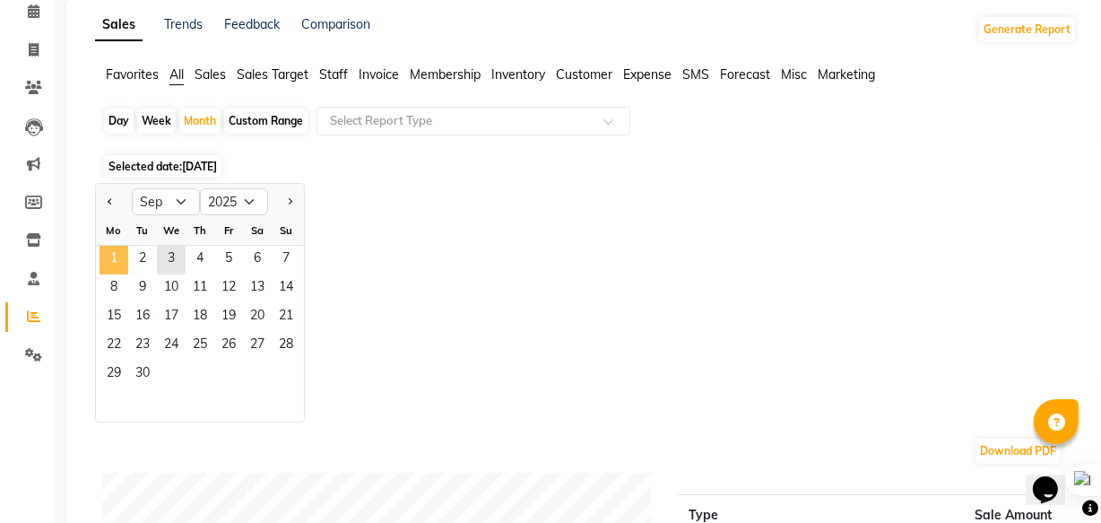
drag, startPoint x: 107, startPoint y: 261, endPoint x: 129, endPoint y: 251, distance: 24.5
click at [108, 261] on span "1" at bounding box center [114, 260] width 29 height 29
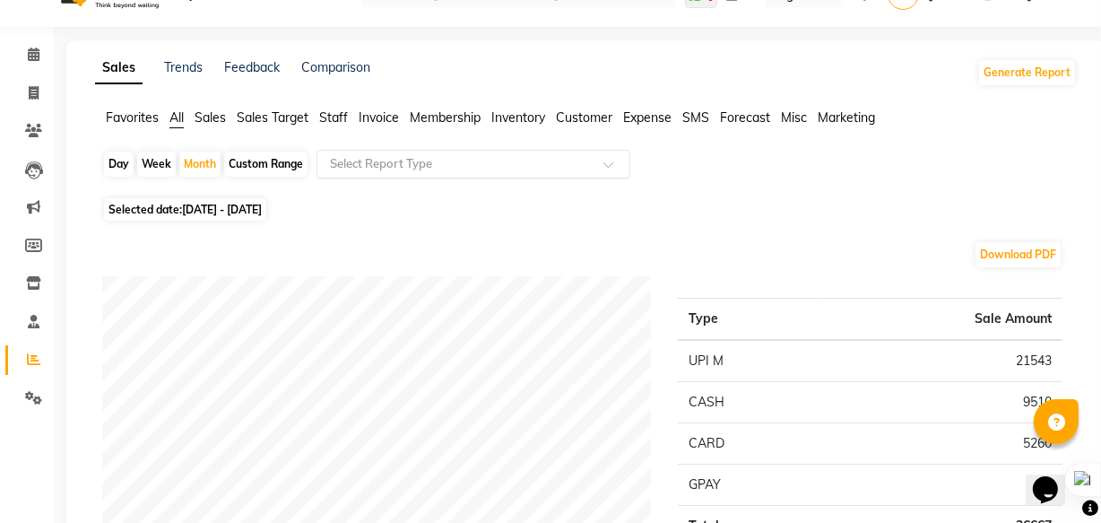
scroll to position [0, 0]
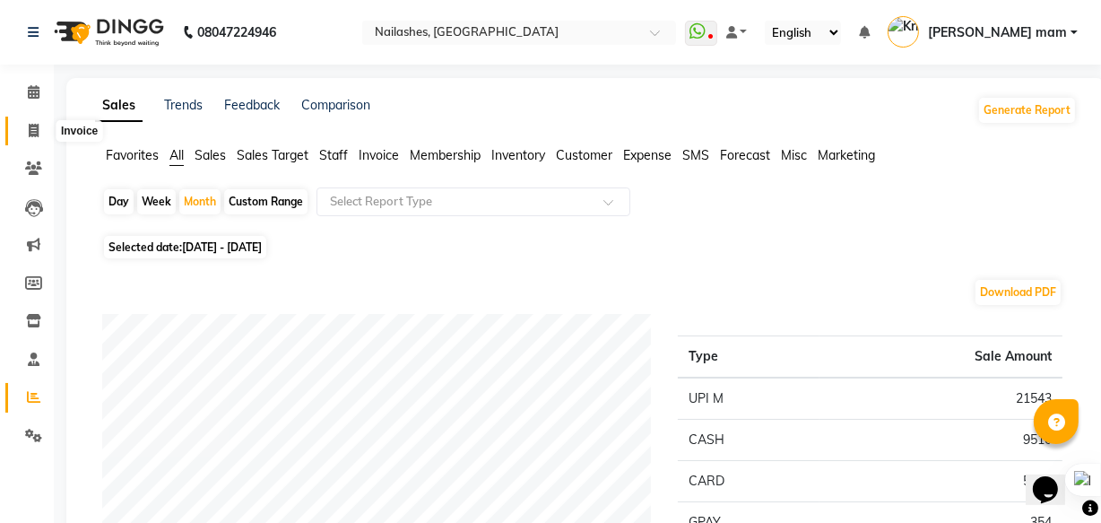
click at [32, 135] on icon at bounding box center [34, 130] width 10 height 13
select select "service"
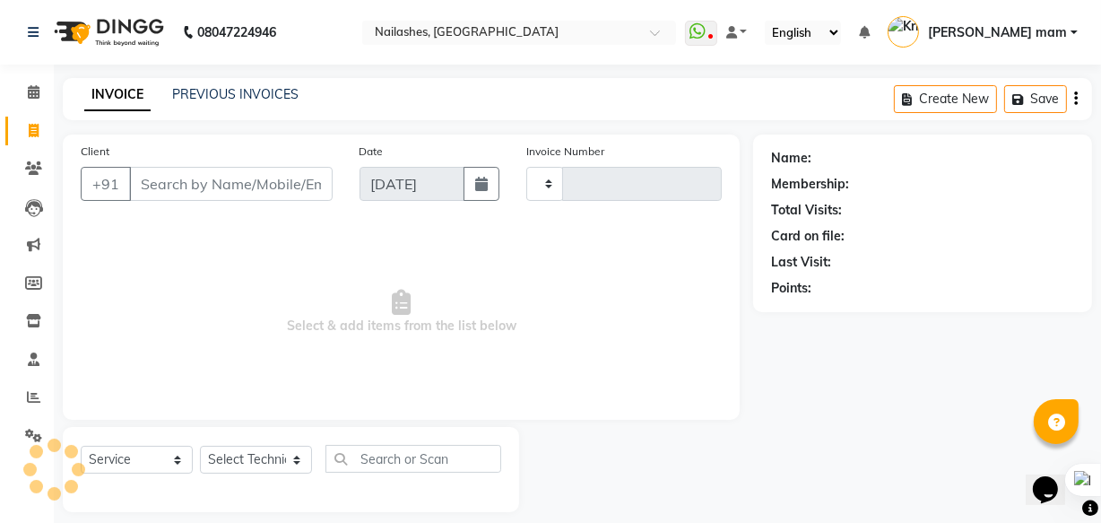
scroll to position [17, 0]
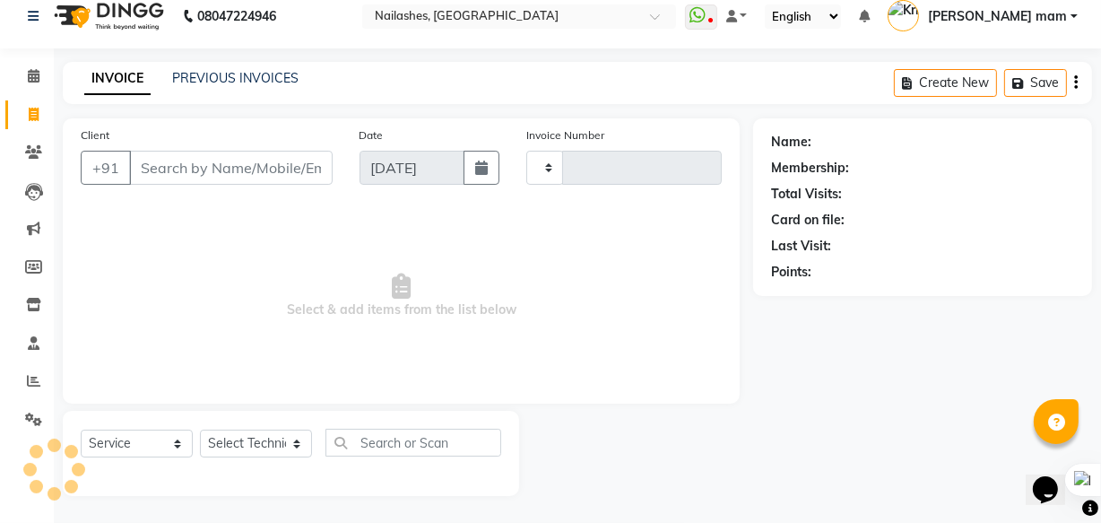
drag, startPoint x: 229, startPoint y: 164, endPoint x: 255, endPoint y: 188, distance: 35.5
click at [228, 166] on input "Client" at bounding box center [231, 168] width 204 height 34
type input "0828"
select select "5759"
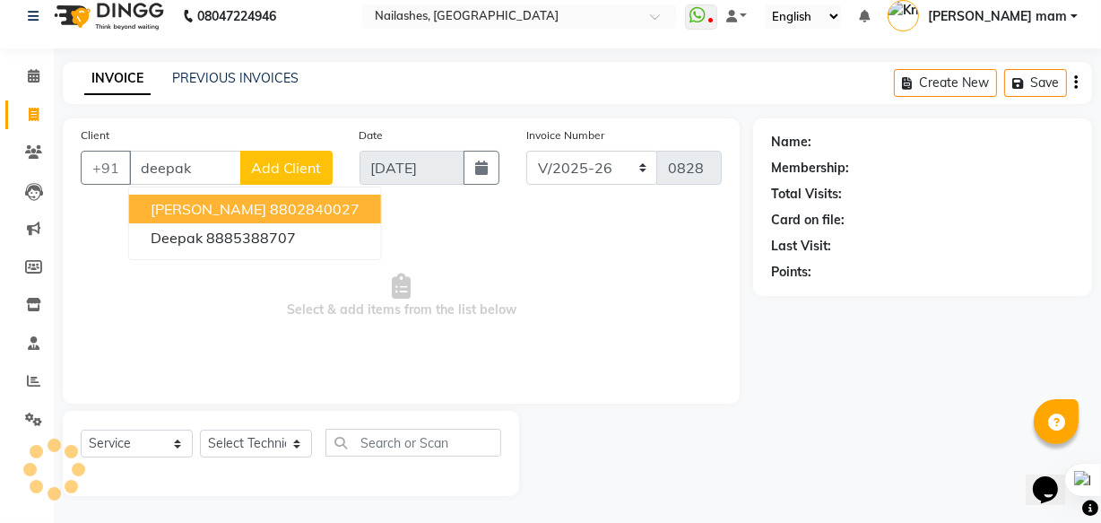
click at [270, 211] on ngb-highlight "8802840027" at bounding box center [315, 209] width 90 height 18
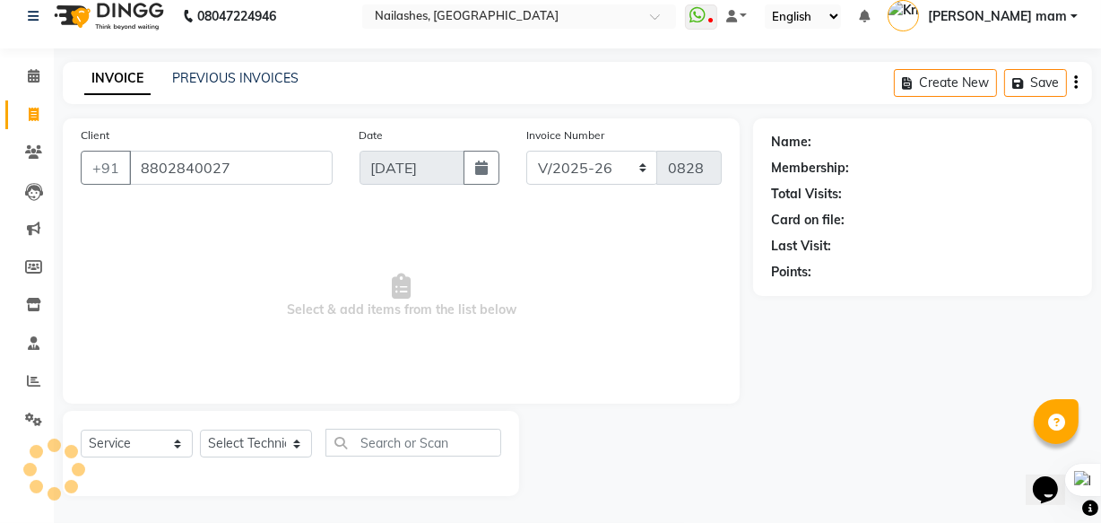
type input "8802840027"
click at [295, 429] on select "Select Technician [PERSON_NAME] [PERSON_NAME] mam [PERSON_NAME] ringya [PERSON_…" at bounding box center [256, 443] width 112 height 28
select select "76516"
click at [200, 429] on select "Select Technician [PERSON_NAME] [PERSON_NAME] mam [PERSON_NAME] ringya [PERSON_…" at bounding box center [256, 443] width 112 height 28
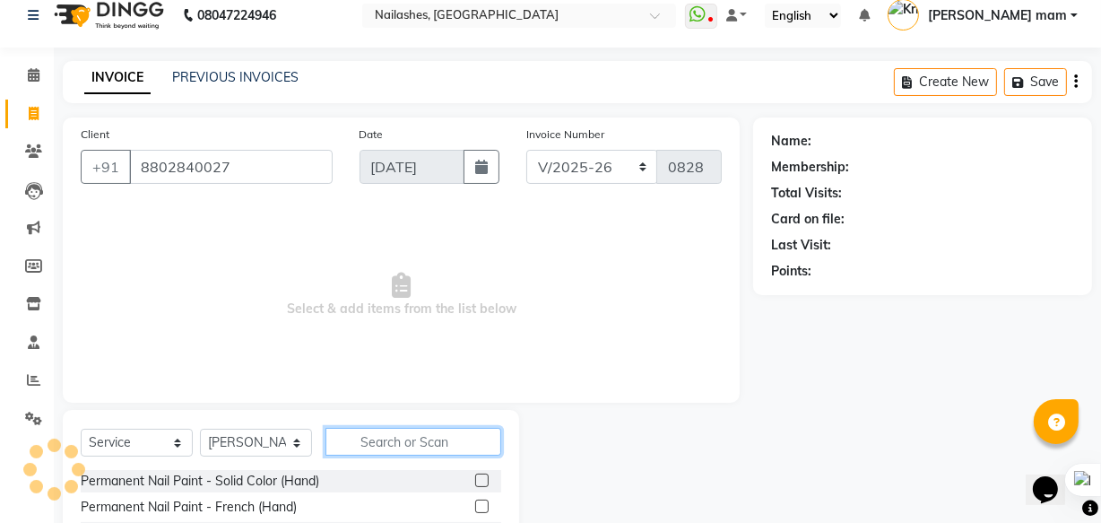
click at [364, 438] on input "text" at bounding box center [413, 442] width 176 height 28
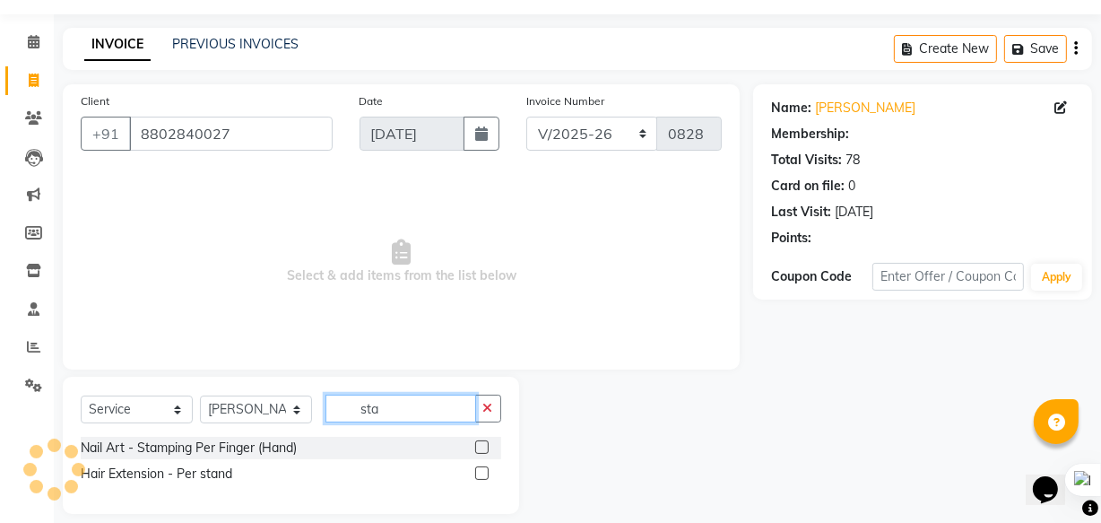
scroll to position [68, 0]
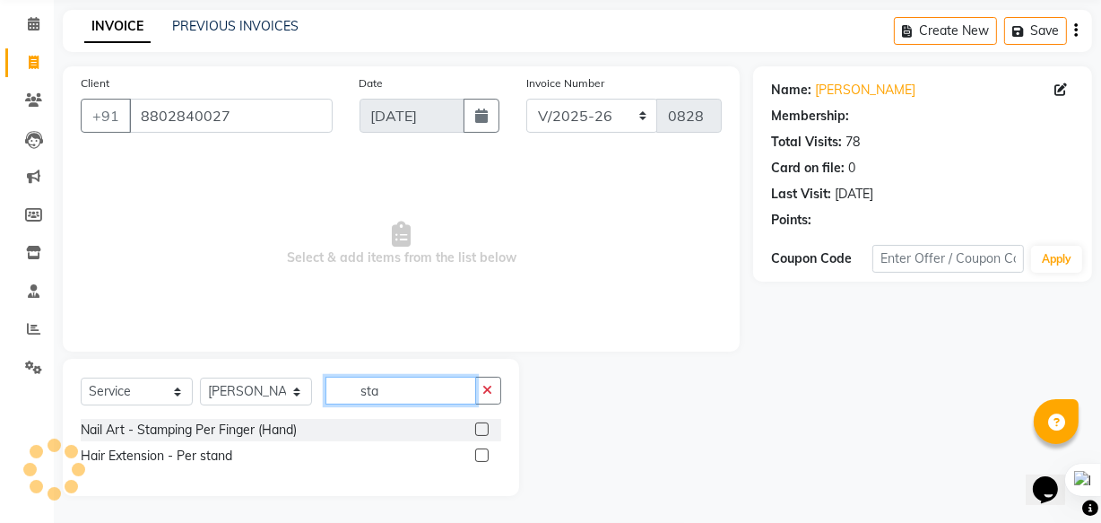
type input "sta"
click at [481, 429] on label at bounding box center [481, 428] width 13 height 13
click at [481, 429] on input "checkbox" at bounding box center [481, 430] width 12 height 12
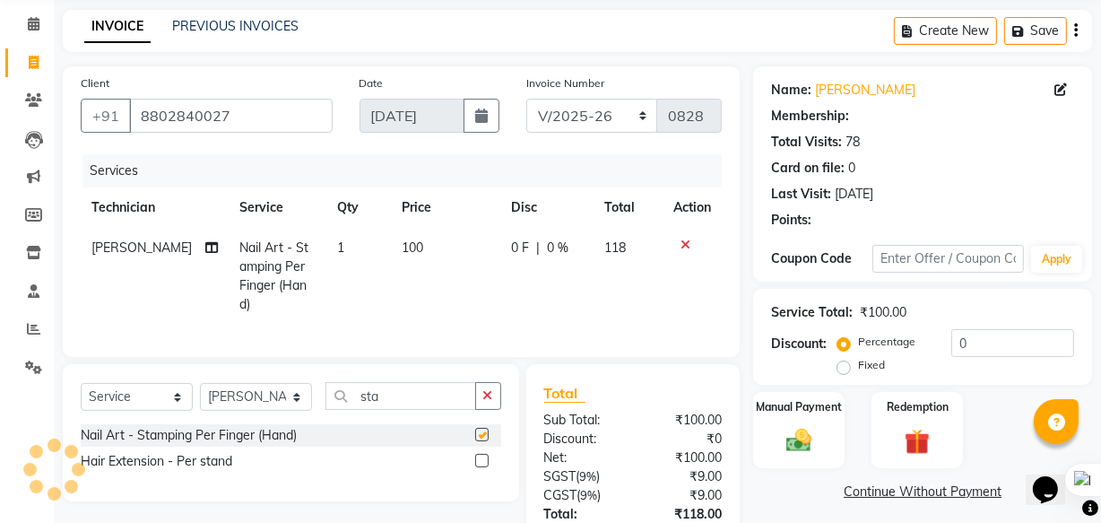
checkbox input "false"
click at [973, 349] on input "0" at bounding box center [1012, 343] width 123 height 28
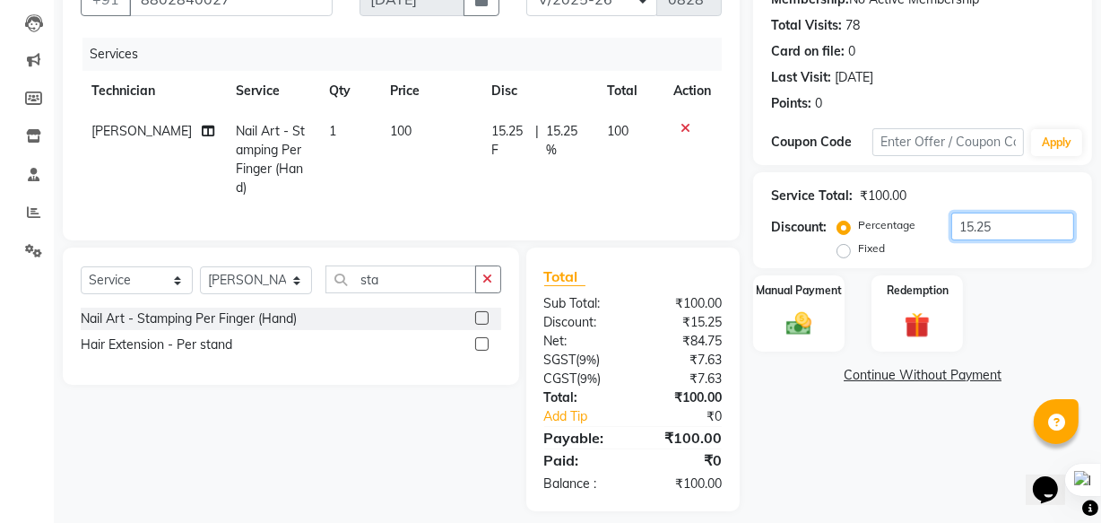
scroll to position [213, 0]
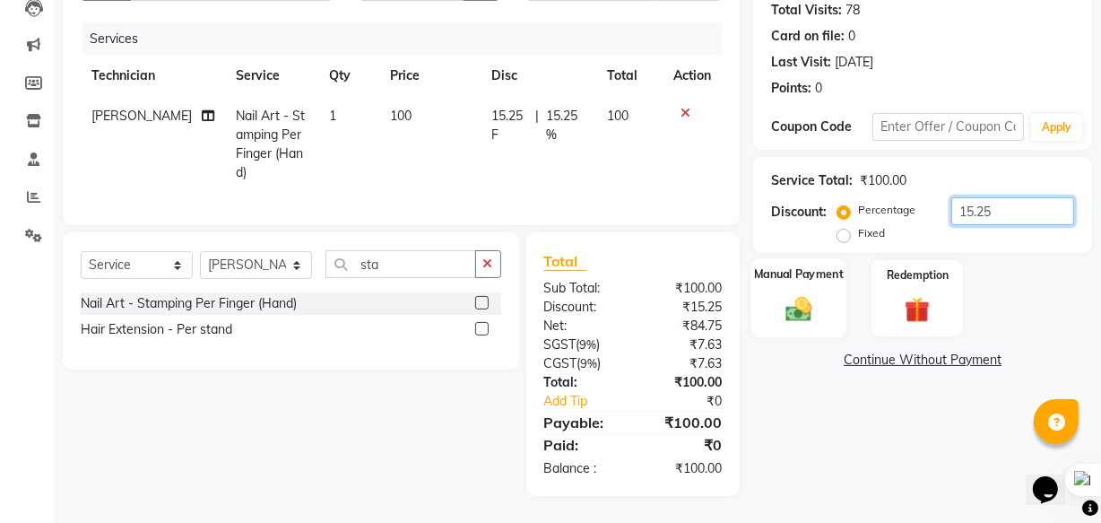
type input "15.25"
click at [808, 293] on img at bounding box center [798, 308] width 43 height 30
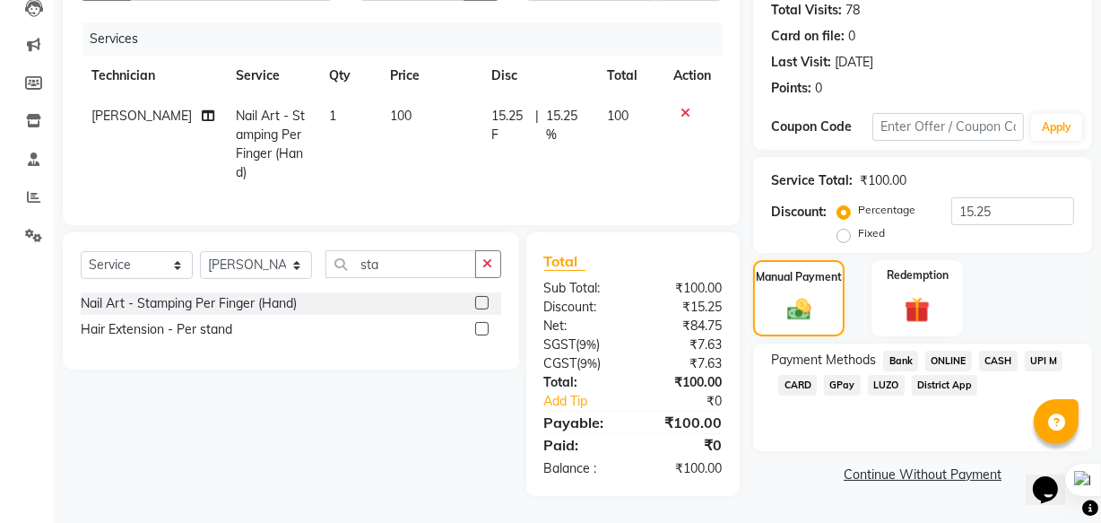
click at [332, 98] on td "1" at bounding box center [349, 144] width 62 height 97
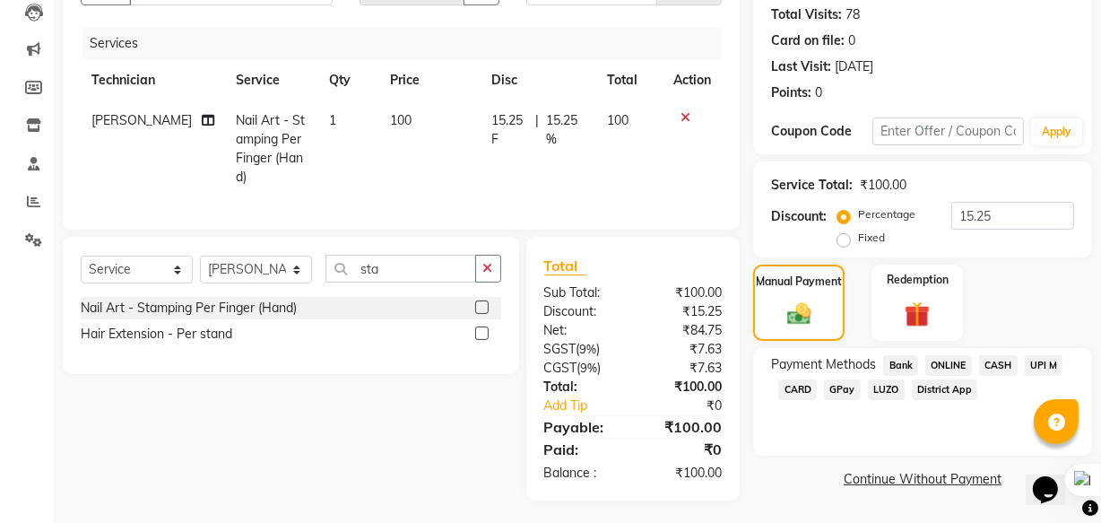
select select "76516"
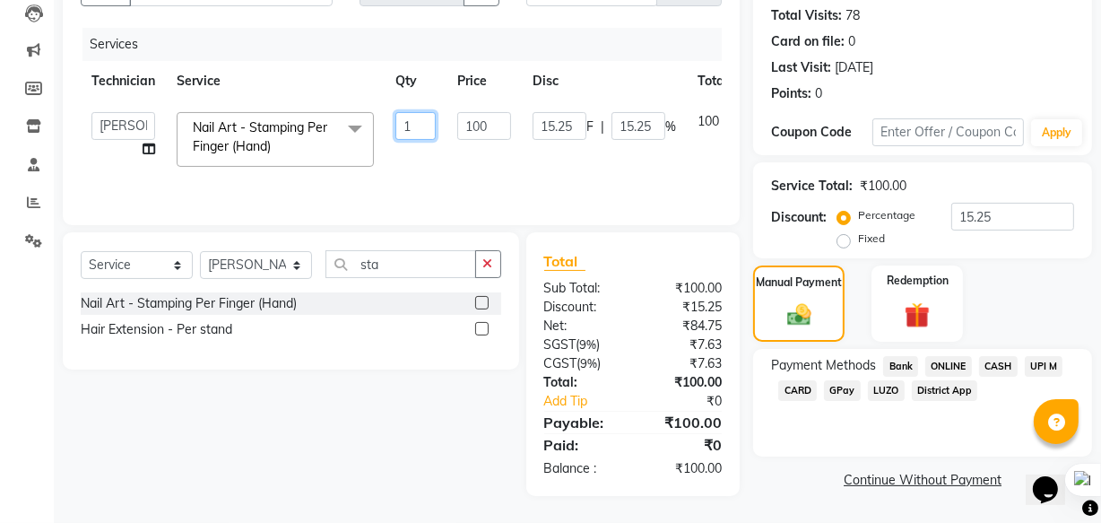
click at [412, 126] on input "1" at bounding box center [415, 126] width 40 height 28
type input "10"
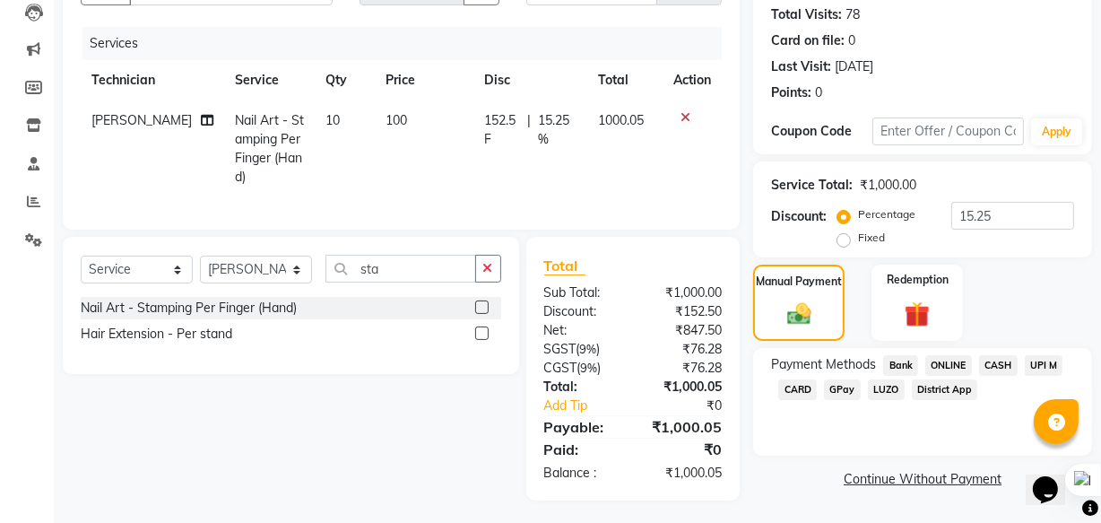
click at [448, 143] on td "100" at bounding box center [424, 148] width 99 height 97
select select "76516"
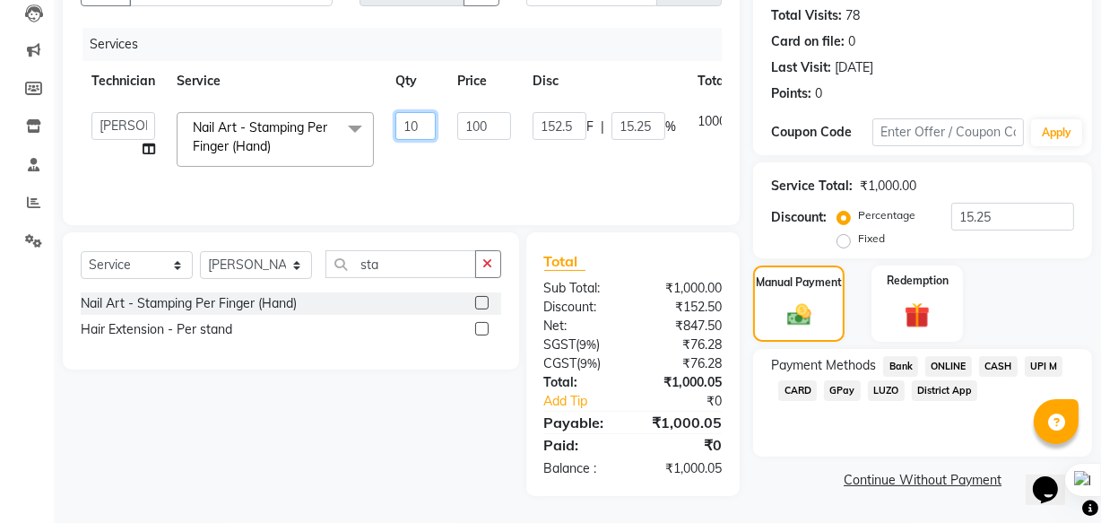
click at [425, 130] on input "10" at bounding box center [415, 126] width 40 height 28
type input "100"
click at [444, 154] on tr "Arshad ASHOLO Deepak [PERSON_NAME] mam [PERSON_NAME] ringya [PERSON_NAME] thei …" at bounding box center [447, 139] width 732 height 76
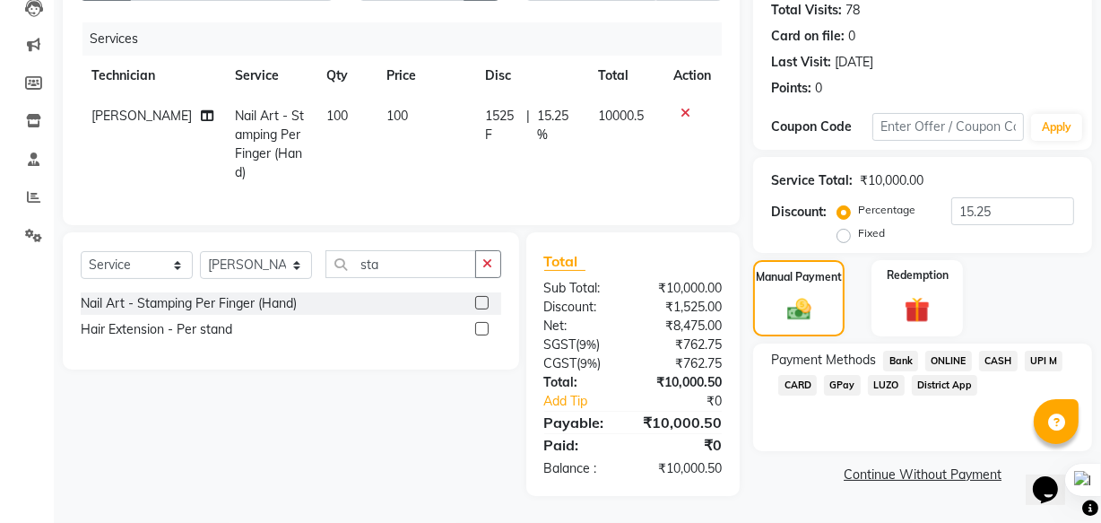
scroll to position [213, 0]
drag, startPoint x: 336, startPoint y: 98, endPoint x: 334, endPoint y: 107, distance: 9.1
click at [335, 102] on td "100" at bounding box center [346, 144] width 60 height 97
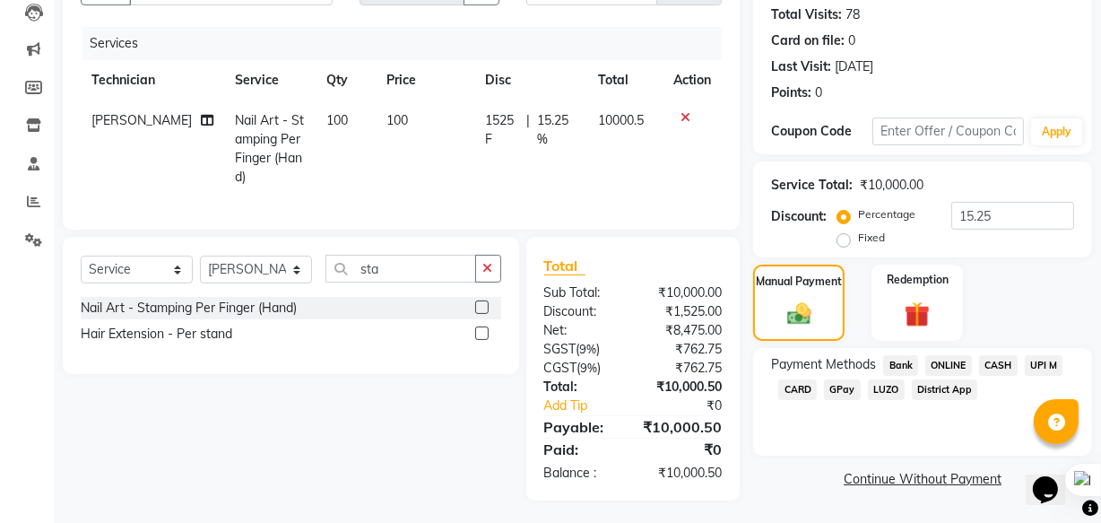
select select "76516"
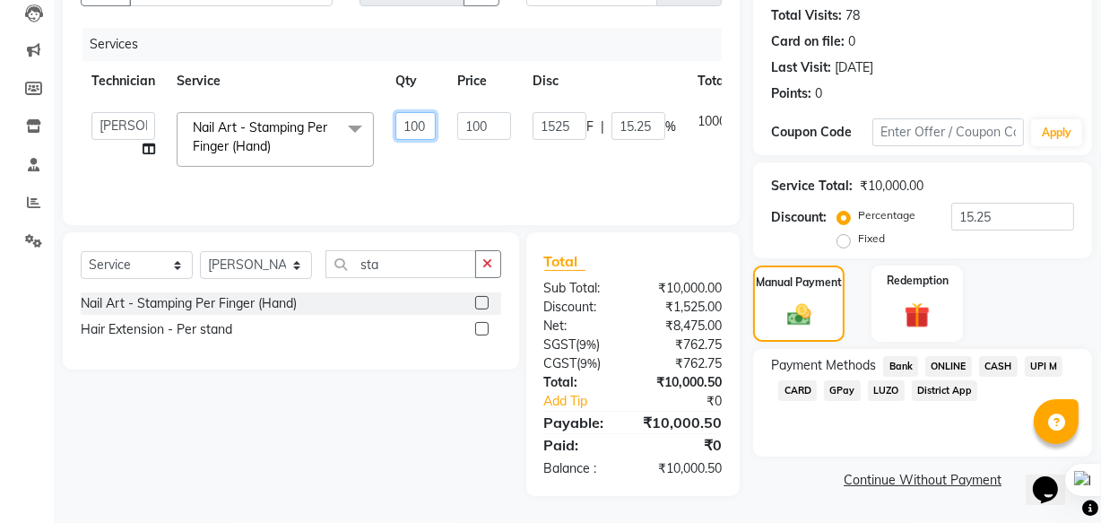
click at [429, 123] on input "100" at bounding box center [415, 126] width 40 height 28
type input "10"
click at [429, 162] on tr "Arshad ASHOLO Deepak [PERSON_NAME] mam [PERSON_NAME] ringya [PERSON_NAME] thei …" at bounding box center [447, 139] width 732 height 76
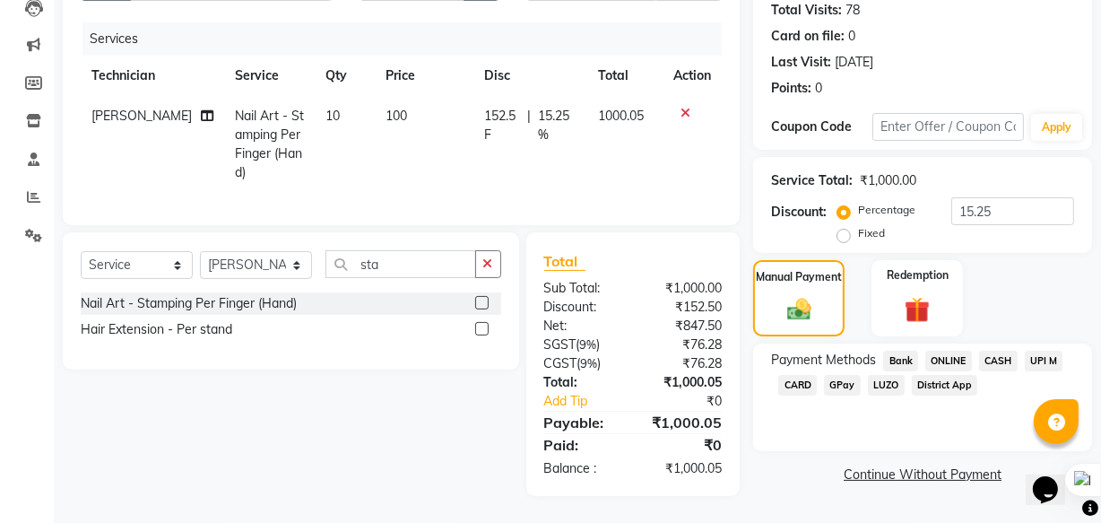
scroll to position [213, 0]
click at [989, 351] on span "CASH" at bounding box center [998, 361] width 39 height 21
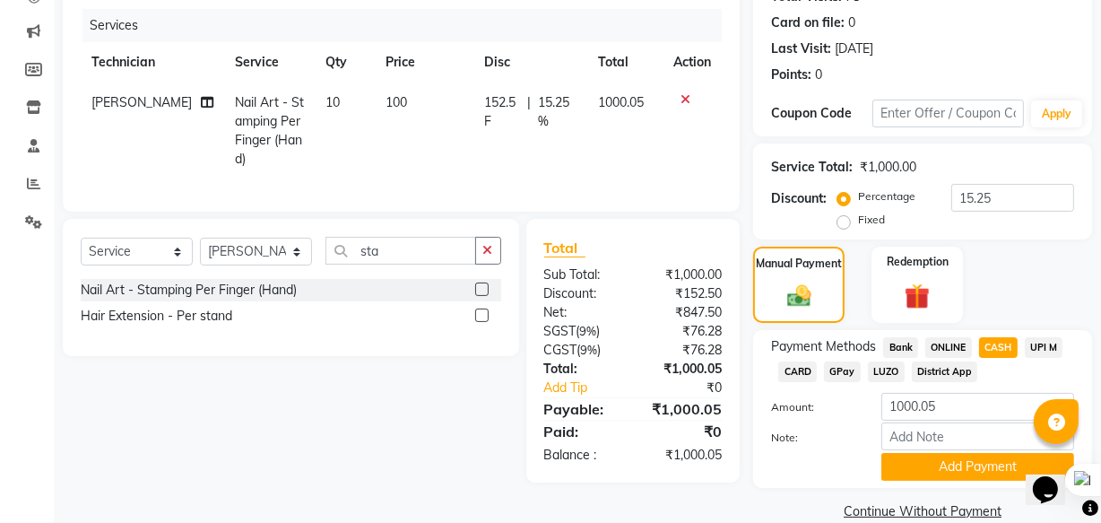
scroll to position [242, 0]
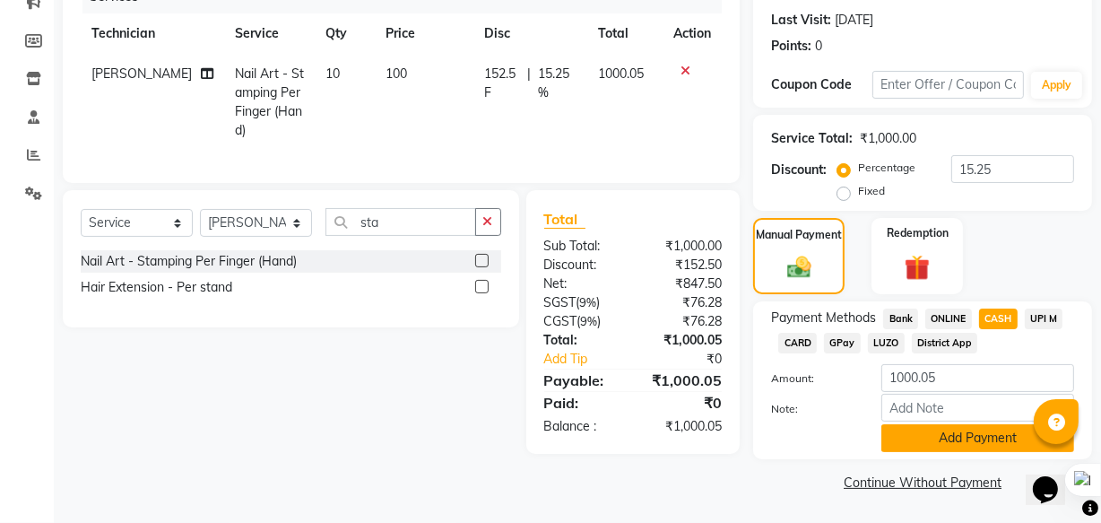
click at [941, 439] on button "Add Payment" at bounding box center [977, 438] width 193 height 28
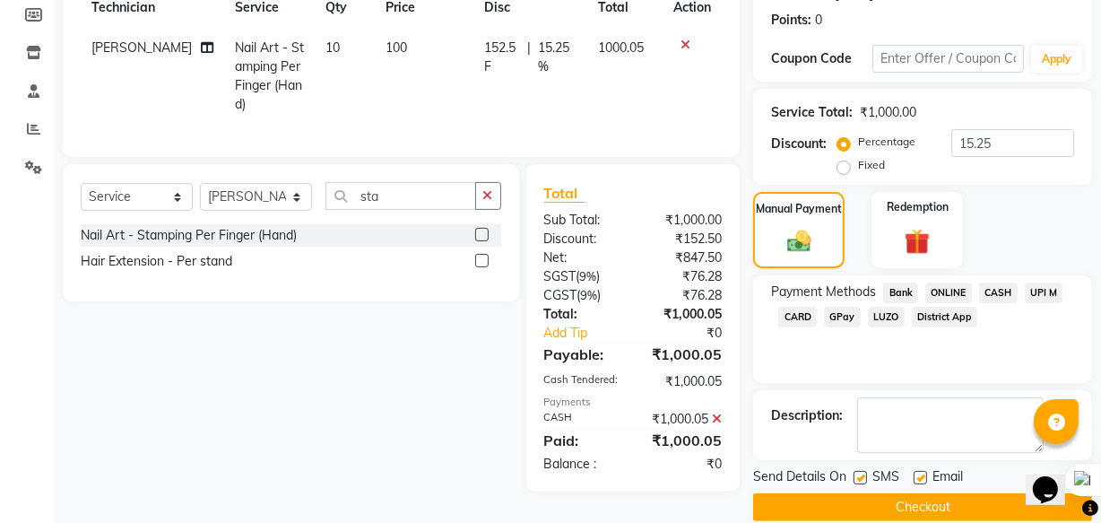
scroll to position [292, 0]
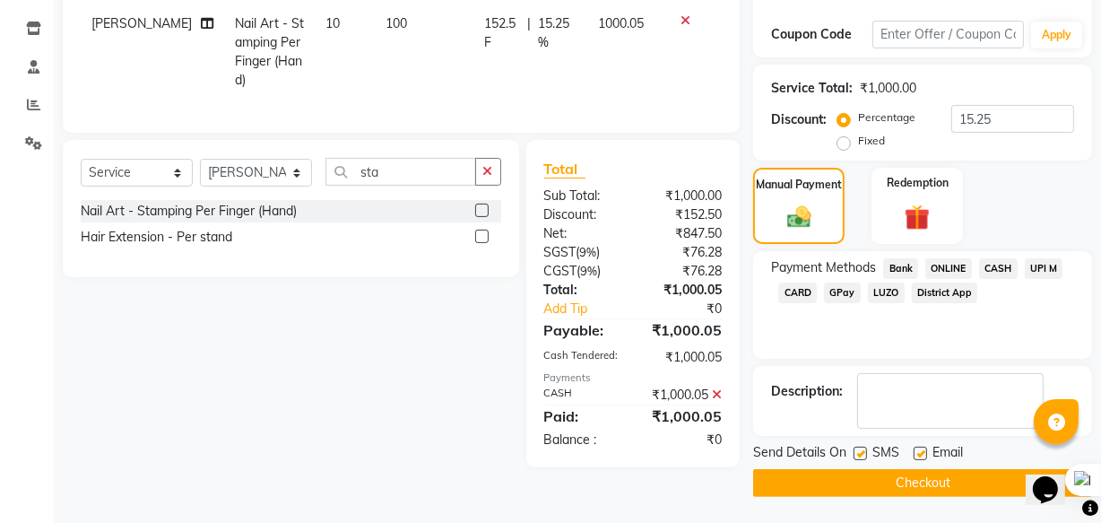
click at [917, 481] on button "Checkout" at bounding box center [922, 483] width 339 height 28
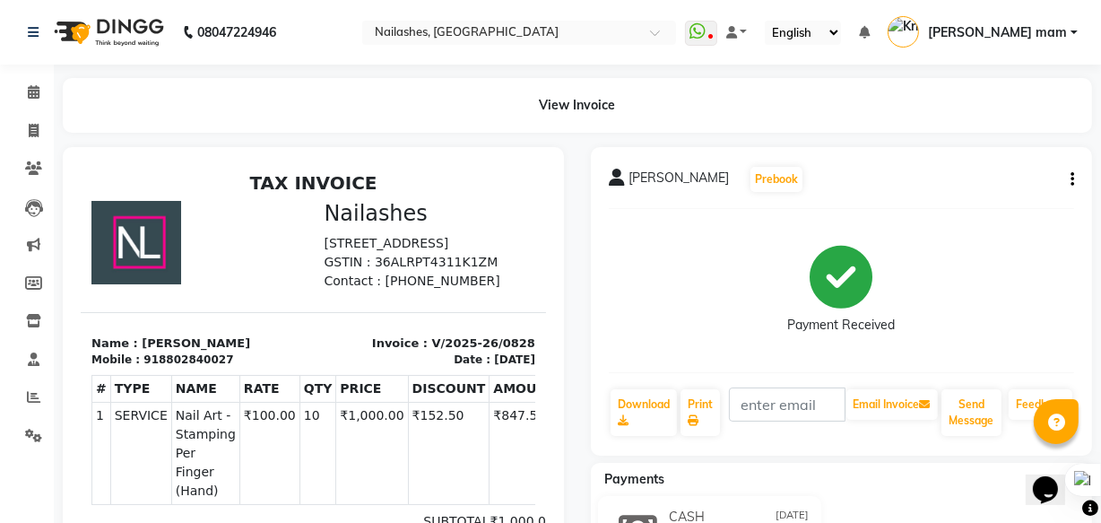
scroll to position [26, 0]
drag, startPoint x: 35, startPoint y: 401, endPoint x: 52, endPoint y: 393, distance: 18.8
click at [33, 400] on icon at bounding box center [33, 396] width 13 height 13
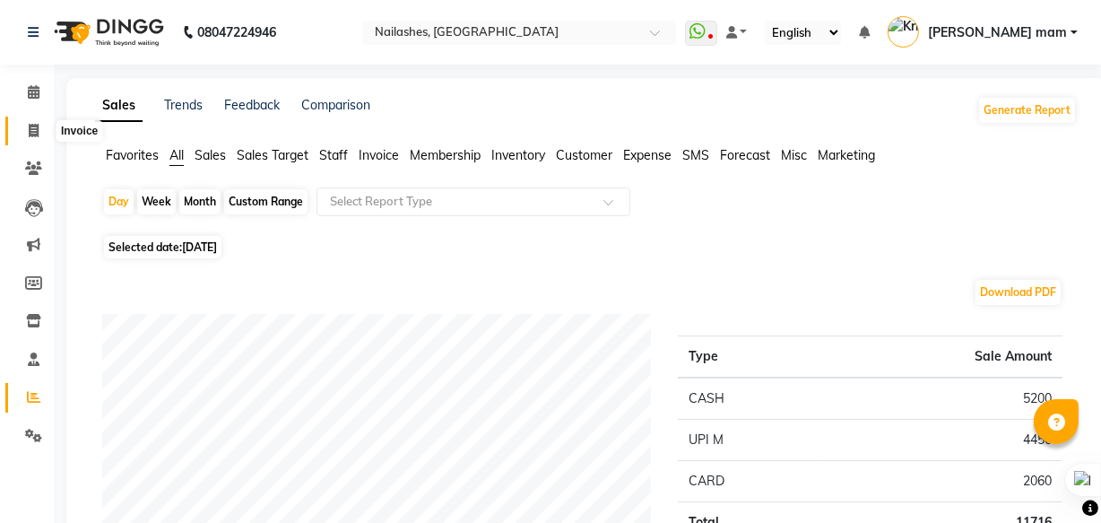
click at [36, 134] on icon at bounding box center [34, 130] width 10 height 13
select select "service"
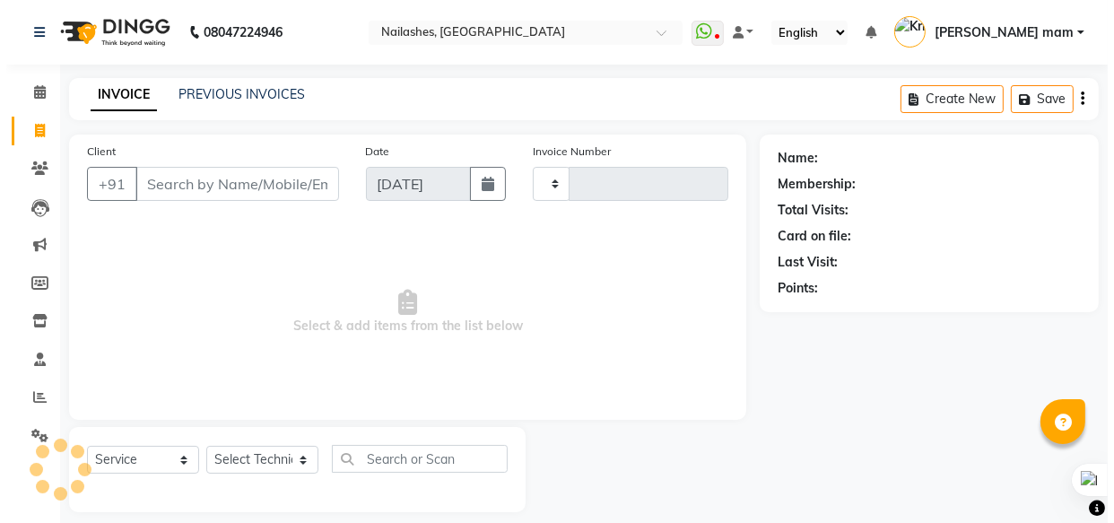
scroll to position [17, 0]
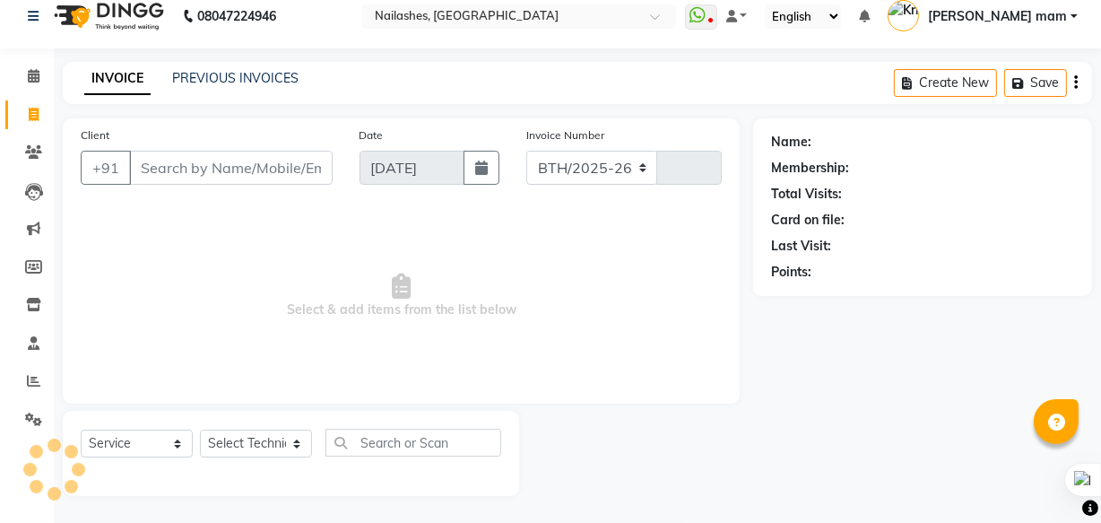
select select "5759"
type input "0829"
click at [188, 163] on input "Client" at bounding box center [231, 168] width 204 height 34
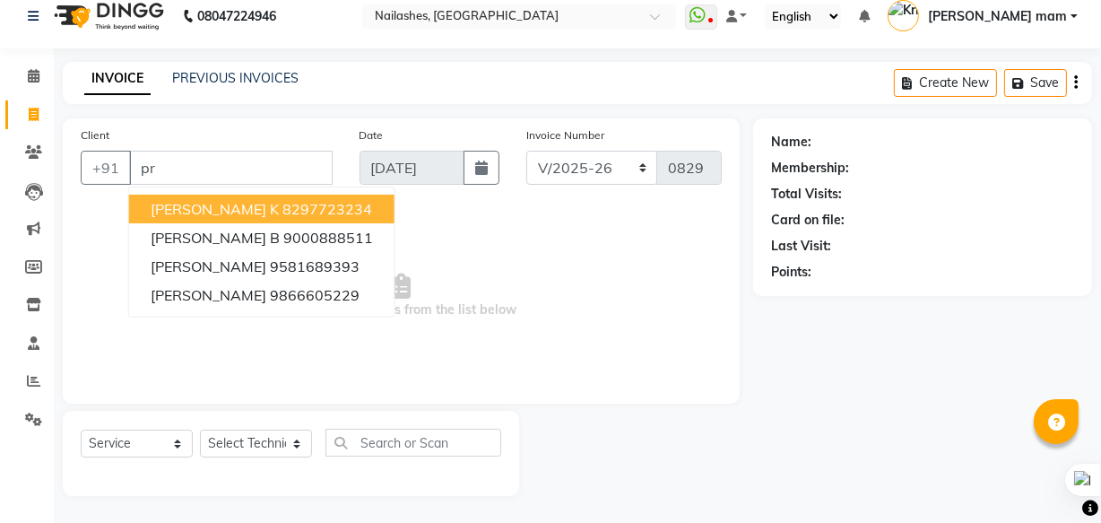
type input "p"
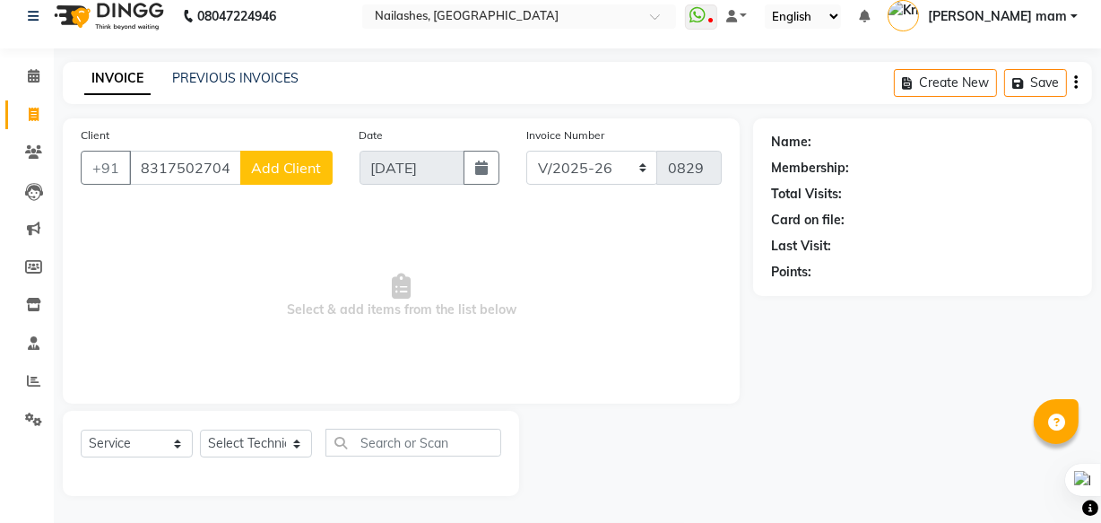
type input "8317502704"
click at [295, 155] on button "Add Client" at bounding box center [286, 168] width 92 height 34
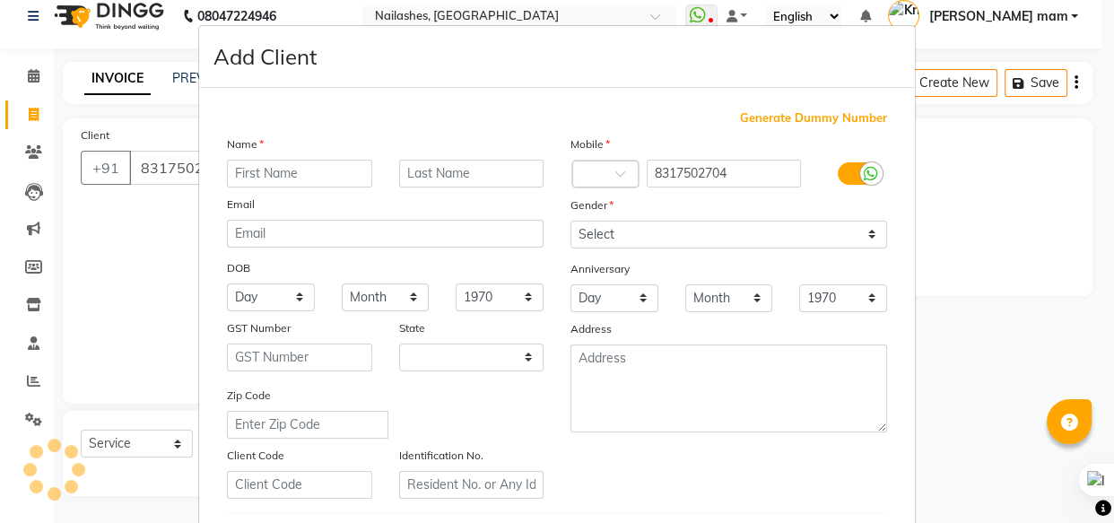
select select "21"
type input "[PERSON_NAME]"
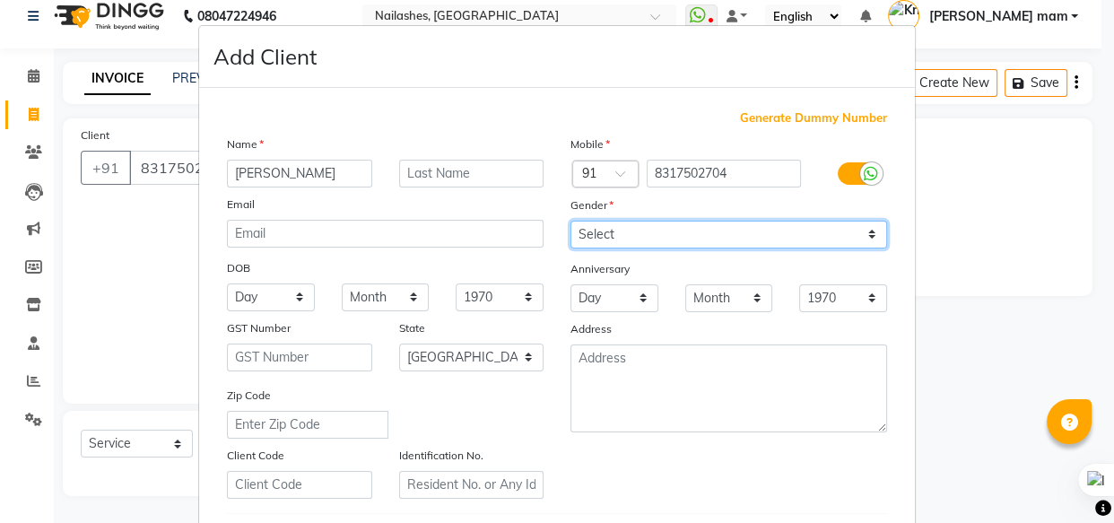
click at [608, 239] on select "Select [DEMOGRAPHIC_DATA] [DEMOGRAPHIC_DATA] Other Prefer Not To Say" at bounding box center [728, 235] width 316 height 28
select select "[DEMOGRAPHIC_DATA]"
click at [570, 221] on select "Select [DEMOGRAPHIC_DATA] [DEMOGRAPHIC_DATA] Other Prefer Not To Say" at bounding box center [728, 235] width 316 height 28
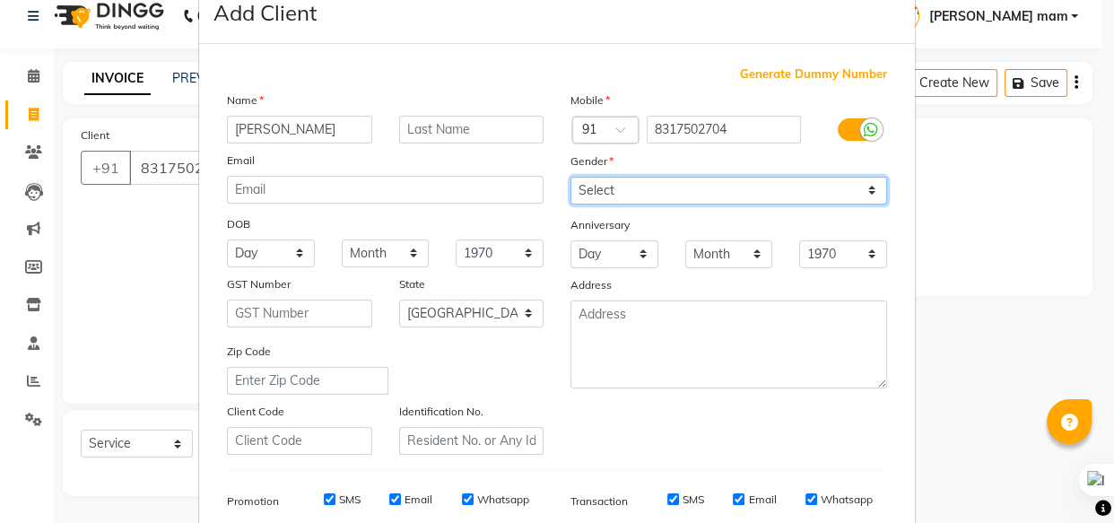
scroll to position [81, 0]
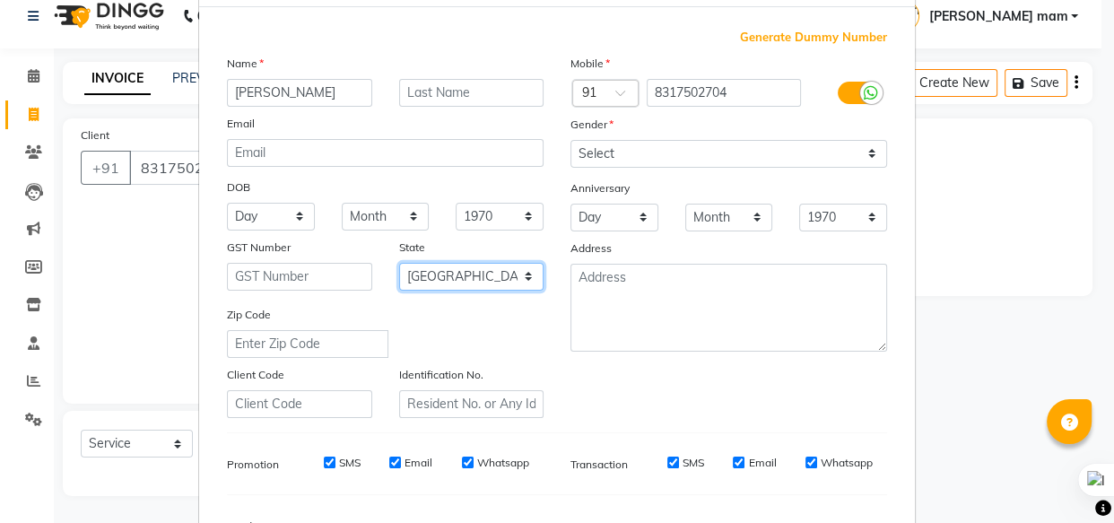
click at [467, 287] on select "Select [GEOGRAPHIC_DATA] [GEOGRAPHIC_DATA] [GEOGRAPHIC_DATA] [GEOGRAPHIC_DATA] …" at bounding box center [471, 277] width 145 height 28
click at [399, 264] on select "Select [GEOGRAPHIC_DATA] [GEOGRAPHIC_DATA] [GEOGRAPHIC_DATA] [GEOGRAPHIC_DATA] …" at bounding box center [471, 277] width 145 height 28
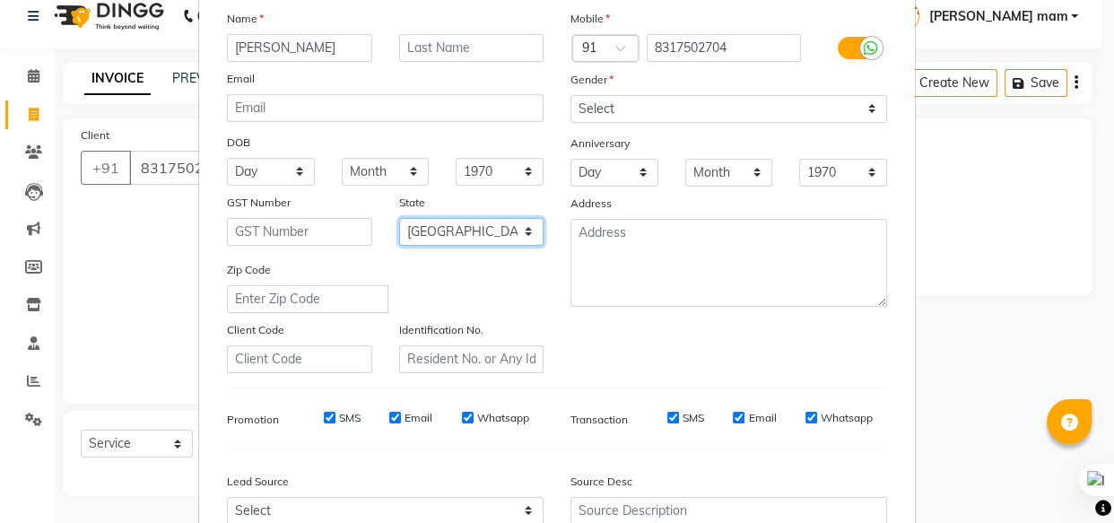
scroll to position [162, 0]
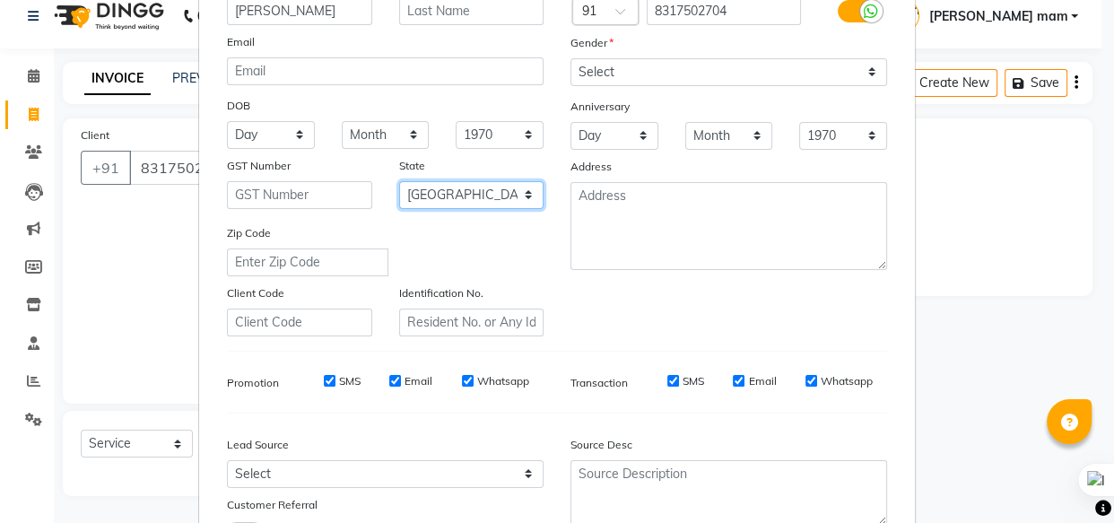
select select "36"
drag, startPoint x: 474, startPoint y: 236, endPoint x: 485, endPoint y: 293, distance: 58.4
click at [474, 238] on div "Zip Code" at bounding box center [384, 249] width 343 height 53
drag, startPoint x: 390, startPoint y: 385, endPoint x: 402, endPoint y: 388, distance: 12.2
click at [392, 385] on input "Email" at bounding box center [395, 381] width 12 height 12
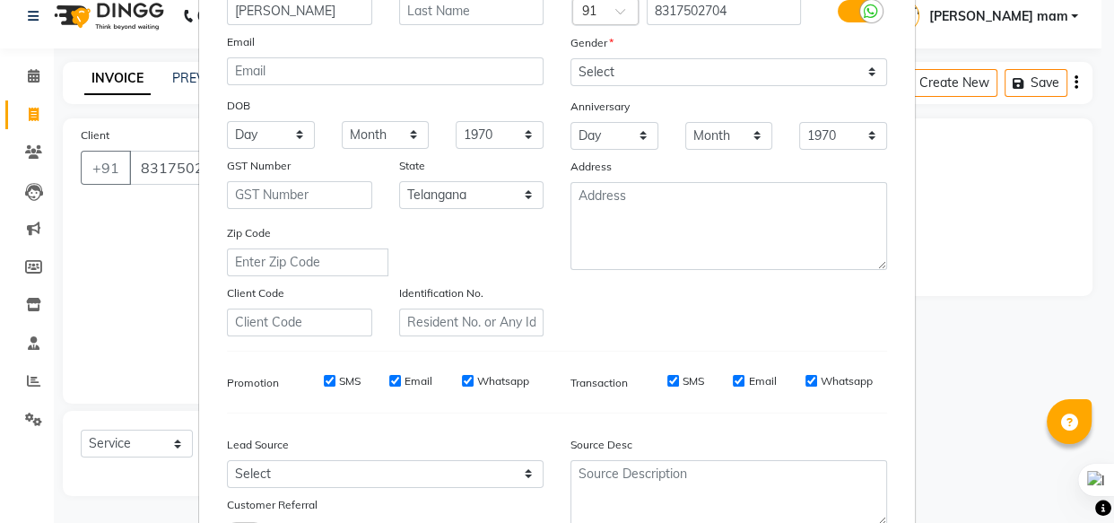
checkbox input "false"
click at [735, 385] on input "Email" at bounding box center [738, 381] width 12 height 12
checkbox input "false"
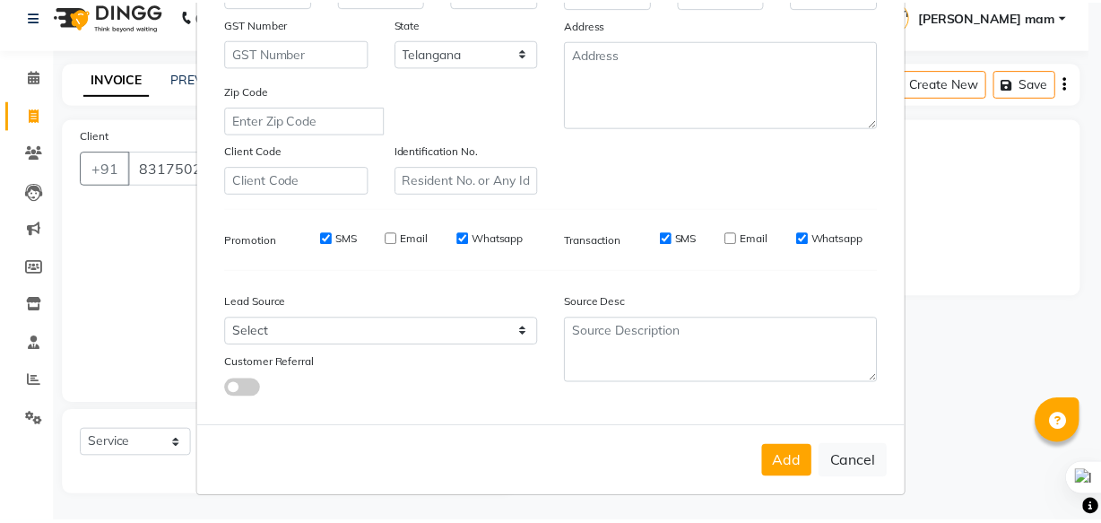
scroll to position [310, 0]
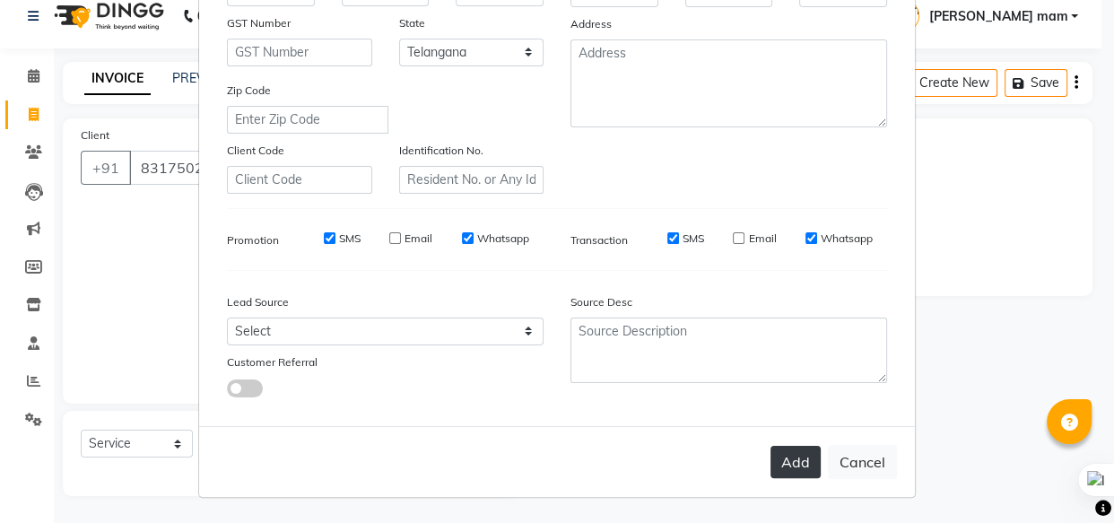
click at [777, 465] on button "Add" at bounding box center [795, 462] width 50 height 32
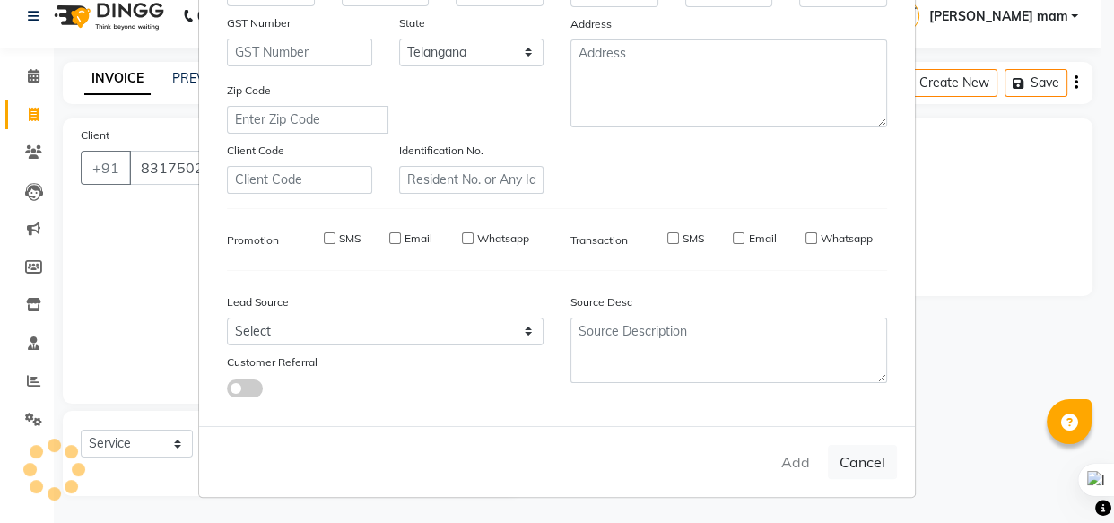
select select
select select "null"
select select
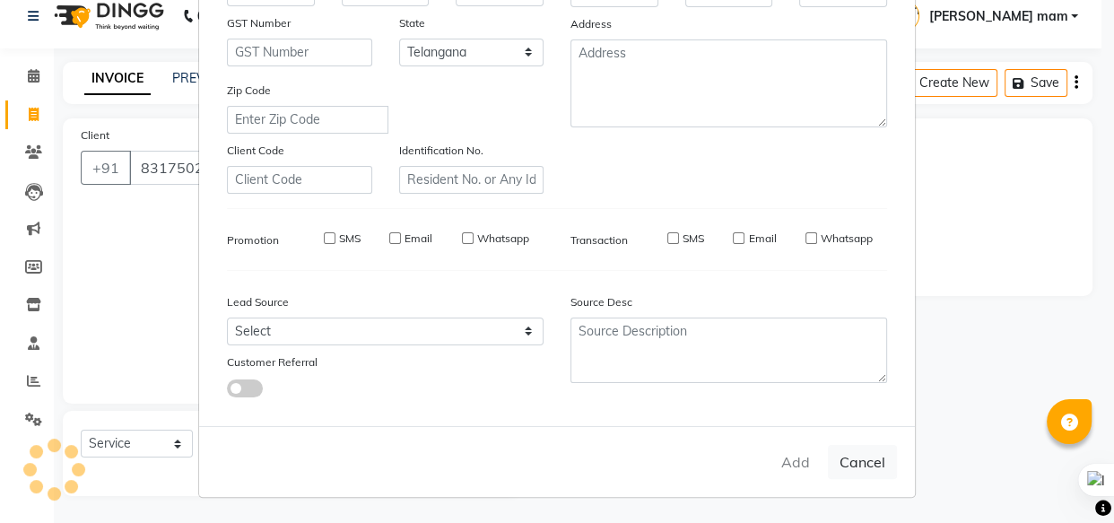
select select
checkbox input "false"
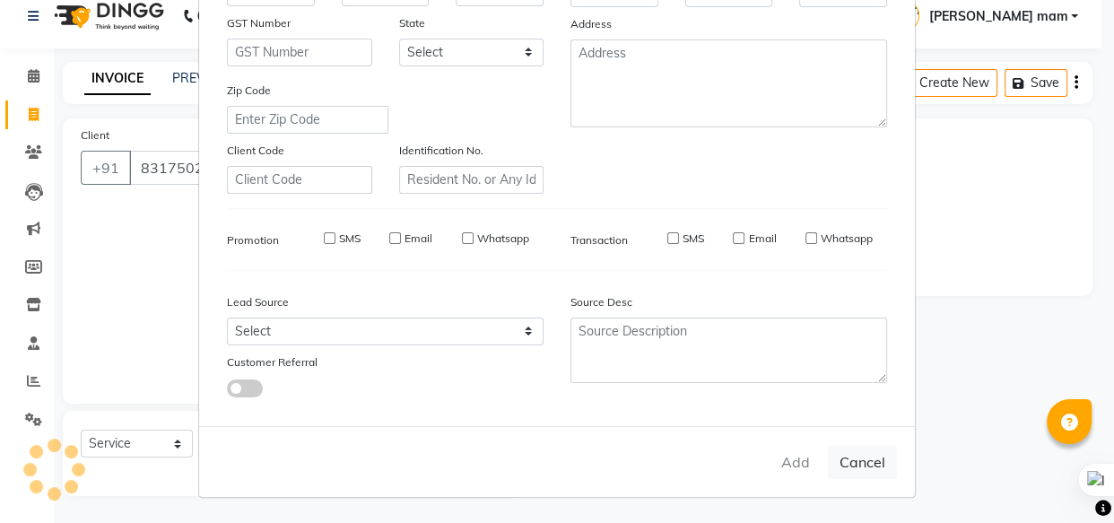
checkbox input "false"
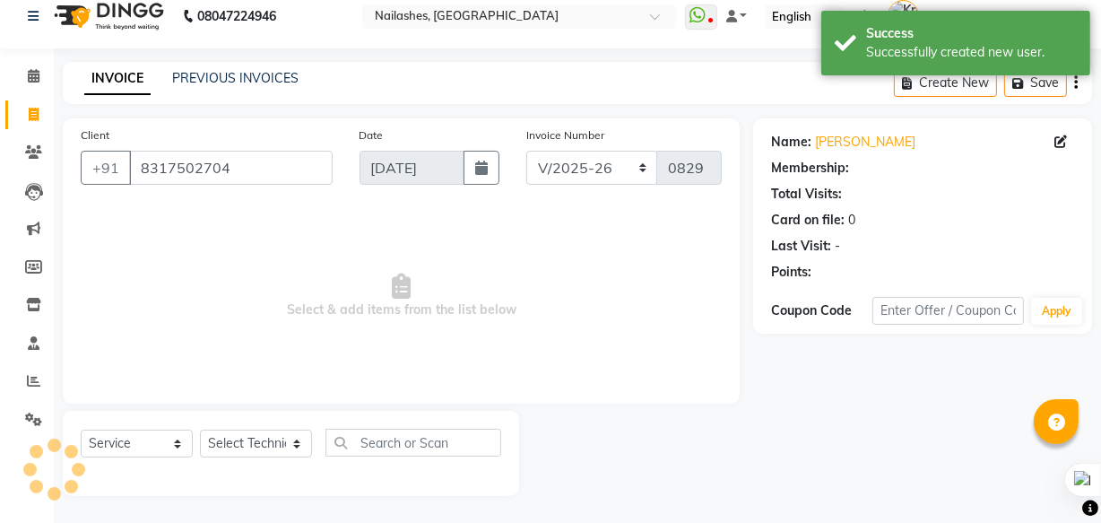
click at [237, 456] on div "Select Service Product Membership Package Voucher Prepaid Gift Card Select Tech…" at bounding box center [291, 450] width 420 height 42
click at [247, 444] on select "Select Technician [PERSON_NAME] [PERSON_NAME] mam [PERSON_NAME] ringya [PERSON_…" at bounding box center [256, 443] width 112 height 28
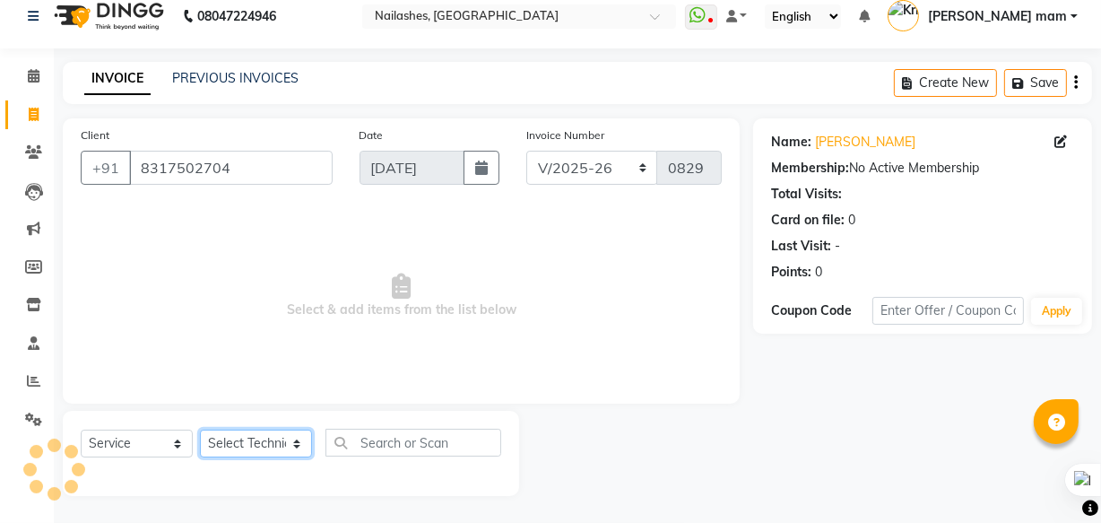
select select "76516"
click at [200, 429] on select "Select Technician [PERSON_NAME] [PERSON_NAME] mam [PERSON_NAME] ringya [PERSON_…" at bounding box center [256, 443] width 112 height 28
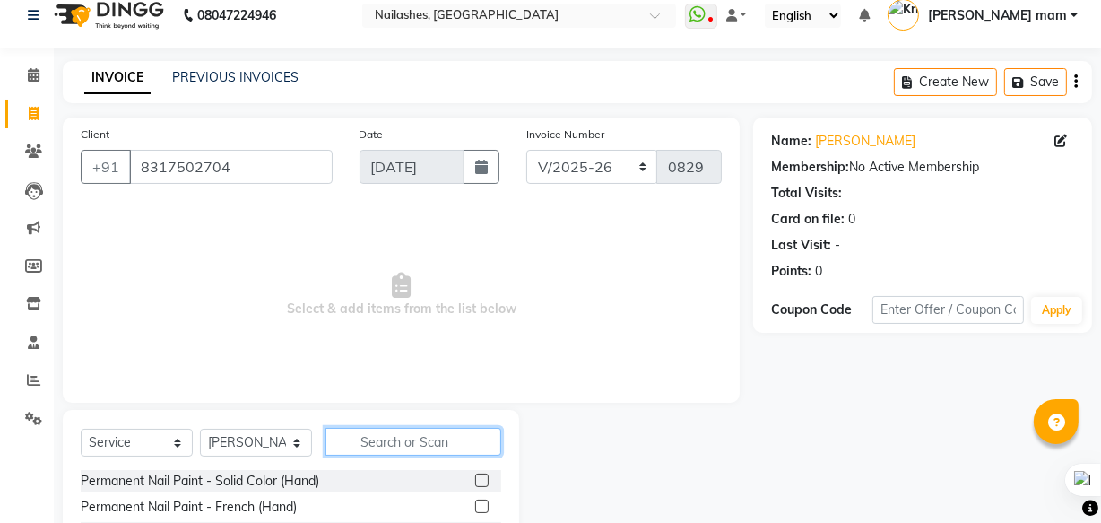
click at [394, 447] on input "text" at bounding box center [413, 442] width 176 height 28
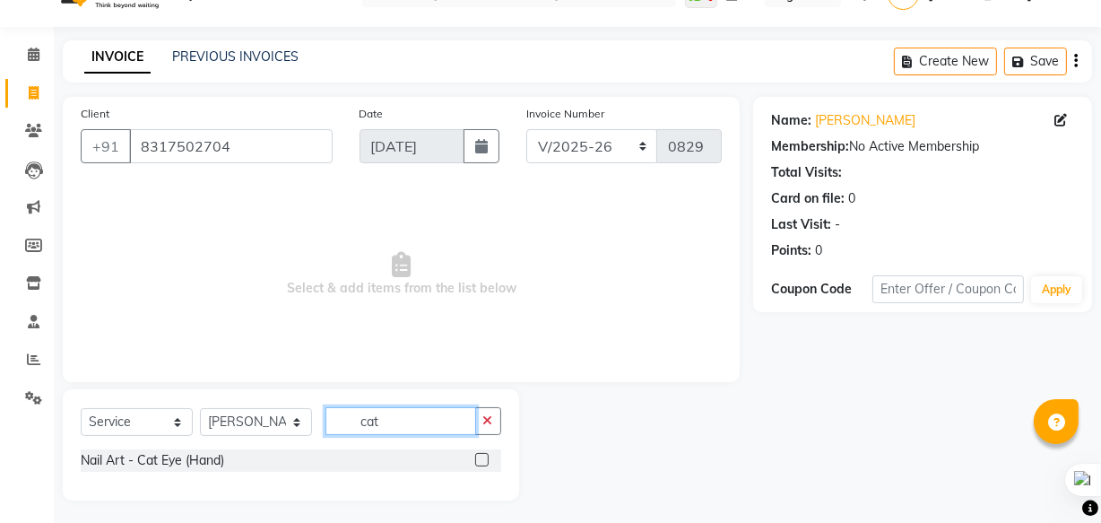
scroll to position [43, 0]
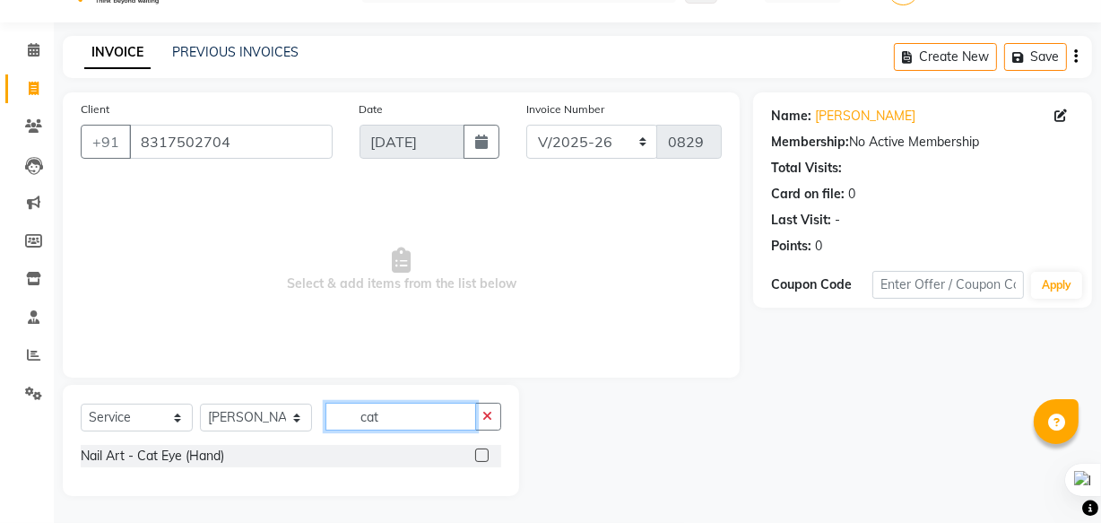
type input "cat"
click at [481, 455] on label at bounding box center [481, 454] width 13 height 13
click at [481, 455] on input "checkbox" at bounding box center [481, 456] width 12 height 12
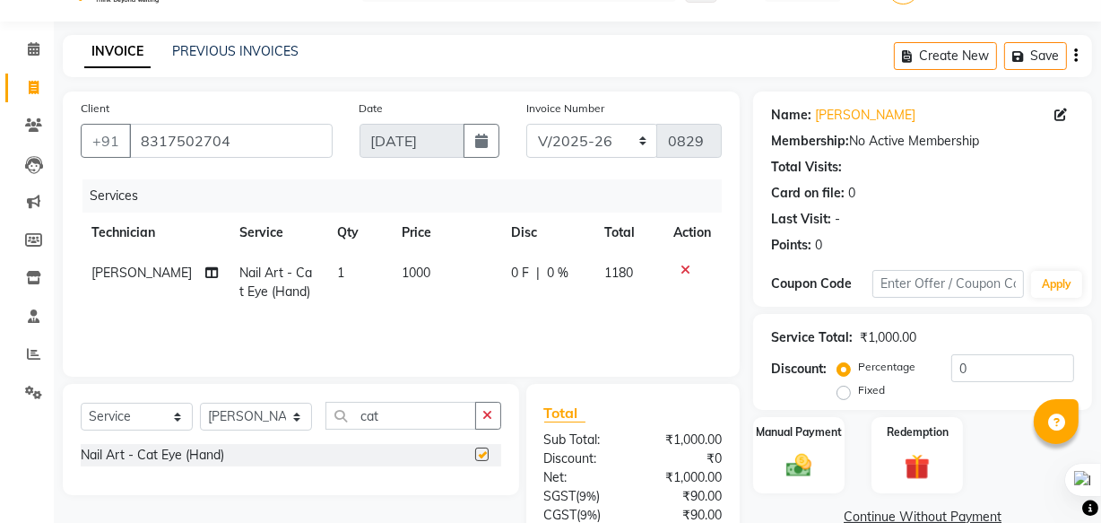
checkbox input "false"
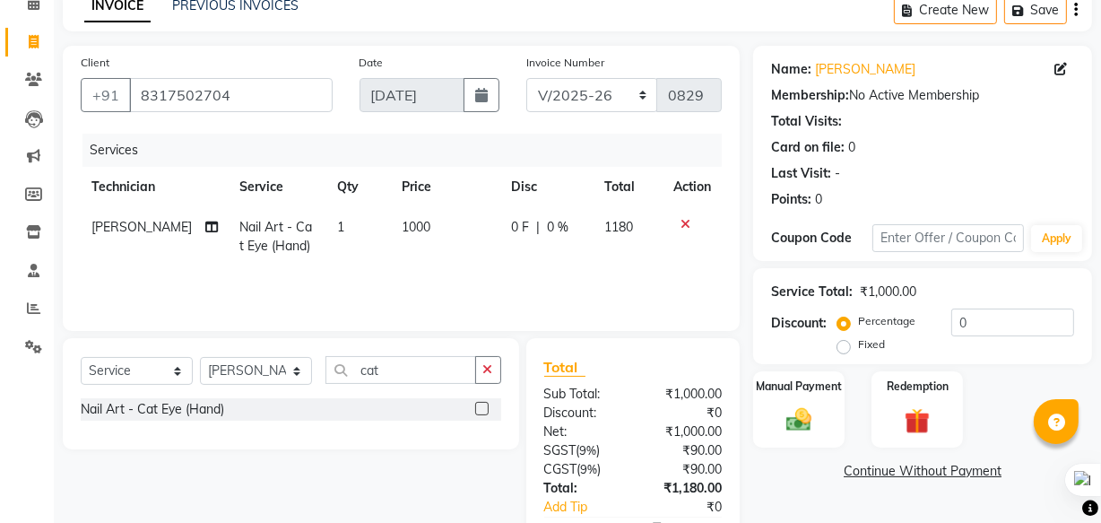
scroll to position [125, 0]
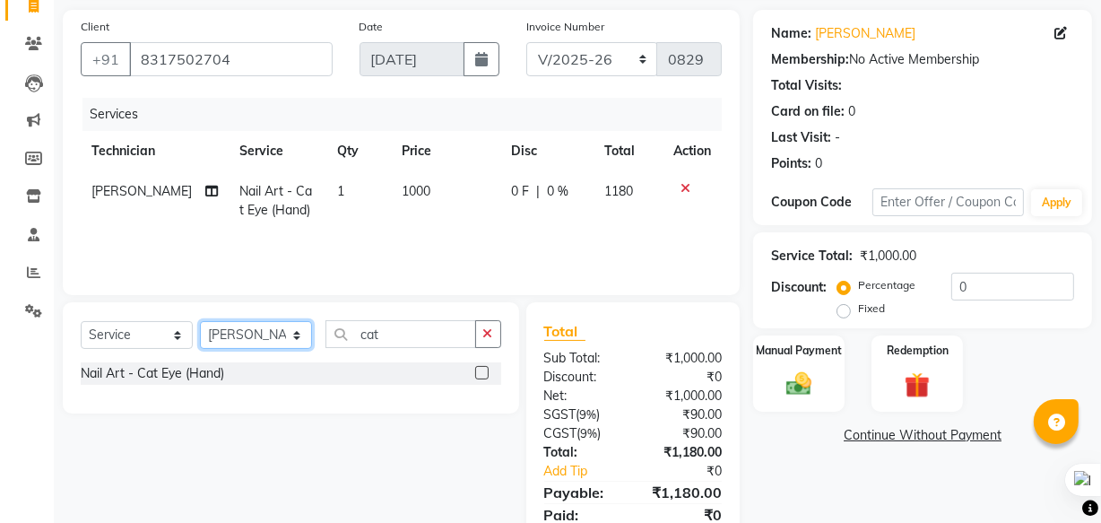
click at [274, 334] on select "Select Technician [PERSON_NAME] [PERSON_NAME] mam [PERSON_NAME] ringya [PERSON_…" at bounding box center [256, 335] width 112 height 28
select select "39885"
click at [200, 321] on select "Select Technician [PERSON_NAME] [PERSON_NAME] mam [PERSON_NAME] ringya [PERSON_…" at bounding box center [256, 335] width 112 height 28
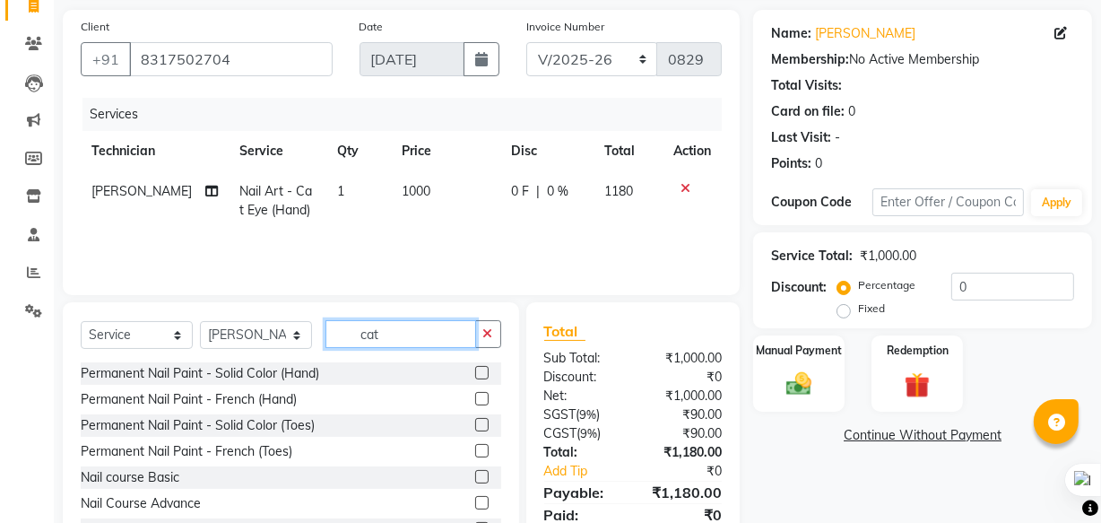
click at [403, 341] on input "cat" at bounding box center [400, 334] width 151 height 28
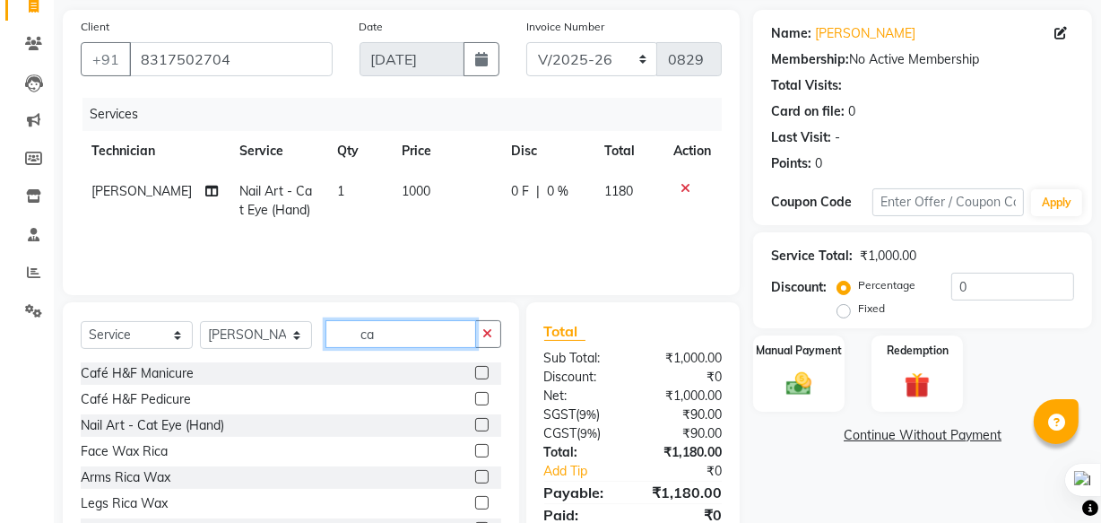
type input "cat"
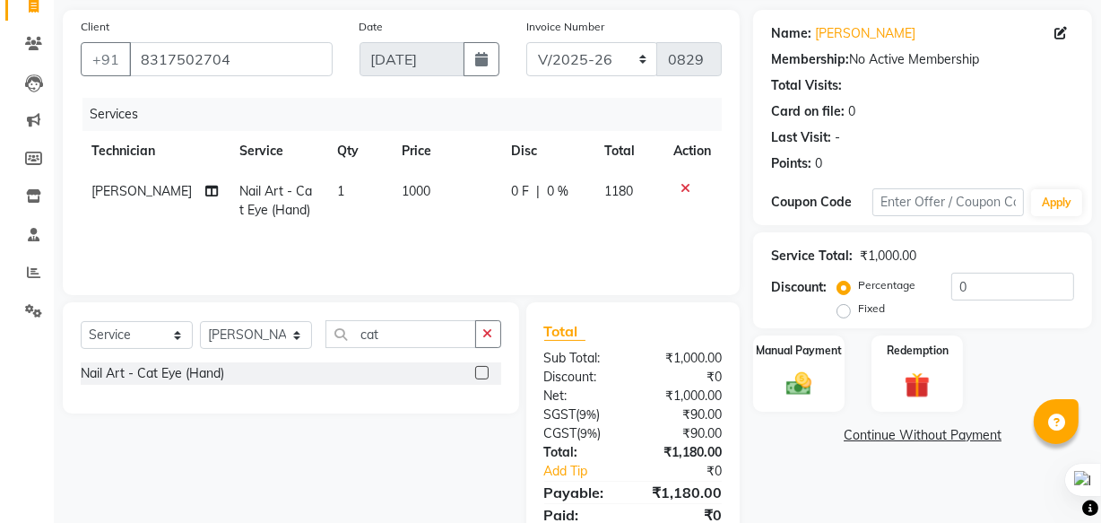
click at [482, 371] on label at bounding box center [481, 372] width 13 height 13
click at [482, 371] on input "checkbox" at bounding box center [481, 374] width 12 height 12
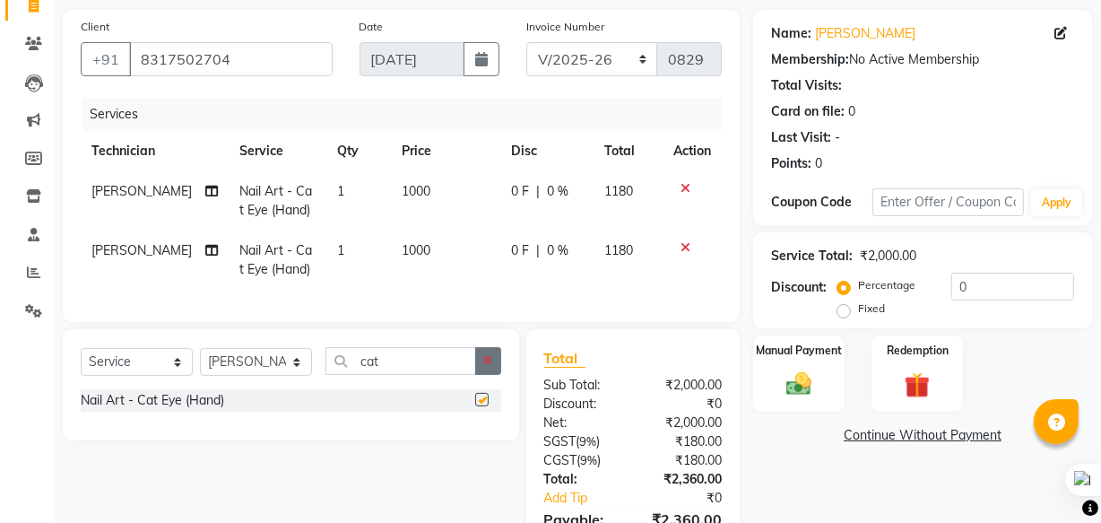
checkbox input "false"
click at [405, 375] on input "cat" at bounding box center [400, 361] width 151 height 28
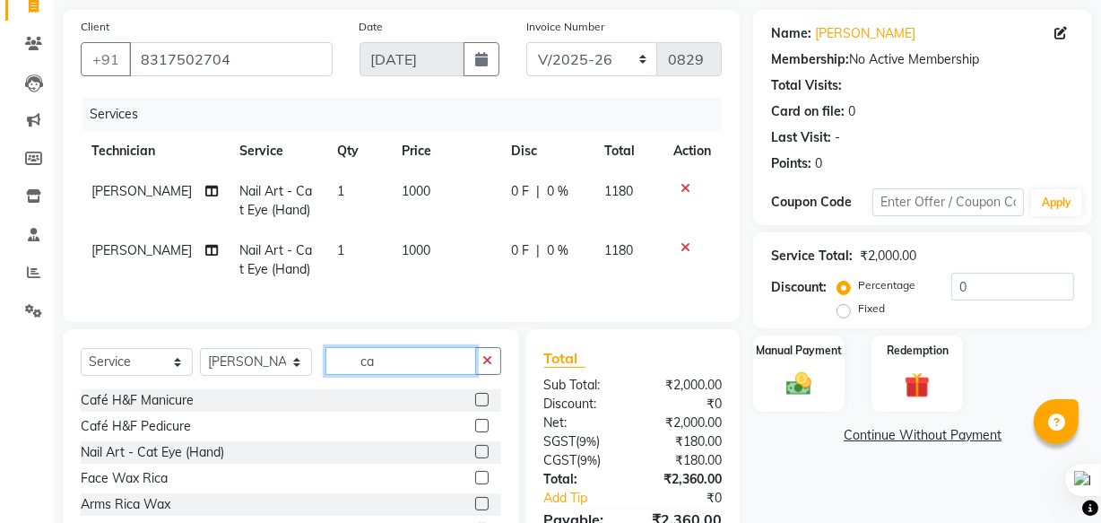
type input "c"
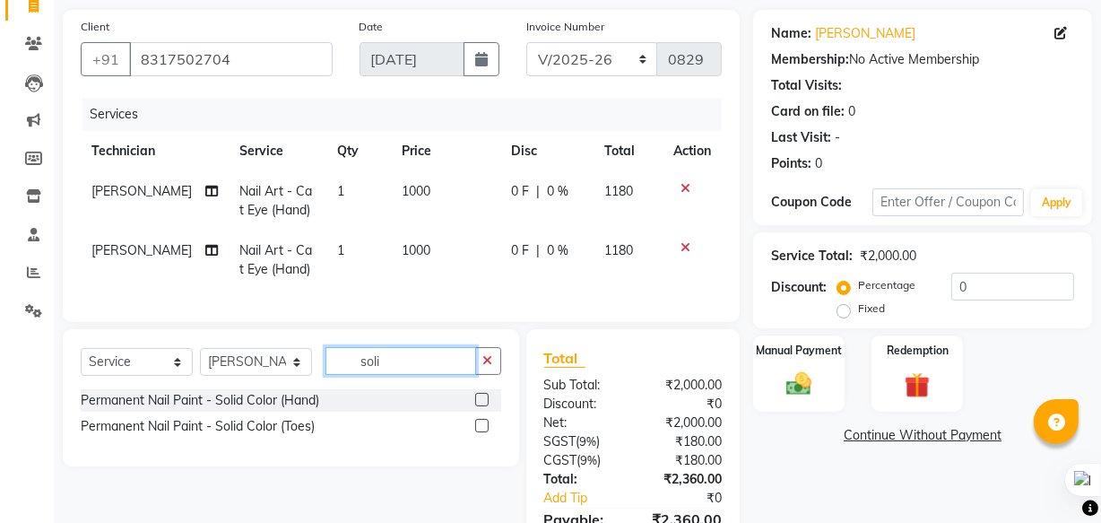
type input "soli"
click at [482, 406] on label at bounding box center [481, 399] width 13 height 13
click at [482, 406] on input "checkbox" at bounding box center [481, 400] width 12 height 12
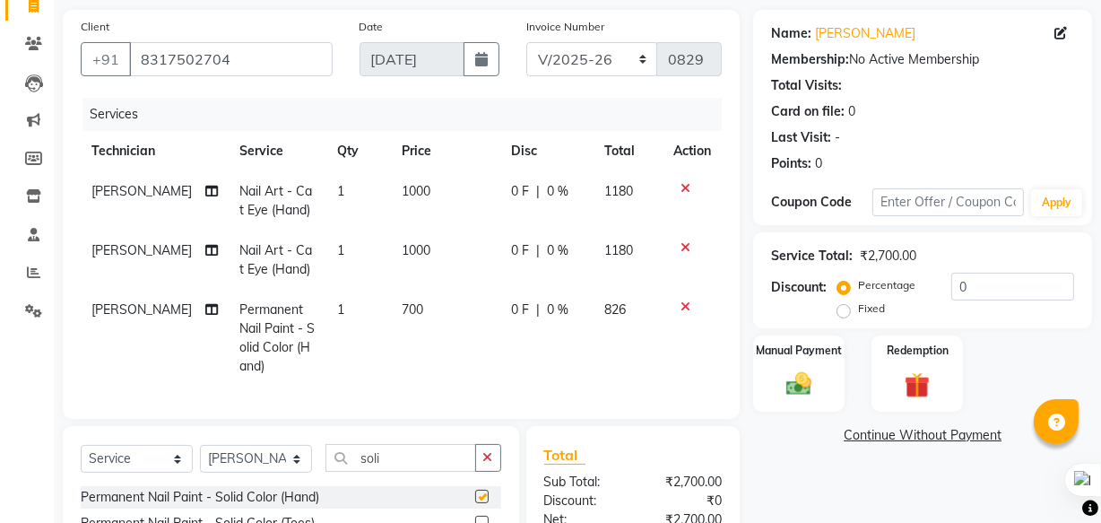
checkbox input "false"
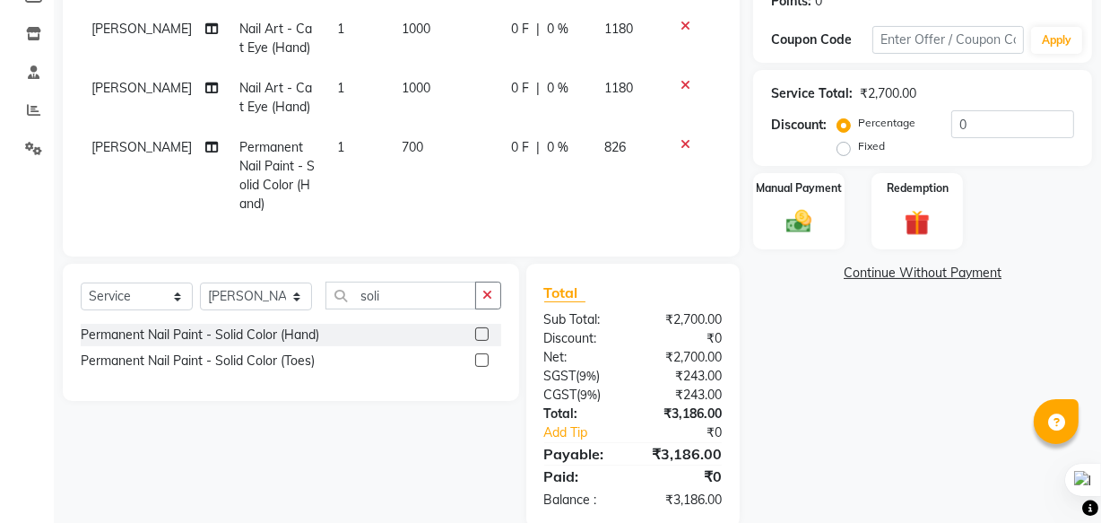
scroll to position [332, 0]
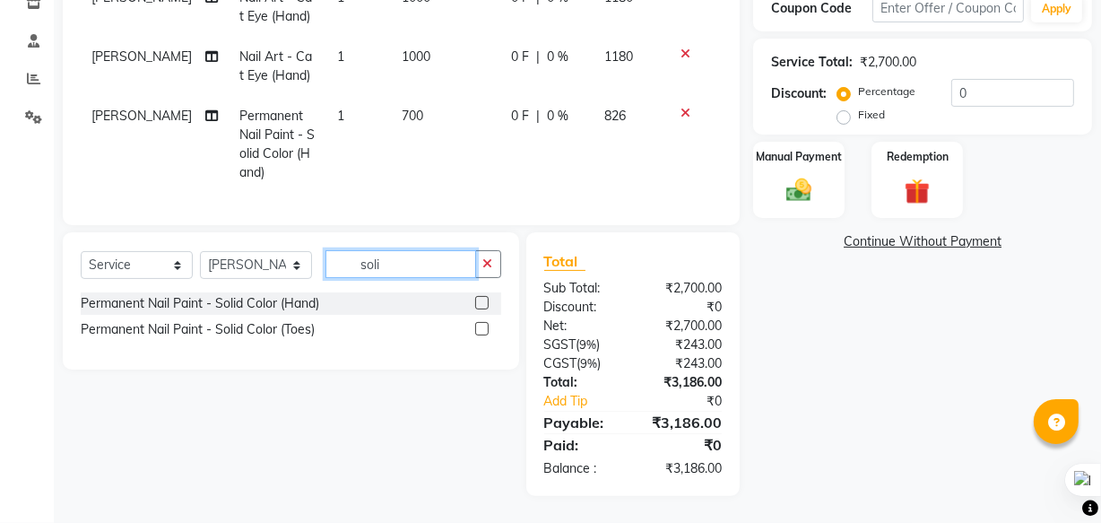
click at [413, 261] on input "soli" at bounding box center [400, 264] width 151 height 28
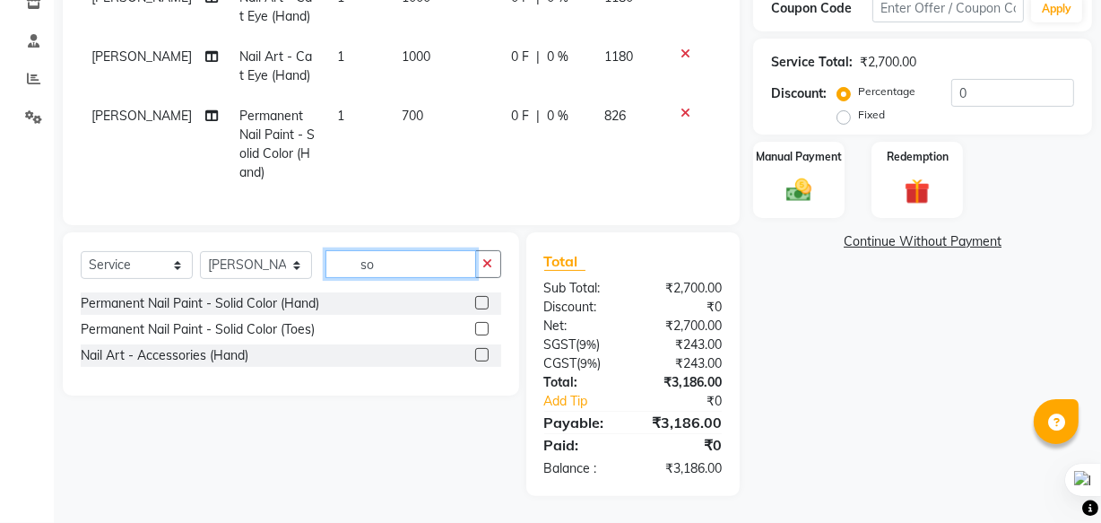
type input "s"
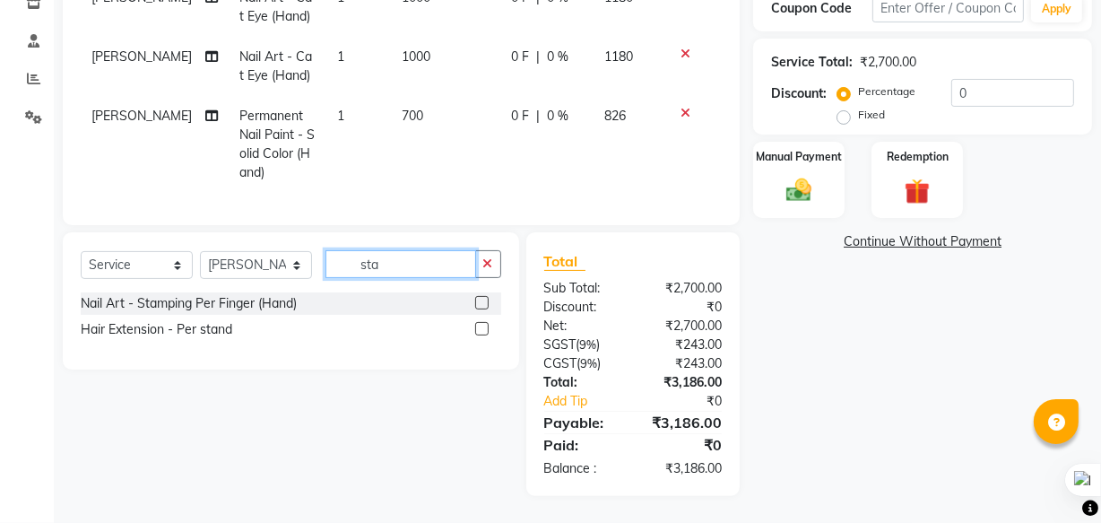
type input "sta"
click at [484, 304] on label at bounding box center [481, 302] width 13 height 13
click at [484, 304] on input "checkbox" at bounding box center [481, 304] width 12 height 12
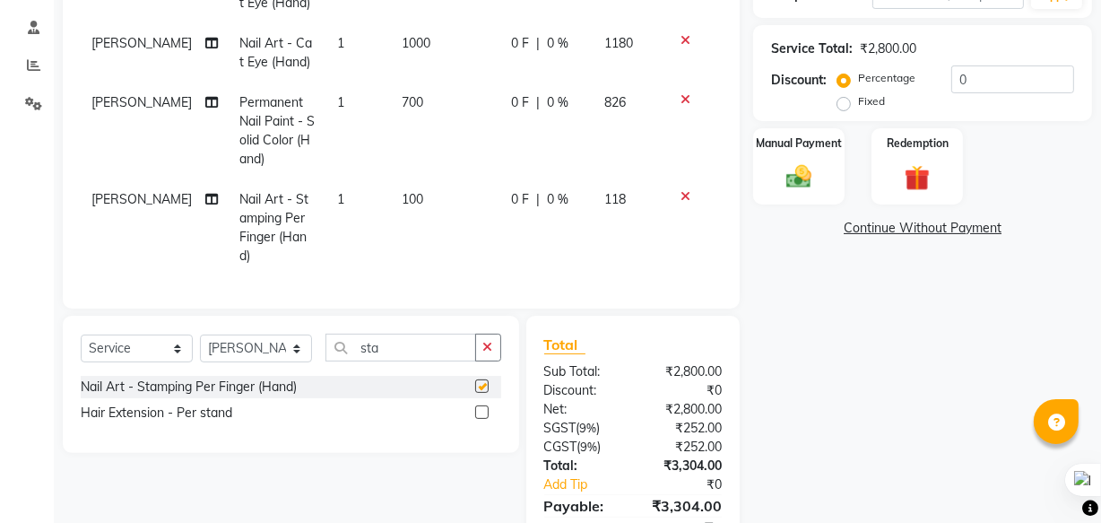
checkbox input "false"
click at [403, 205] on span "100" at bounding box center [413, 199] width 22 height 16
select select "39885"
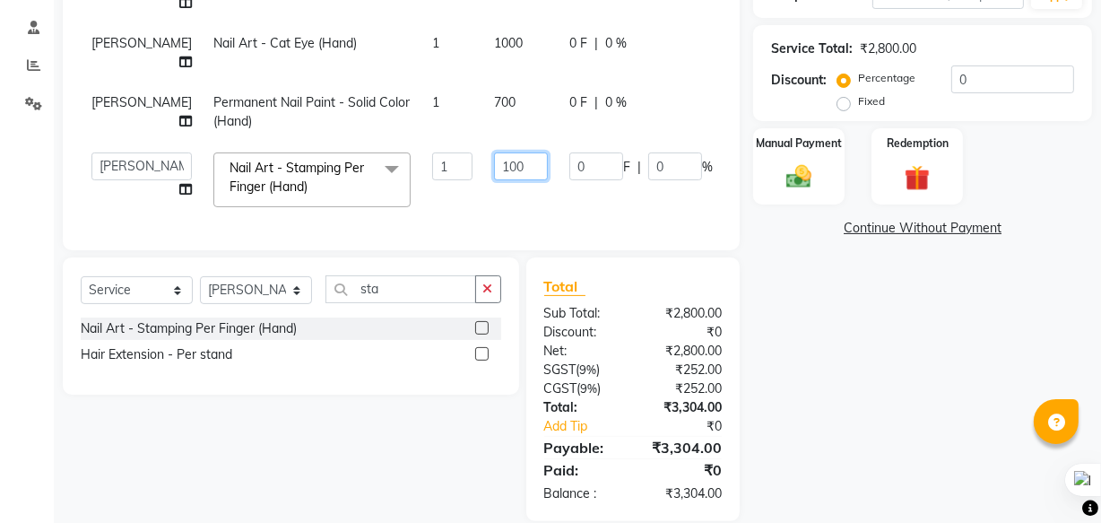
click at [494, 152] on input "100" at bounding box center [521, 166] width 54 height 28
type input "200"
click at [462, 201] on div "Services Technician Service Qty Price Disc Total Action [PERSON_NAME] Nail Art …" at bounding box center [401, 62] width 641 height 342
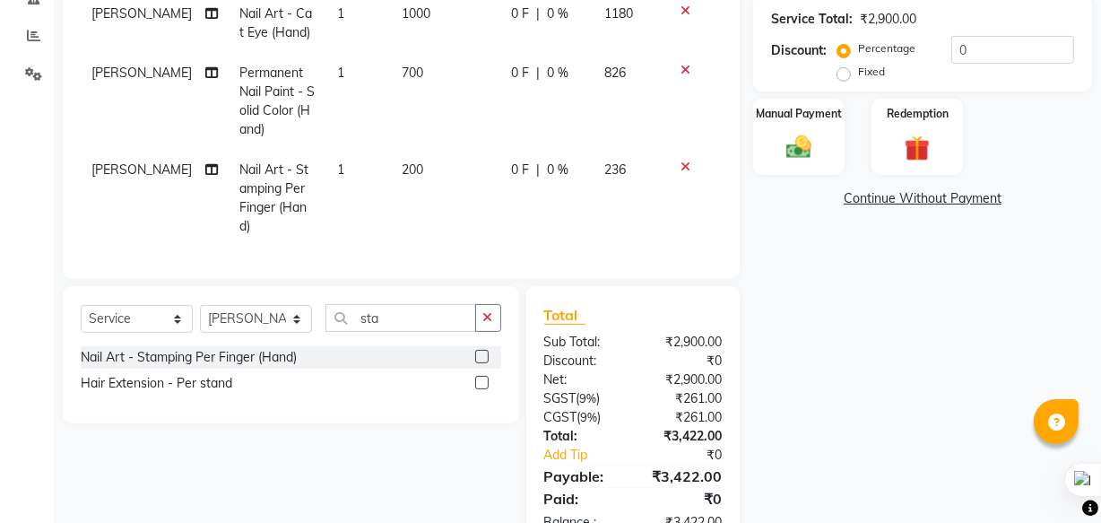
scroll to position [410, 0]
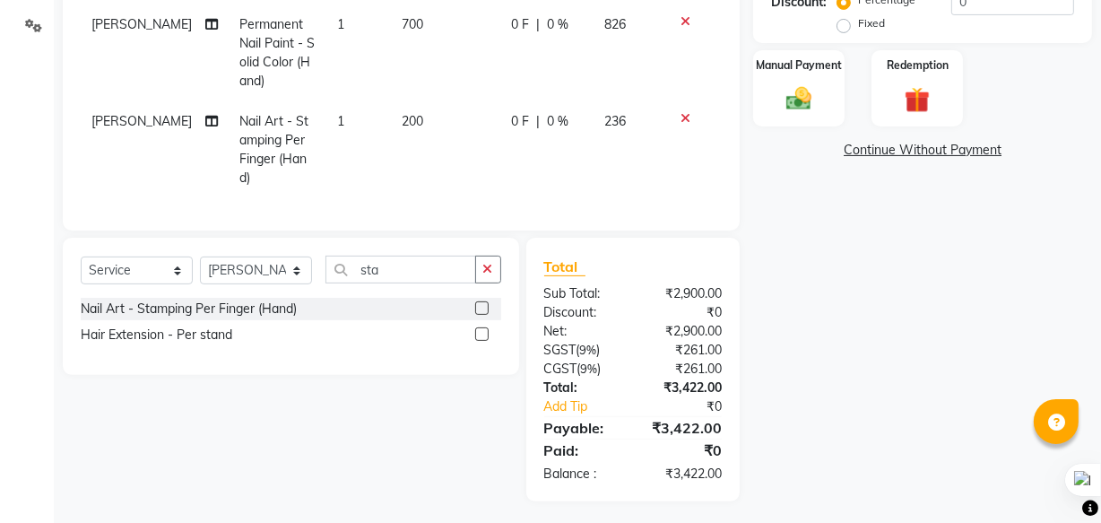
click at [406, 117] on span "200" at bounding box center [413, 121] width 22 height 16
select select "39885"
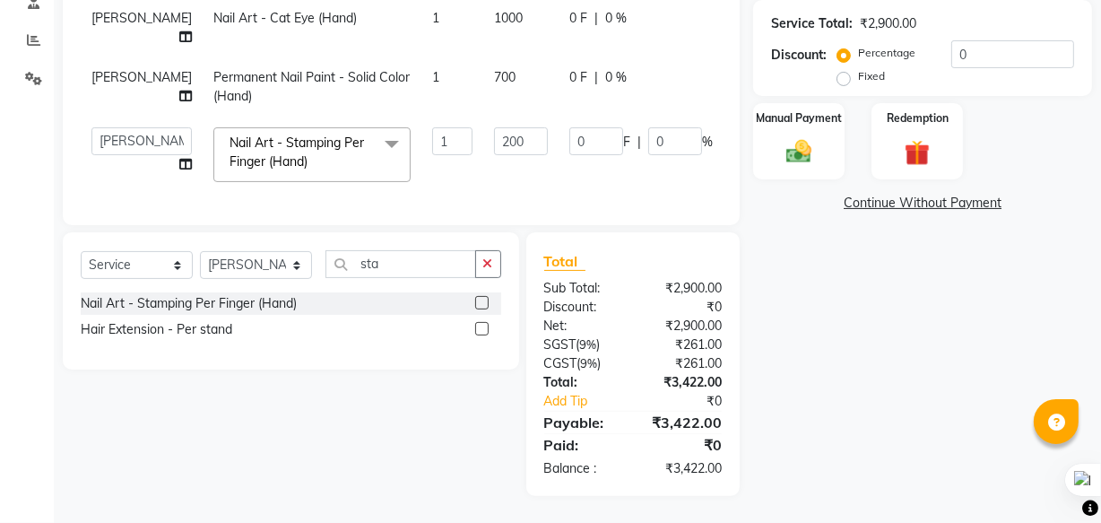
scroll to position [351, 0]
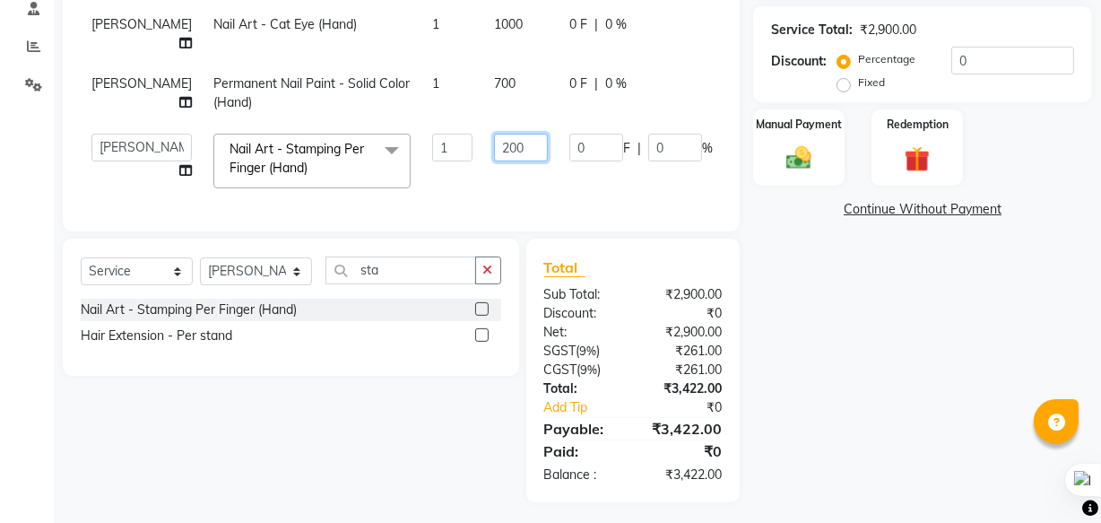
click at [494, 134] on input "200" at bounding box center [521, 148] width 54 height 28
type input "100"
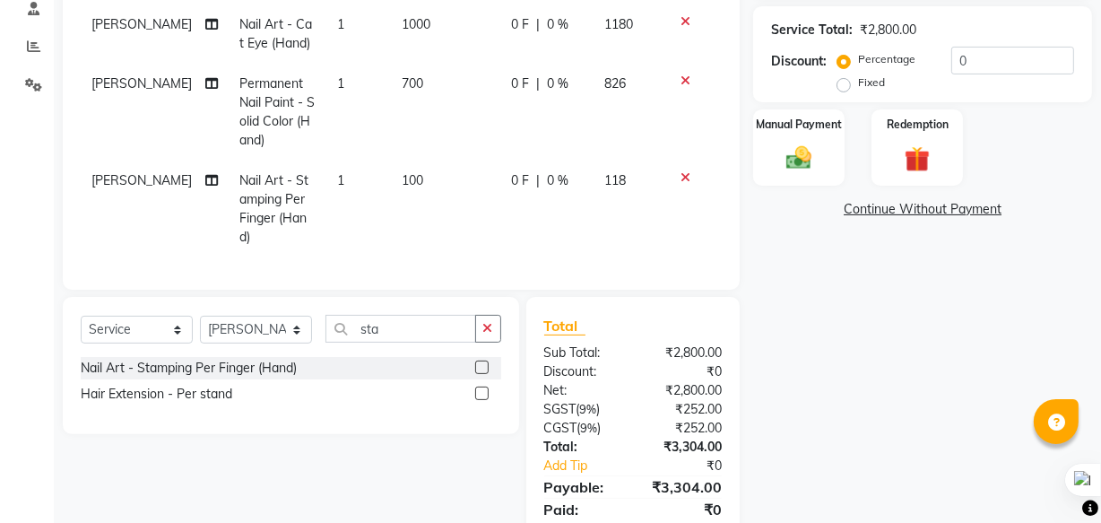
click at [412, 162] on tr "[PERSON_NAME] Nail Art - Stamping Per Finger (Hand) 1 100 0 F | 0 % 118" at bounding box center [401, 208] width 641 height 97
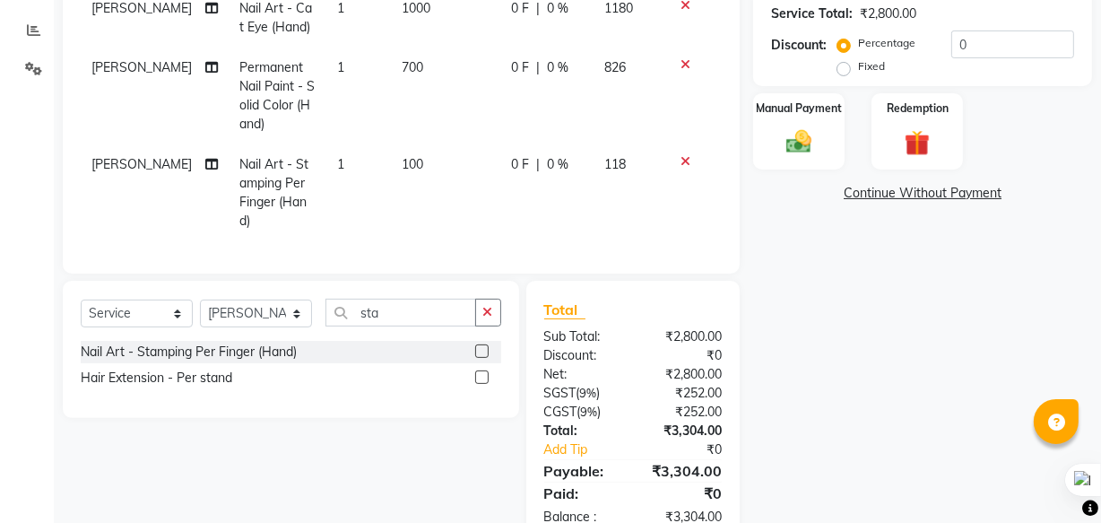
scroll to position [328, 0]
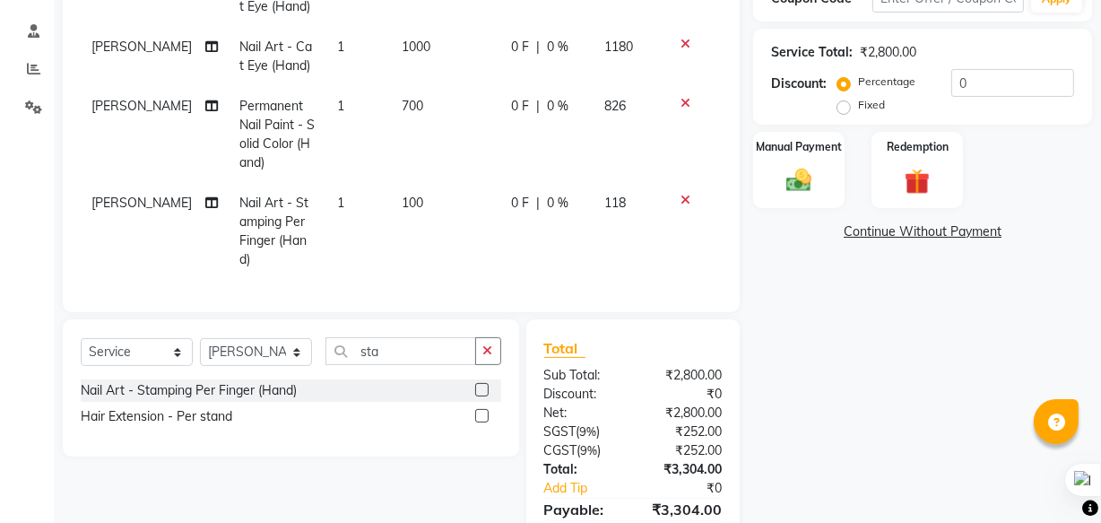
click at [985, 101] on div "Percentage Fixed 0" at bounding box center [957, 93] width 233 height 48
click at [986, 89] on input "0" at bounding box center [1012, 83] width 123 height 28
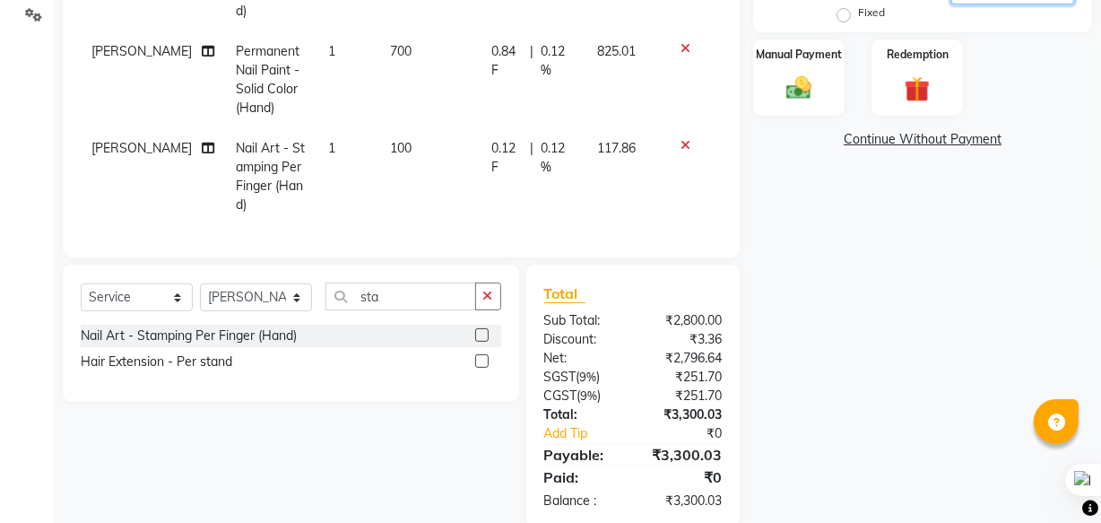
scroll to position [429, 0]
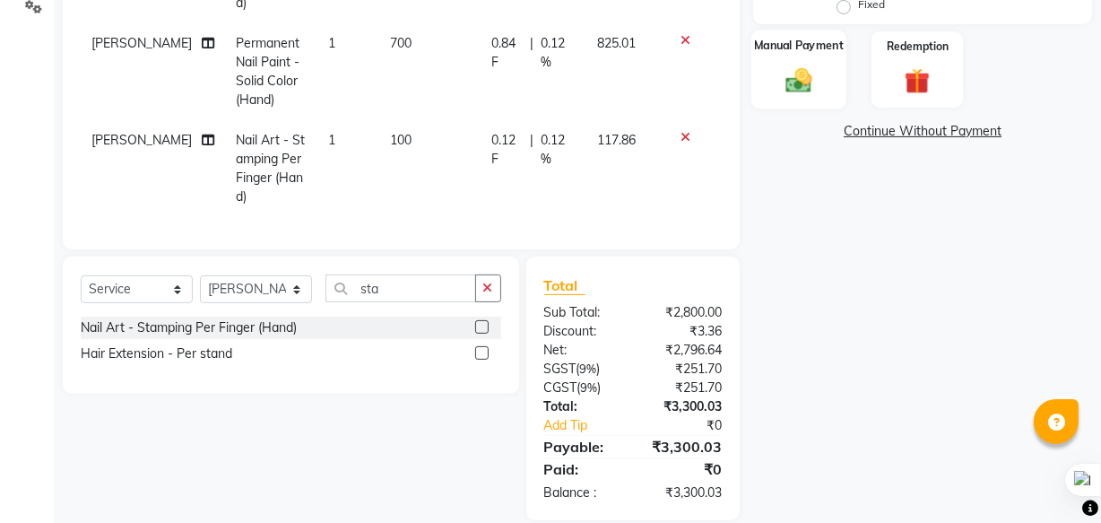
type input "0.12"
click at [816, 87] on img at bounding box center [798, 80] width 43 height 30
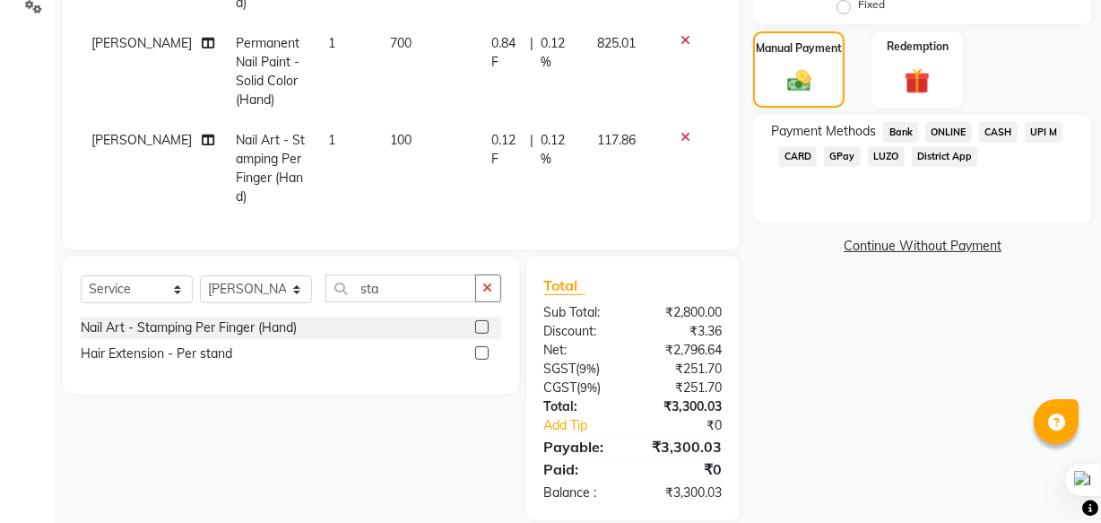
click at [1044, 134] on span "UPI M" at bounding box center [1044, 132] width 39 height 21
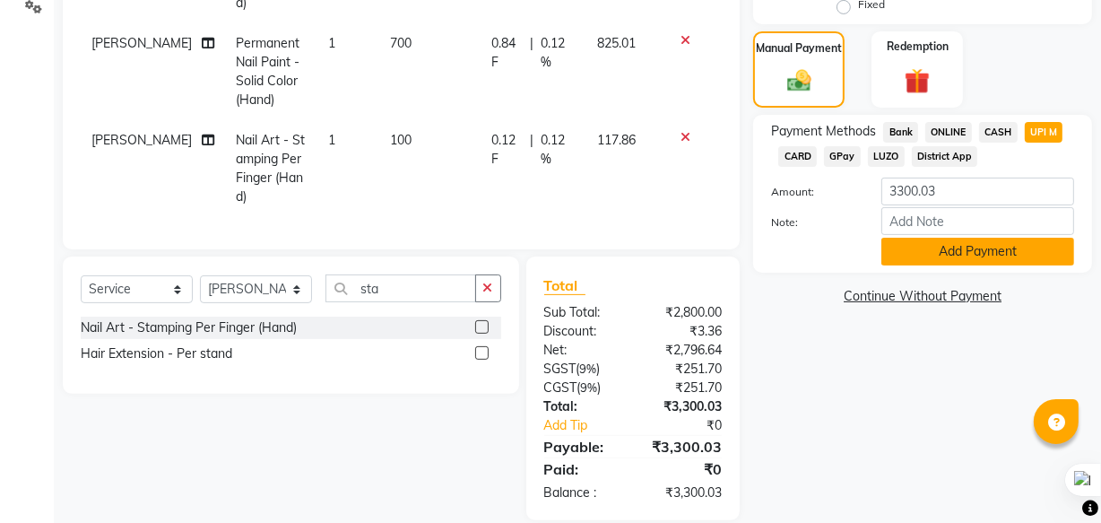
click at [980, 247] on button "Add Payment" at bounding box center [977, 252] width 193 height 28
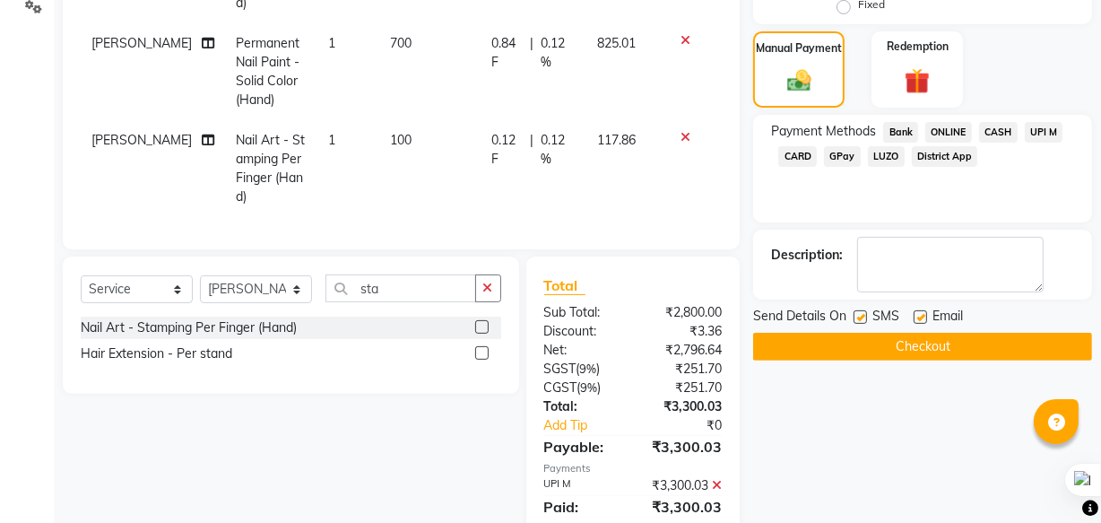
click at [923, 342] on button "Checkout" at bounding box center [922, 347] width 339 height 28
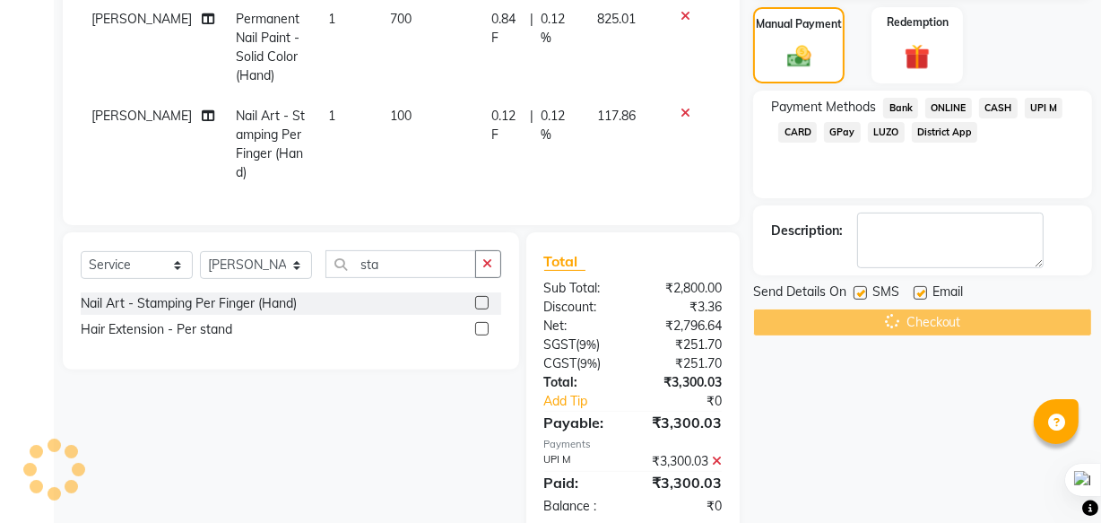
scroll to position [466, 0]
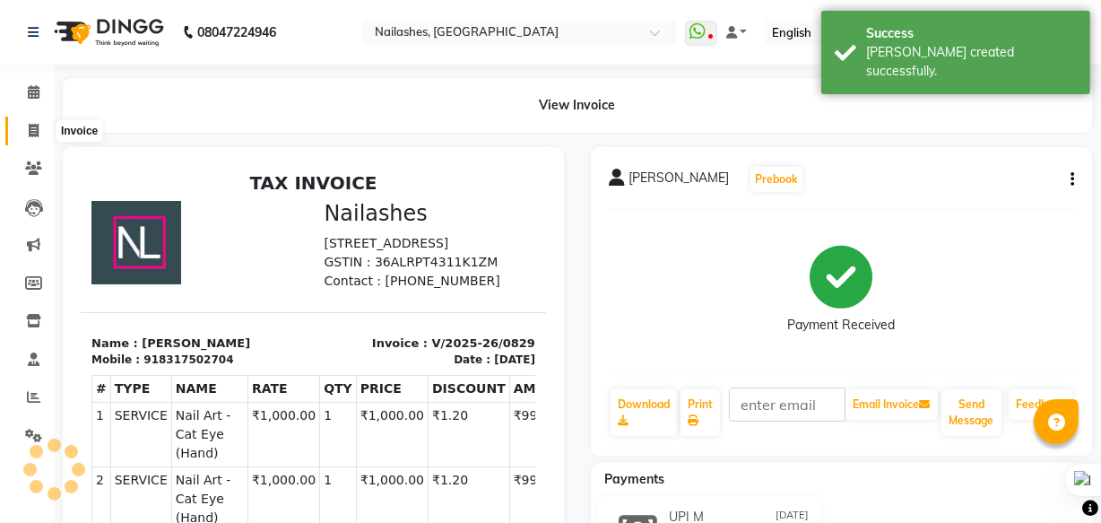
click at [35, 132] on icon at bounding box center [34, 130] width 10 height 13
select select "service"
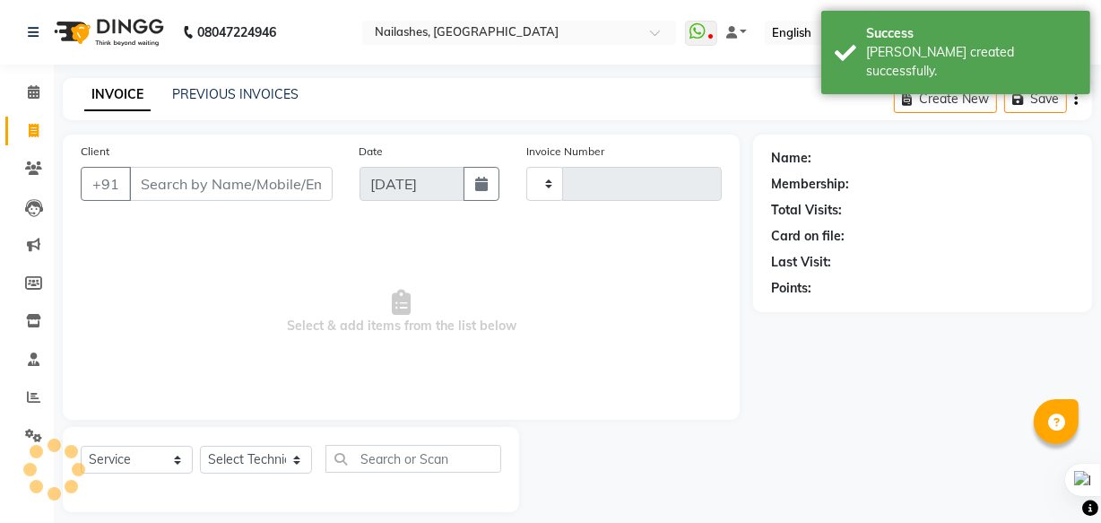
scroll to position [17, 0]
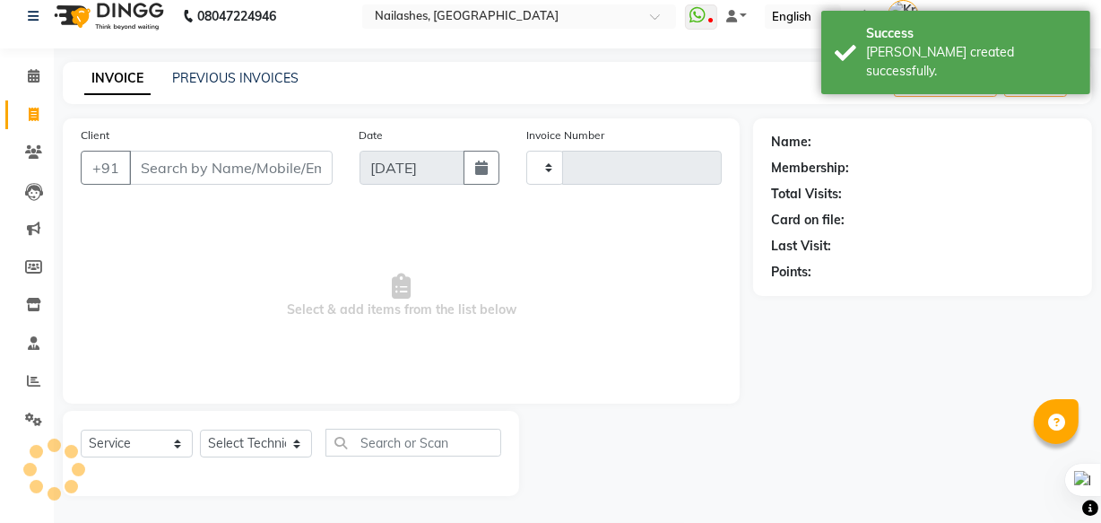
type input "0830"
select select "5759"
click at [28, 385] on icon at bounding box center [33, 380] width 13 height 13
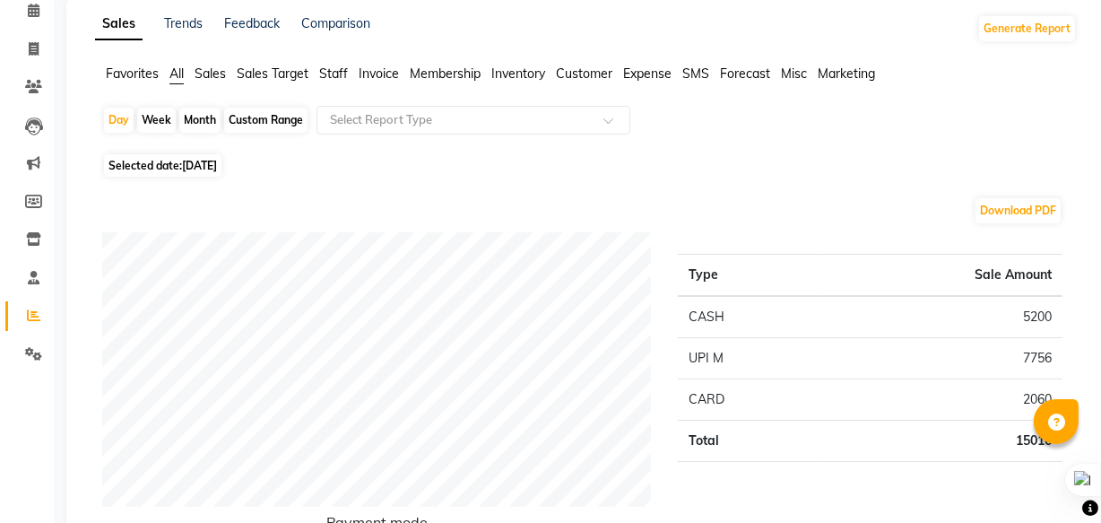
scroll to position [81, 0]
